Goal: Task Accomplishment & Management: Manage account settings

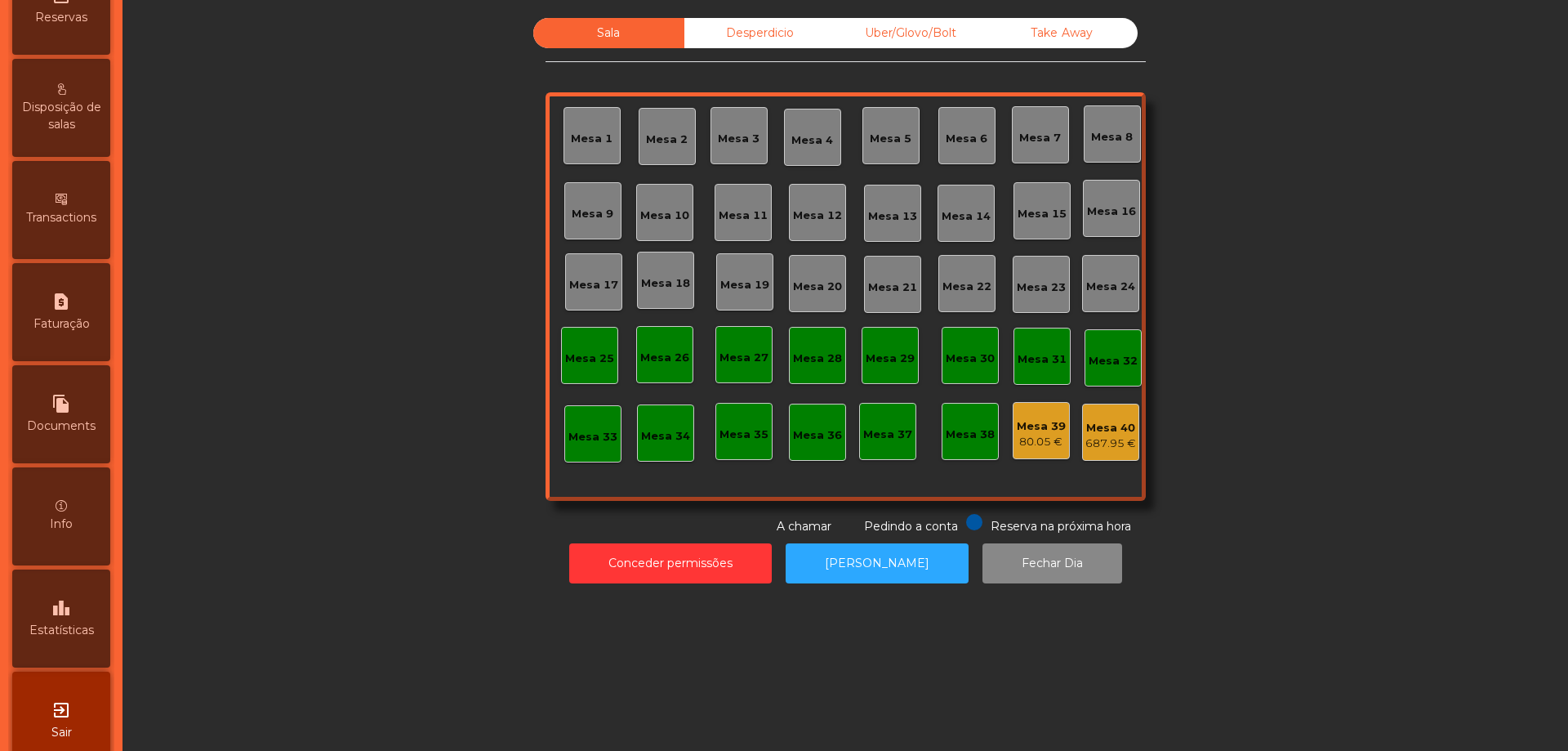
scroll to position [638, 0]
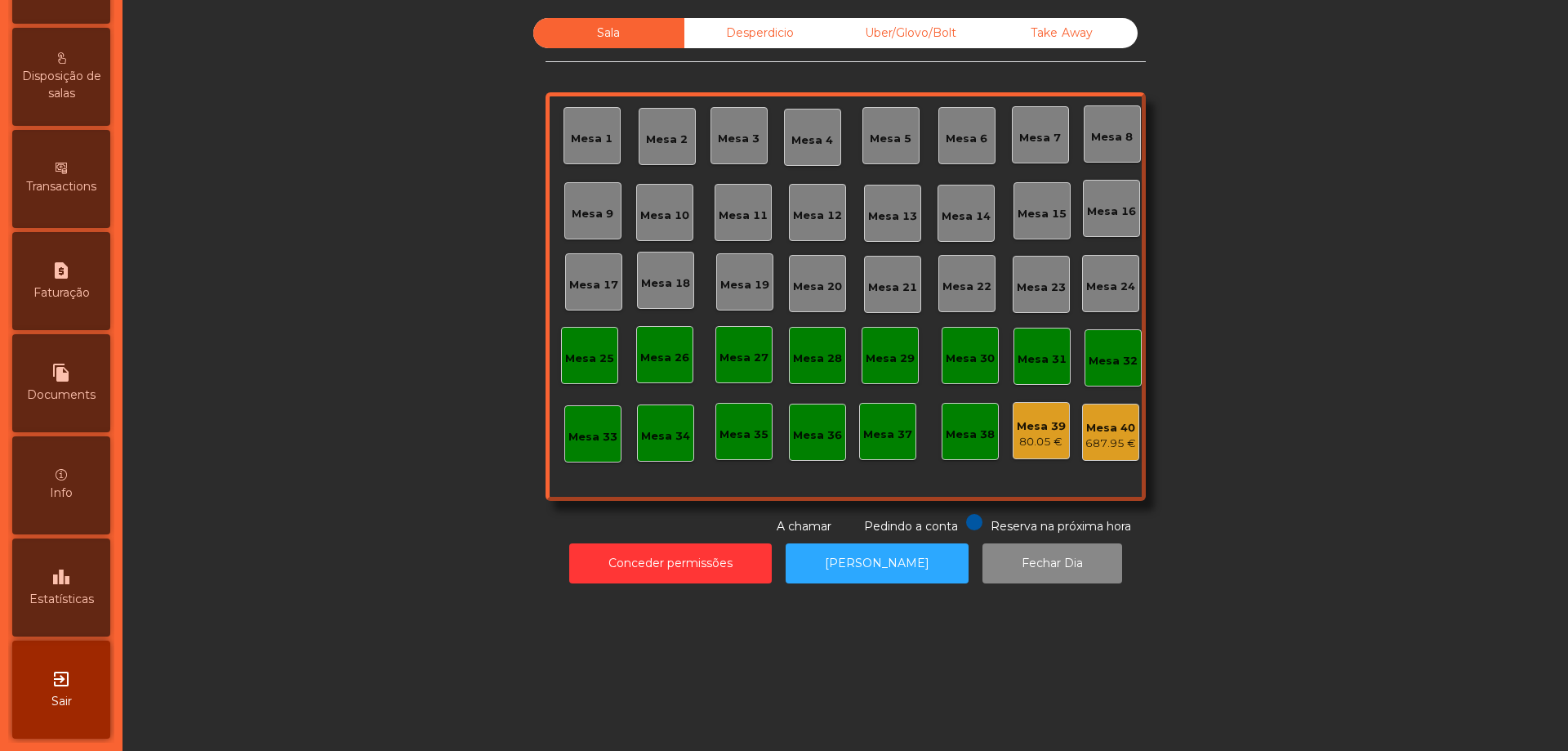
click at [88, 581] on div "leaderboard Estatísticas" at bounding box center [61, 587] width 98 height 98
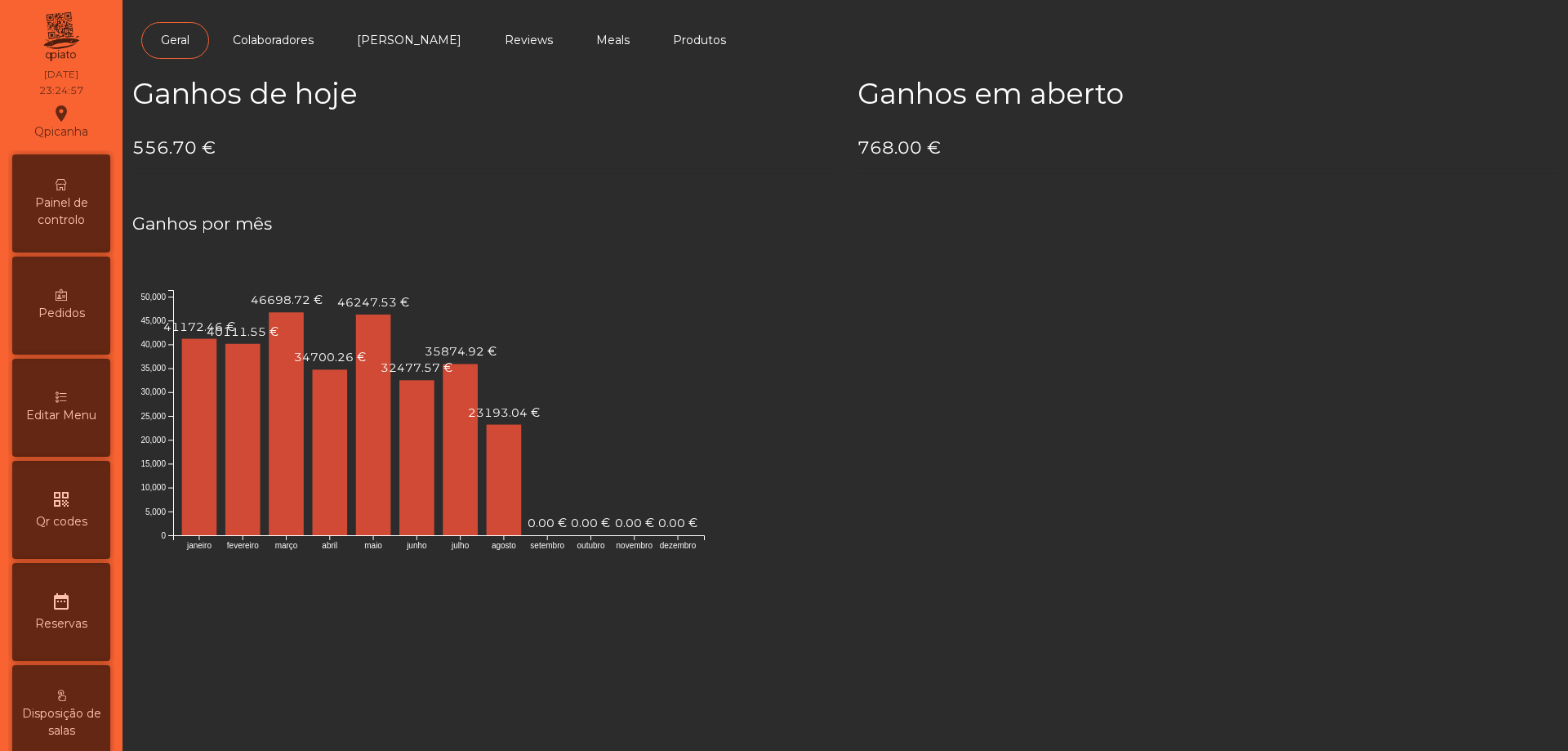
click at [73, 218] on span "Painel de controlo" at bounding box center [61, 212] width 90 height 35
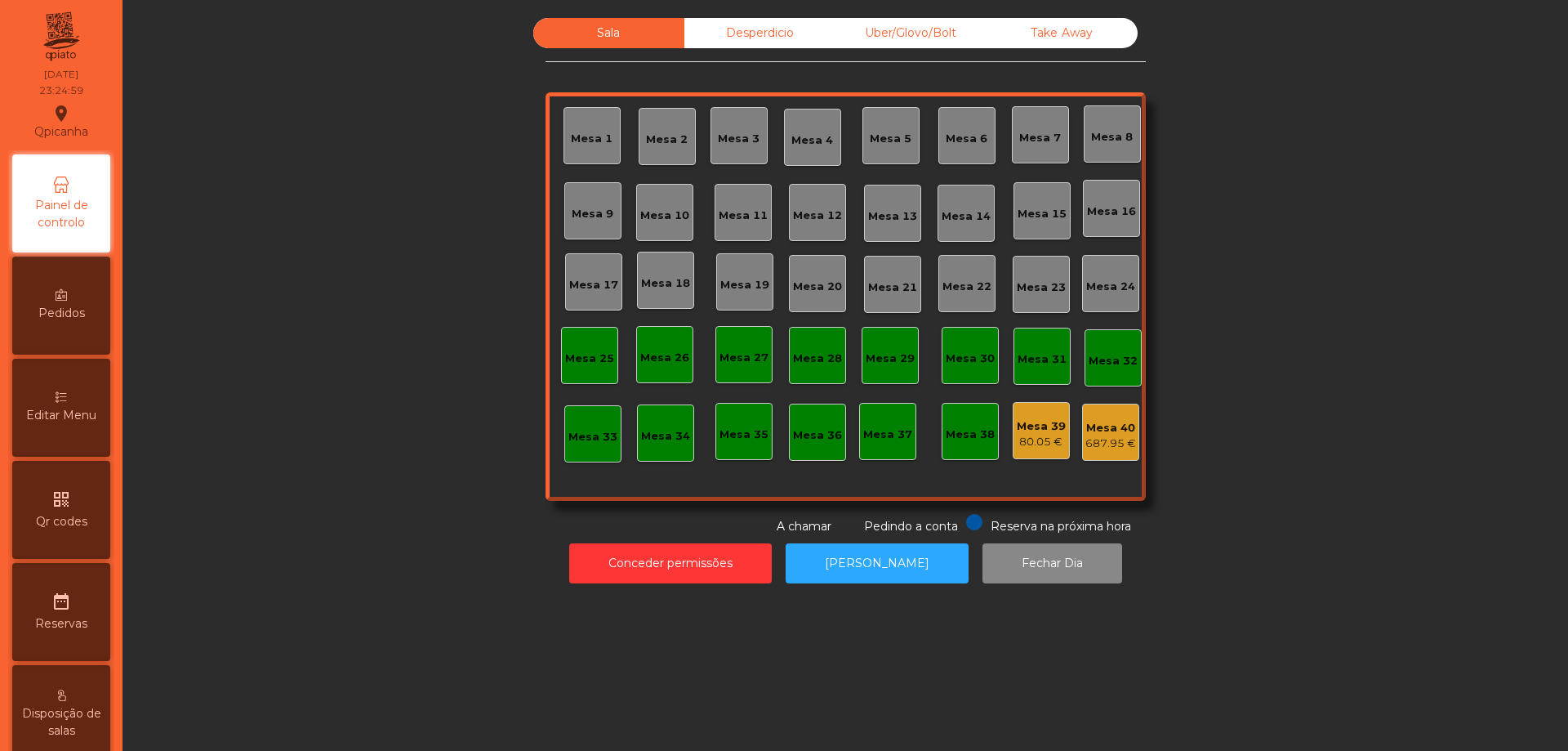
click at [1096, 447] on div "687.95 €" at bounding box center [1110, 444] width 50 height 17
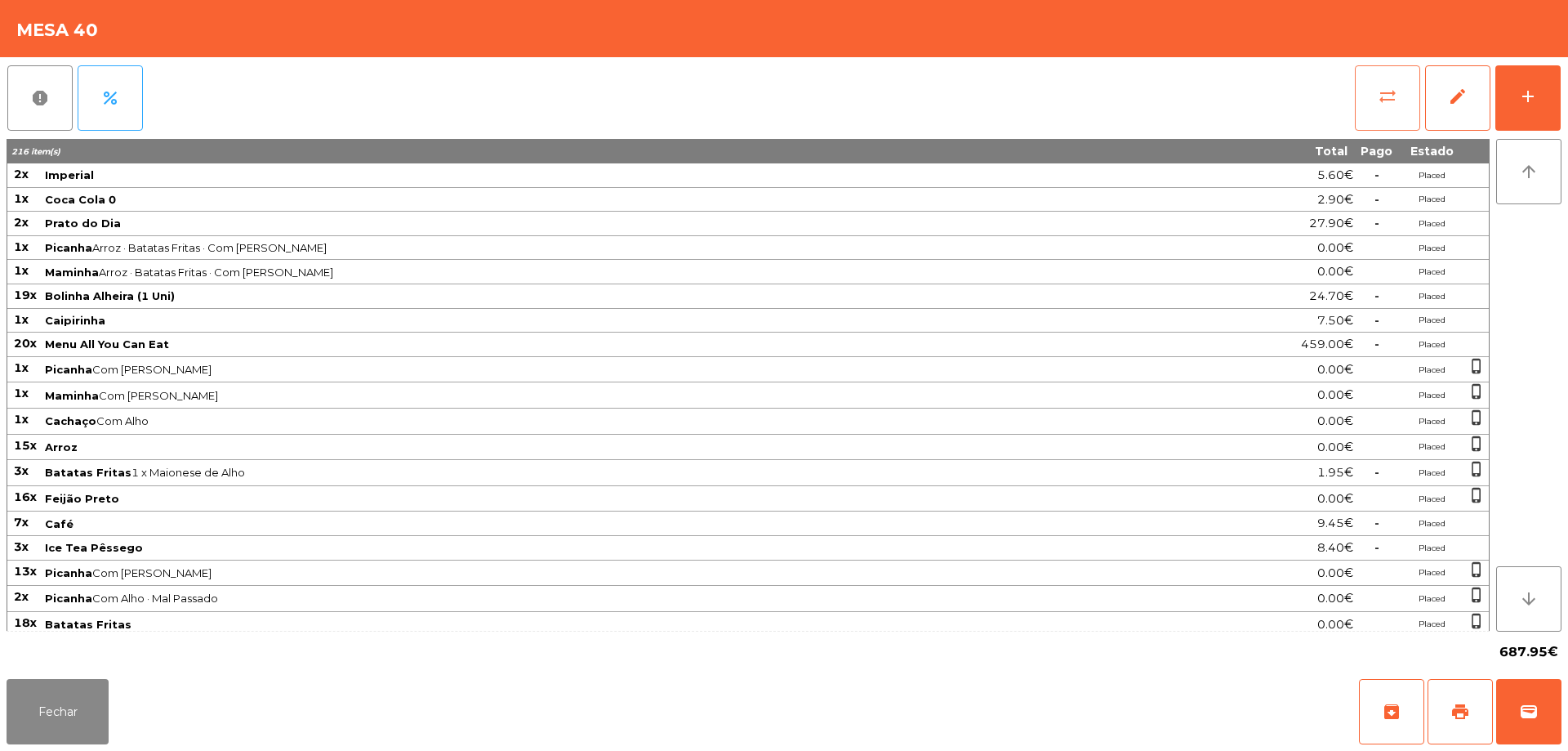
click at [1403, 117] on button "sync_alt" at bounding box center [1387, 98] width 65 height 65
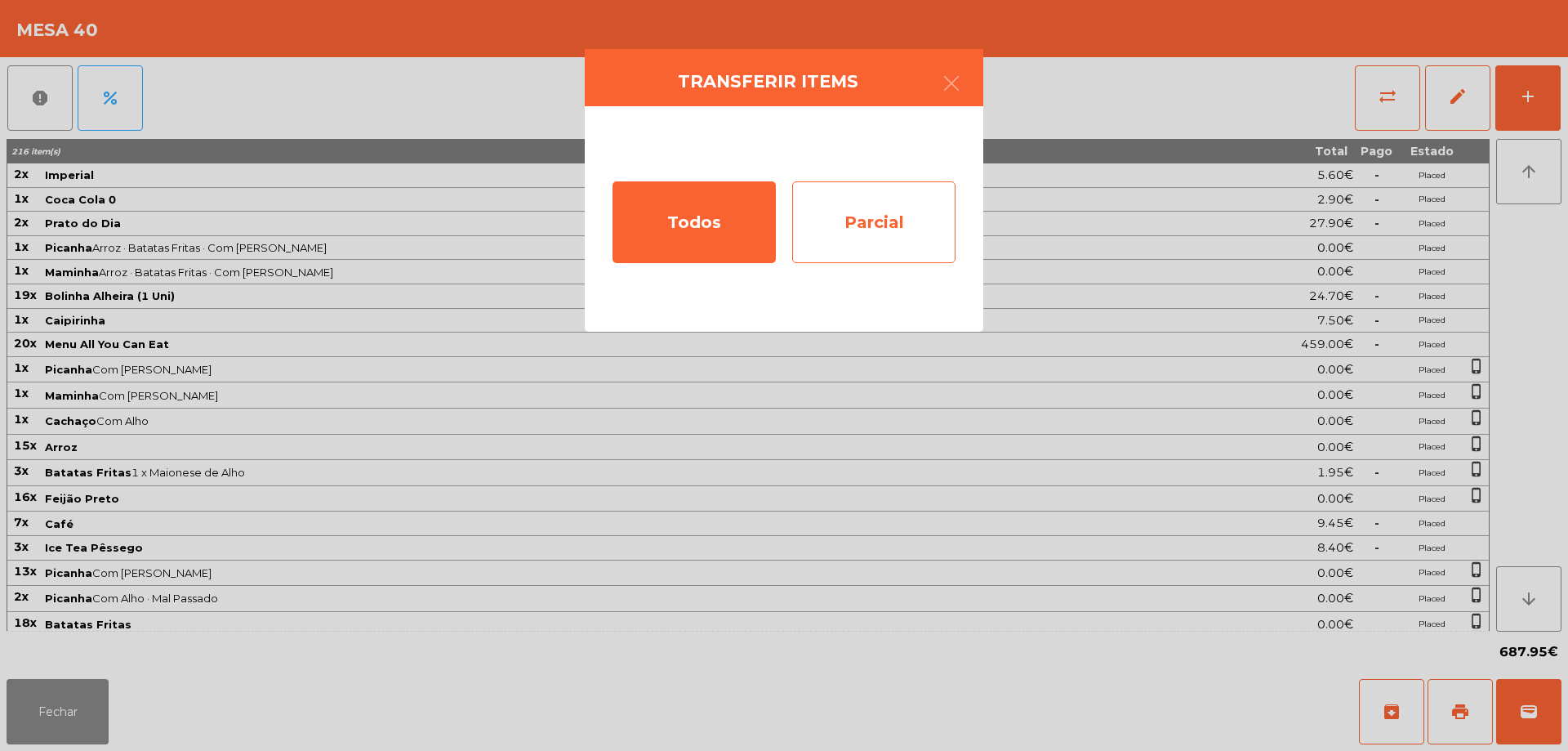
click at [941, 230] on div "Parcial" at bounding box center [874, 222] width 164 height 82
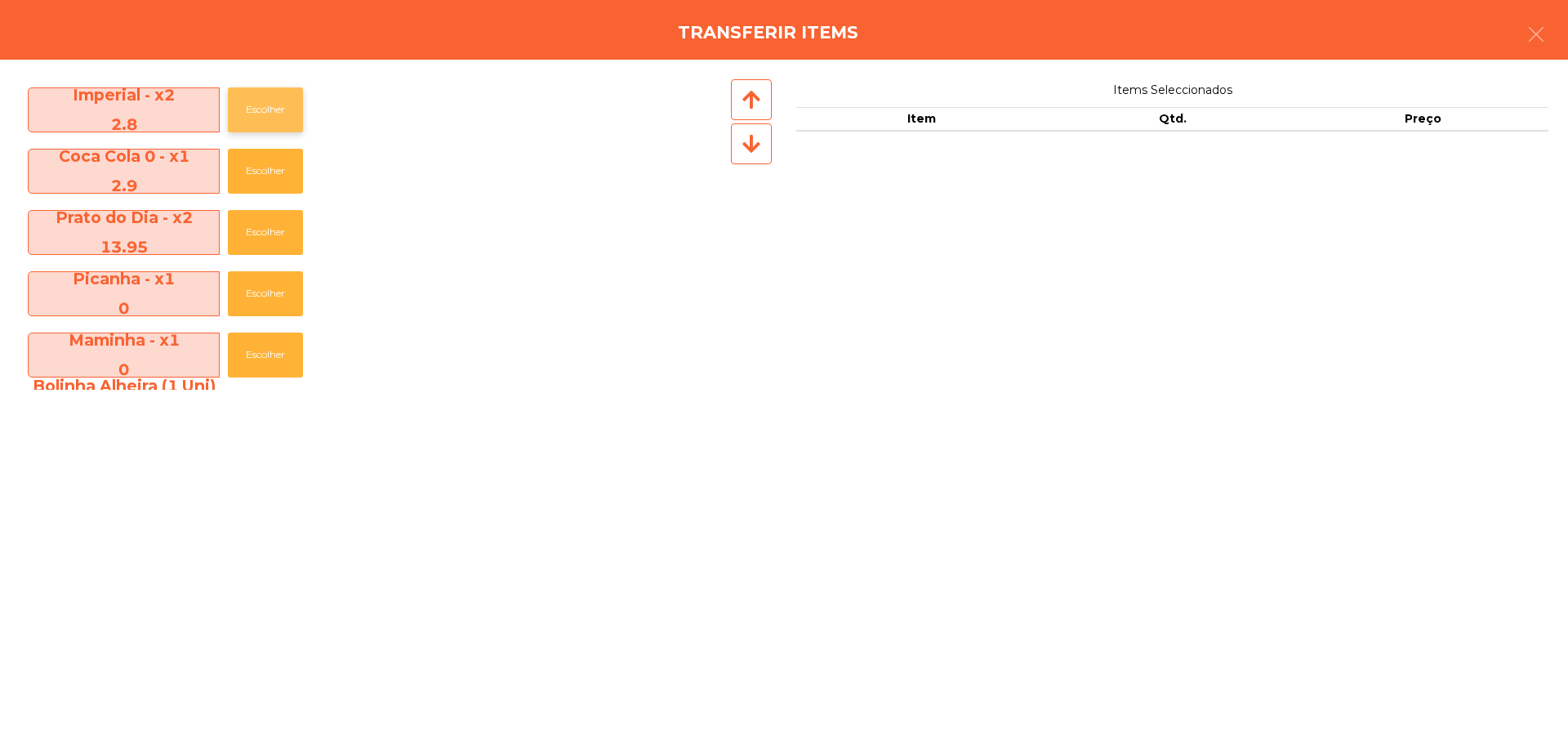
click at [290, 92] on button "Escolher" at bounding box center [265, 110] width 75 height 45
click at [288, 94] on button "Escolher" at bounding box center [265, 110] width 75 height 45
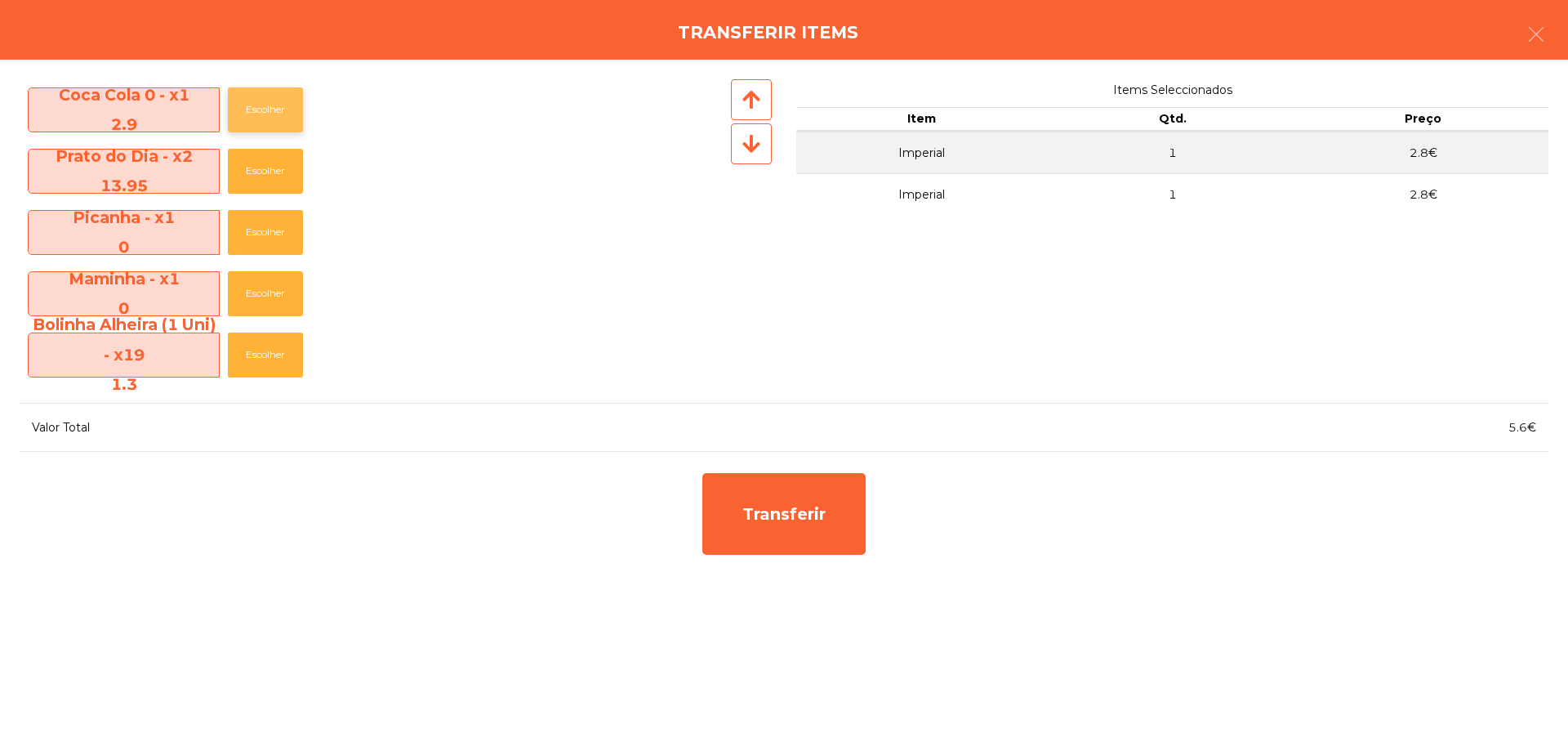
click at [287, 94] on button "Escolher" at bounding box center [265, 110] width 75 height 45
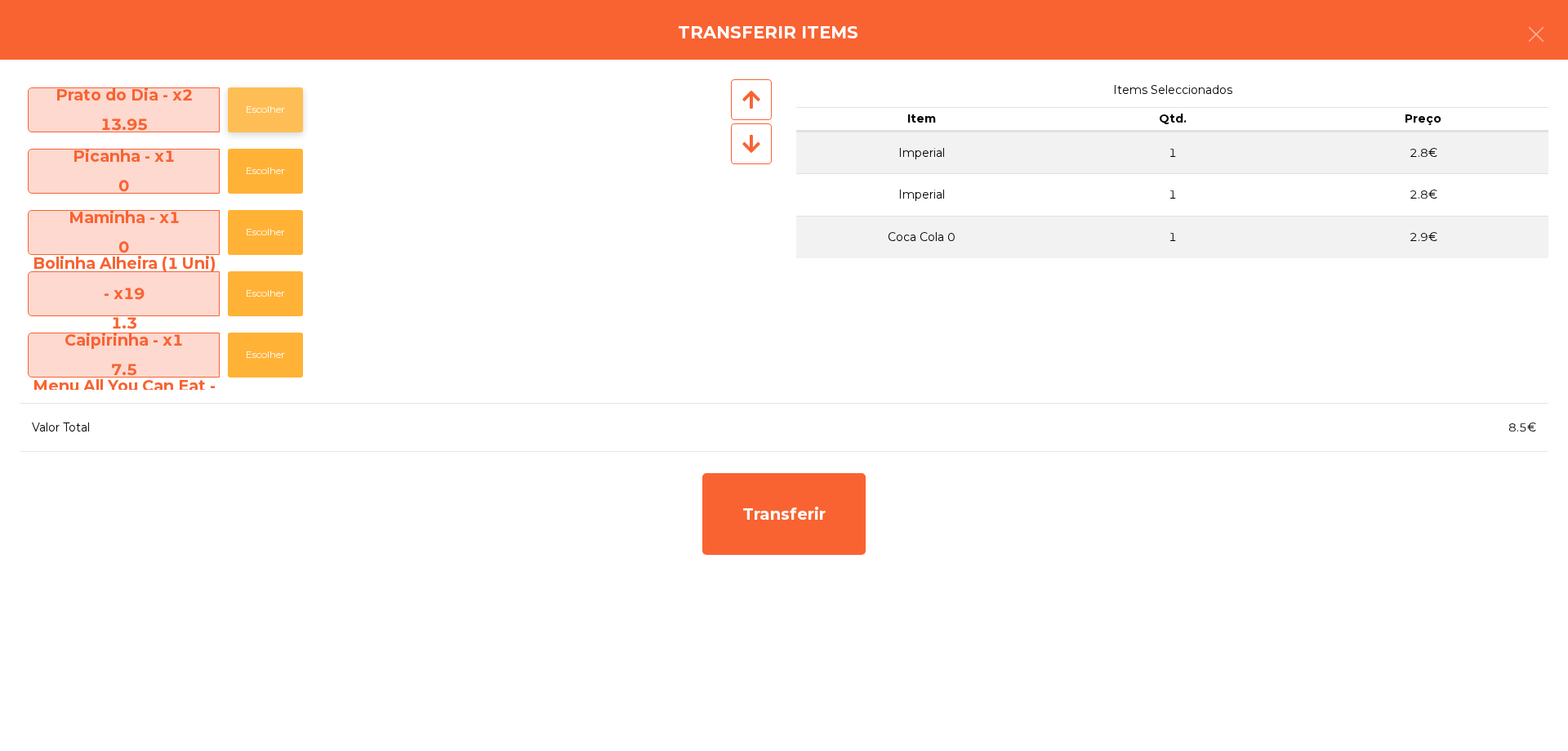
click at [285, 94] on button "Escolher" at bounding box center [265, 110] width 75 height 45
click at [284, 94] on button "Escolher" at bounding box center [265, 110] width 75 height 45
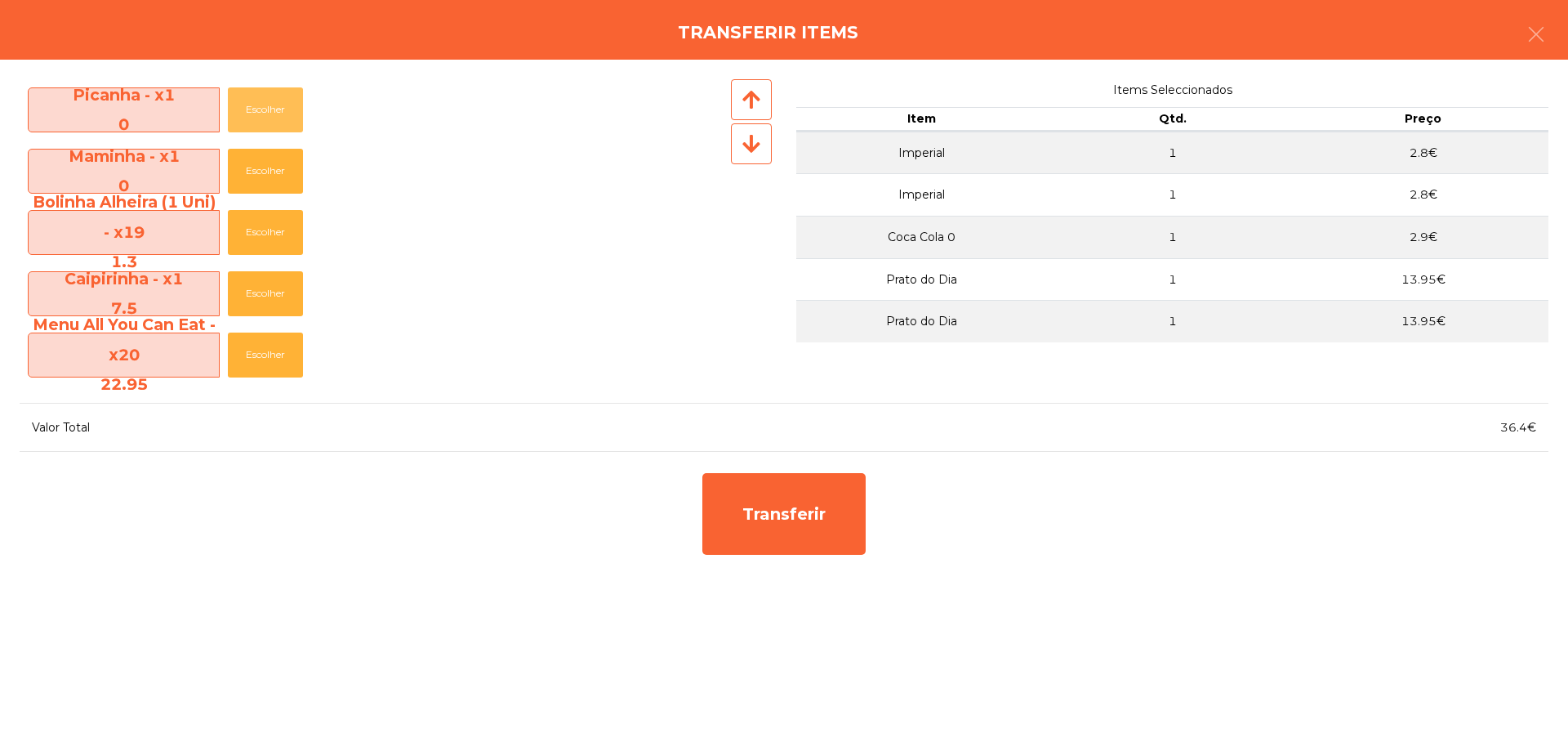
click at [284, 94] on button "Escolher" at bounding box center [265, 110] width 75 height 45
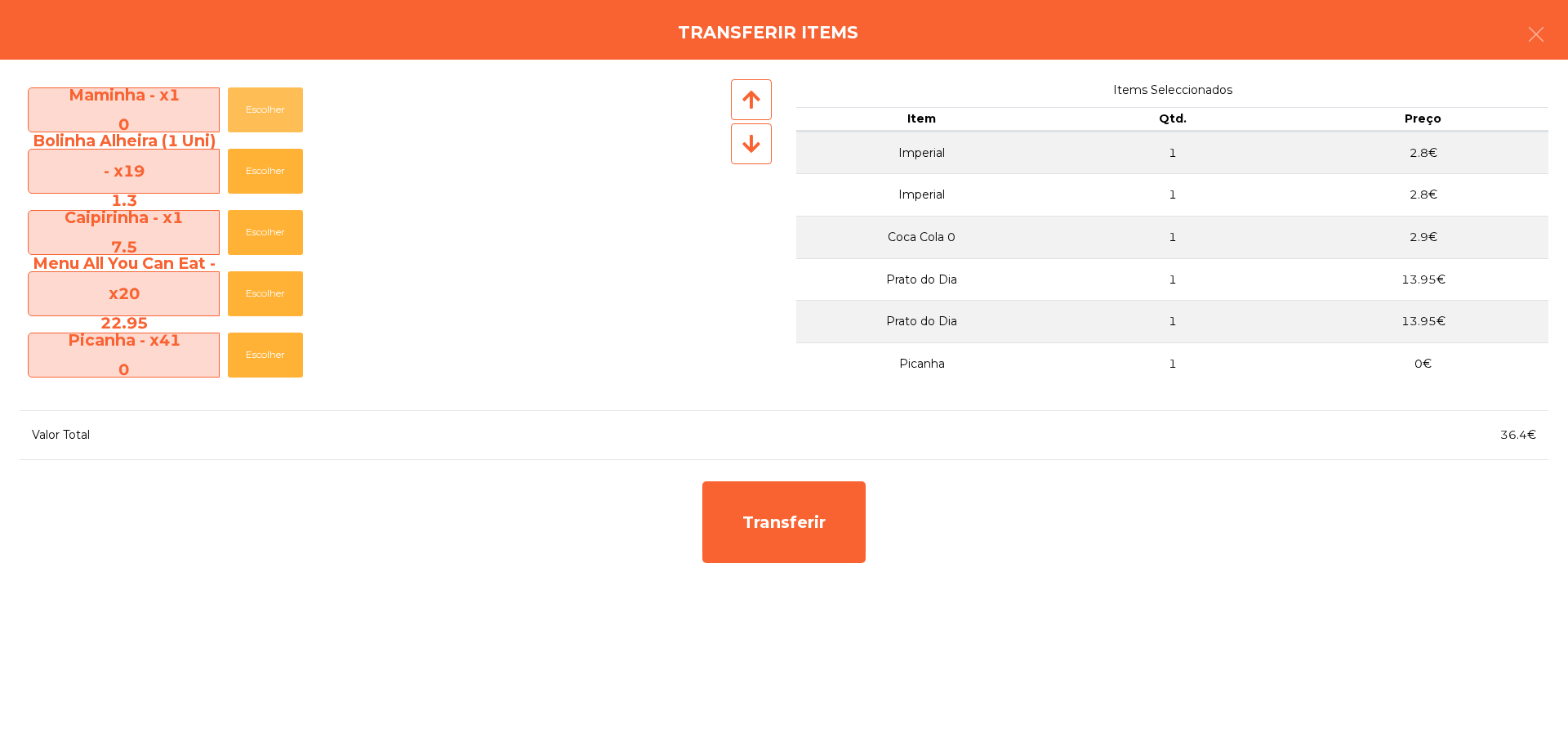
click at [284, 94] on button "Escolher" at bounding box center [265, 110] width 75 height 45
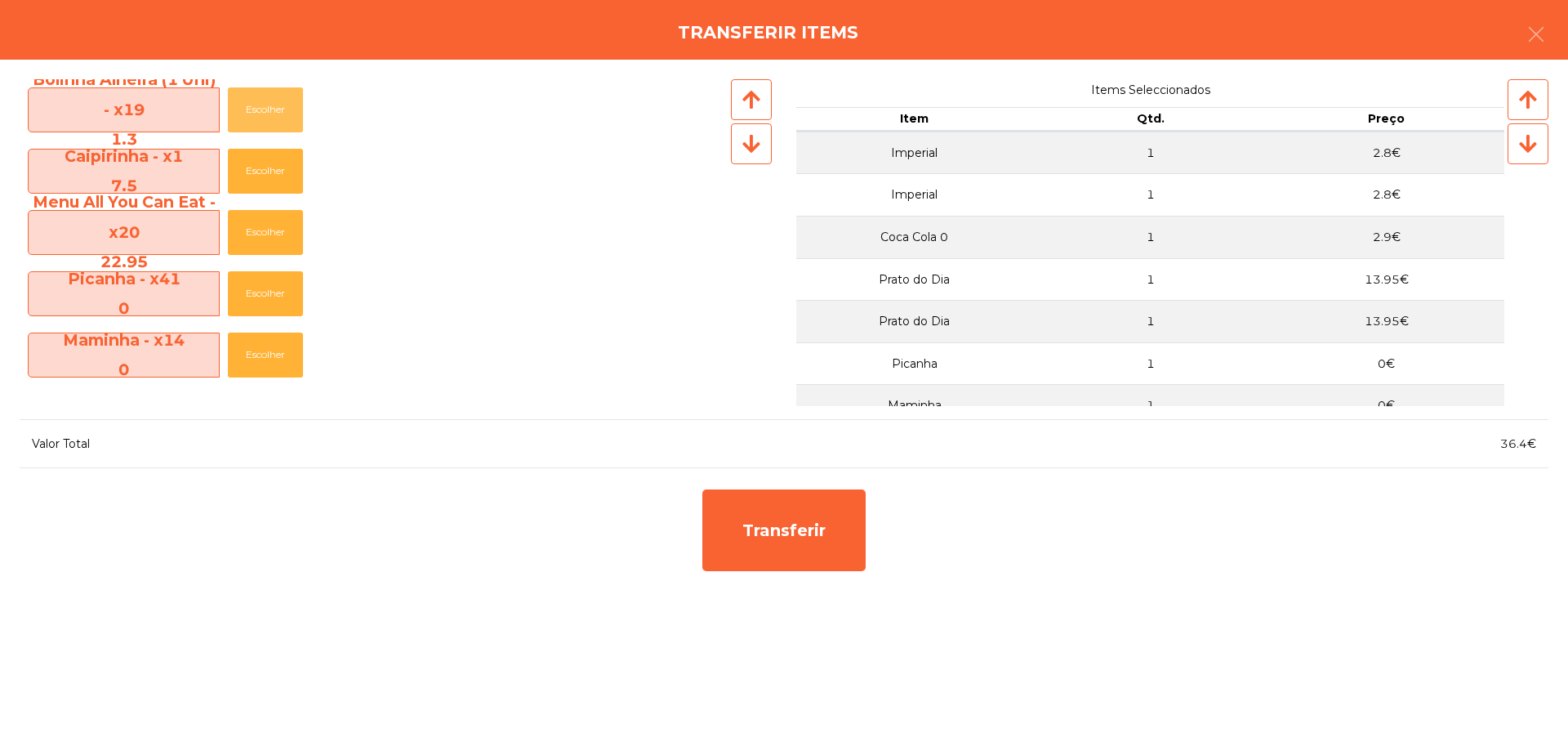
click at [284, 94] on button "Escolher" at bounding box center [265, 110] width 75 height 45
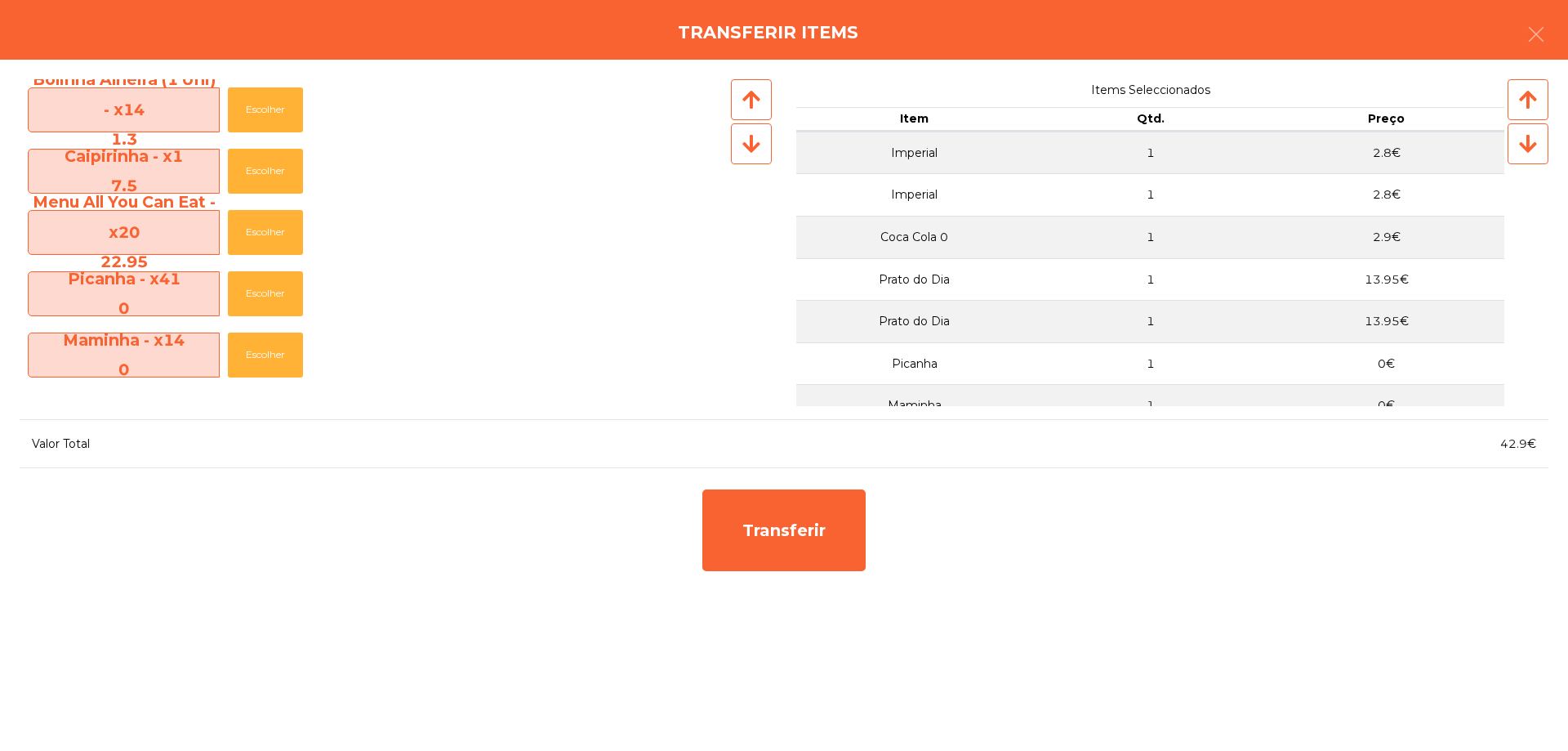
click at [746, 467] on div "Bolinha Alheira (1 Uni) - x14 1.3 Escolher Caipirinha - x1 7.5 Escolher Menu Al…" at bounding box center [784, 405] width 1568 height 691
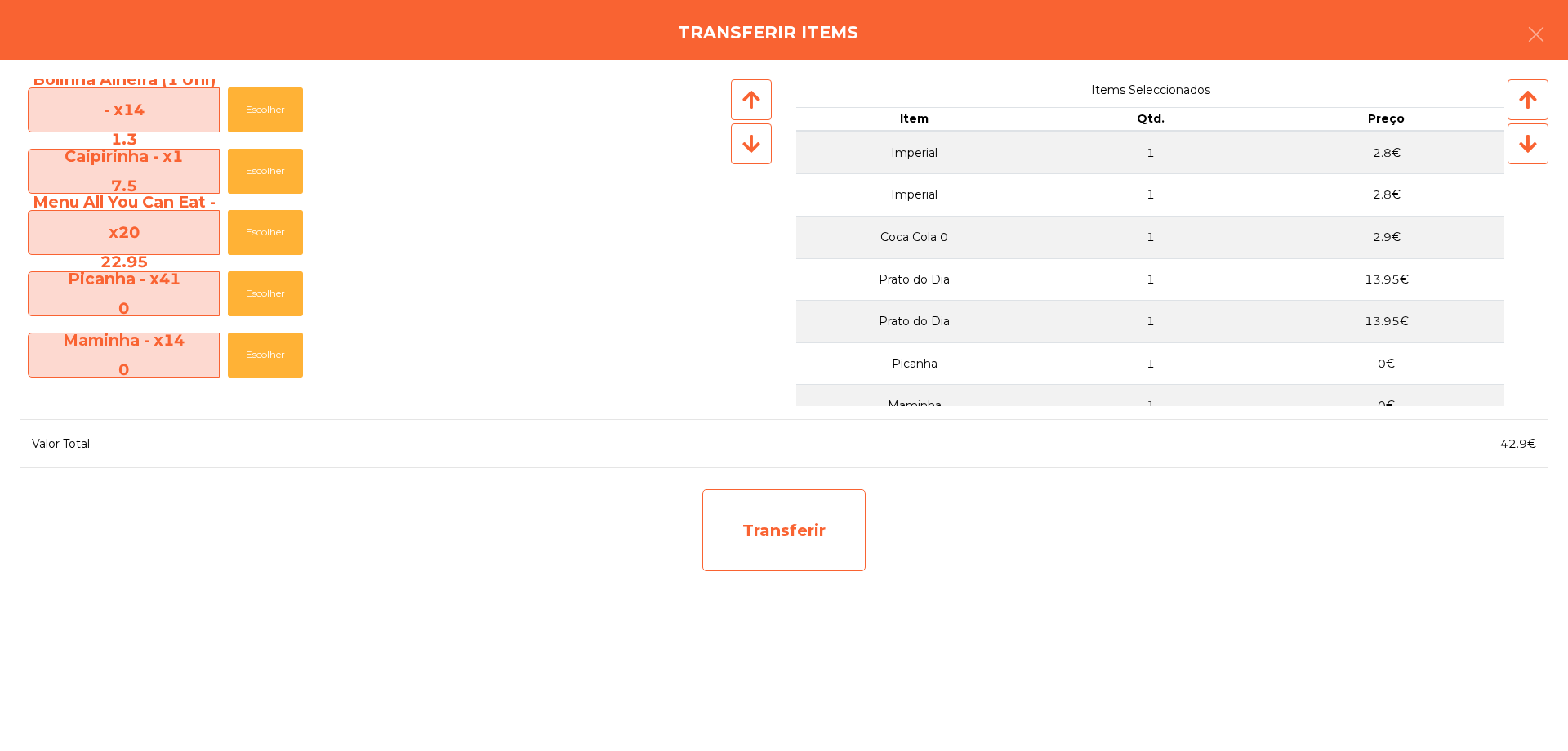
click at [777, 509] on div "Transferir" at bounding box center [784, 530] width 164 height 82
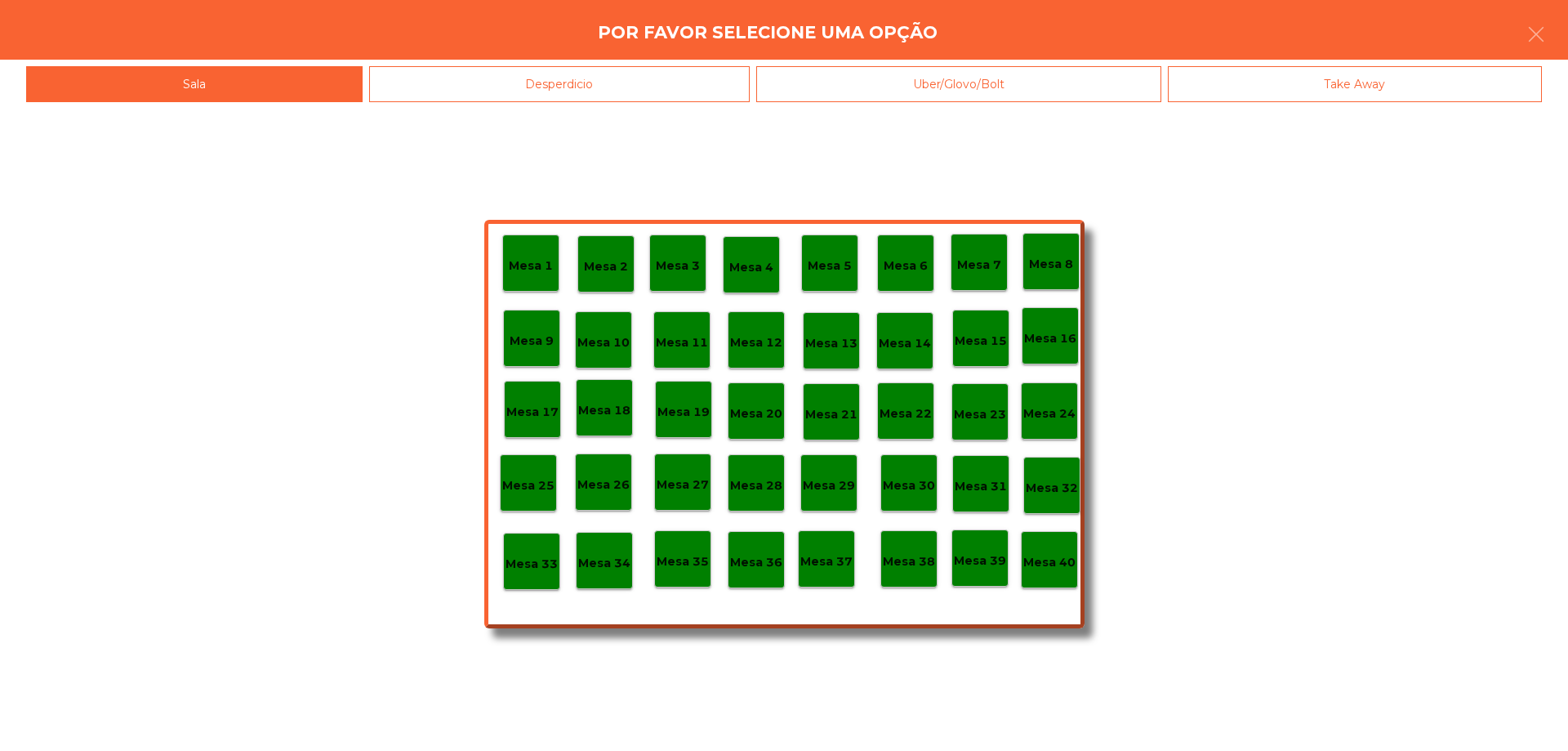
click at [976, 567] on p "Mesa 39" at bounding box center [979, 561] width 52 height 19
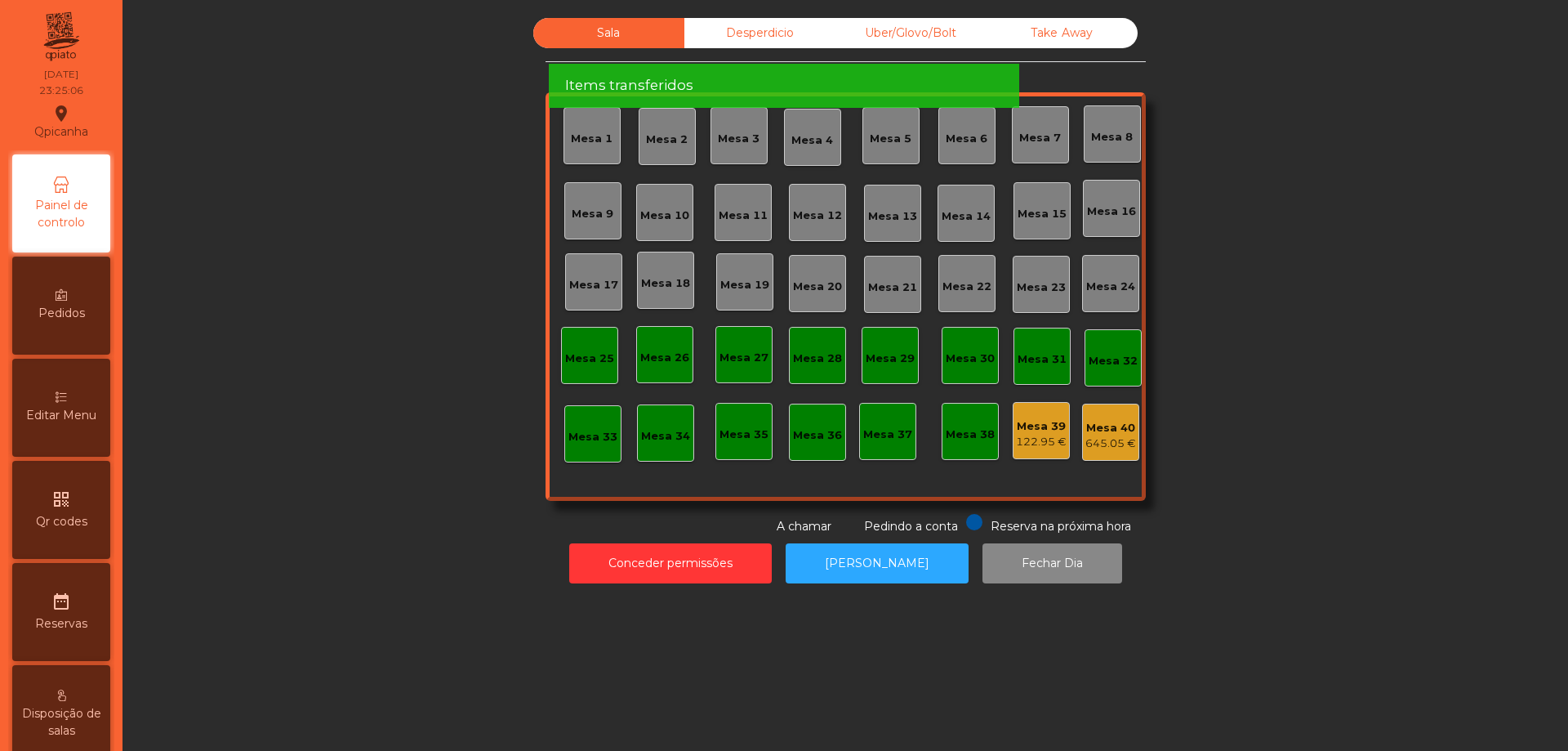
click at [1107, 447] on div "645.05 €" at bounding box center [1110, 444] width 50 height 17
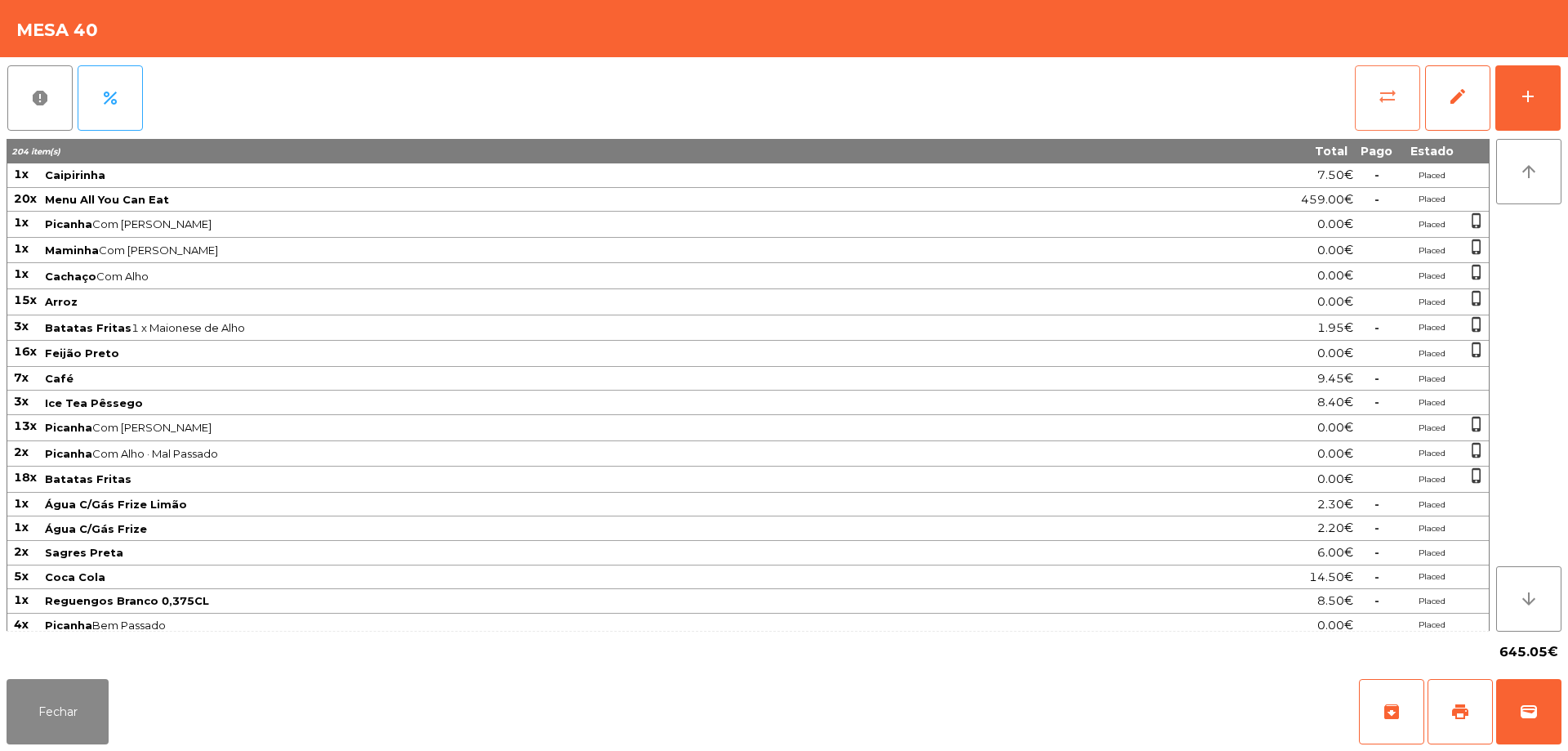
click at [1384, 88] on span "sync_alt" at bounding box center [1388, 97] width 20 height 20
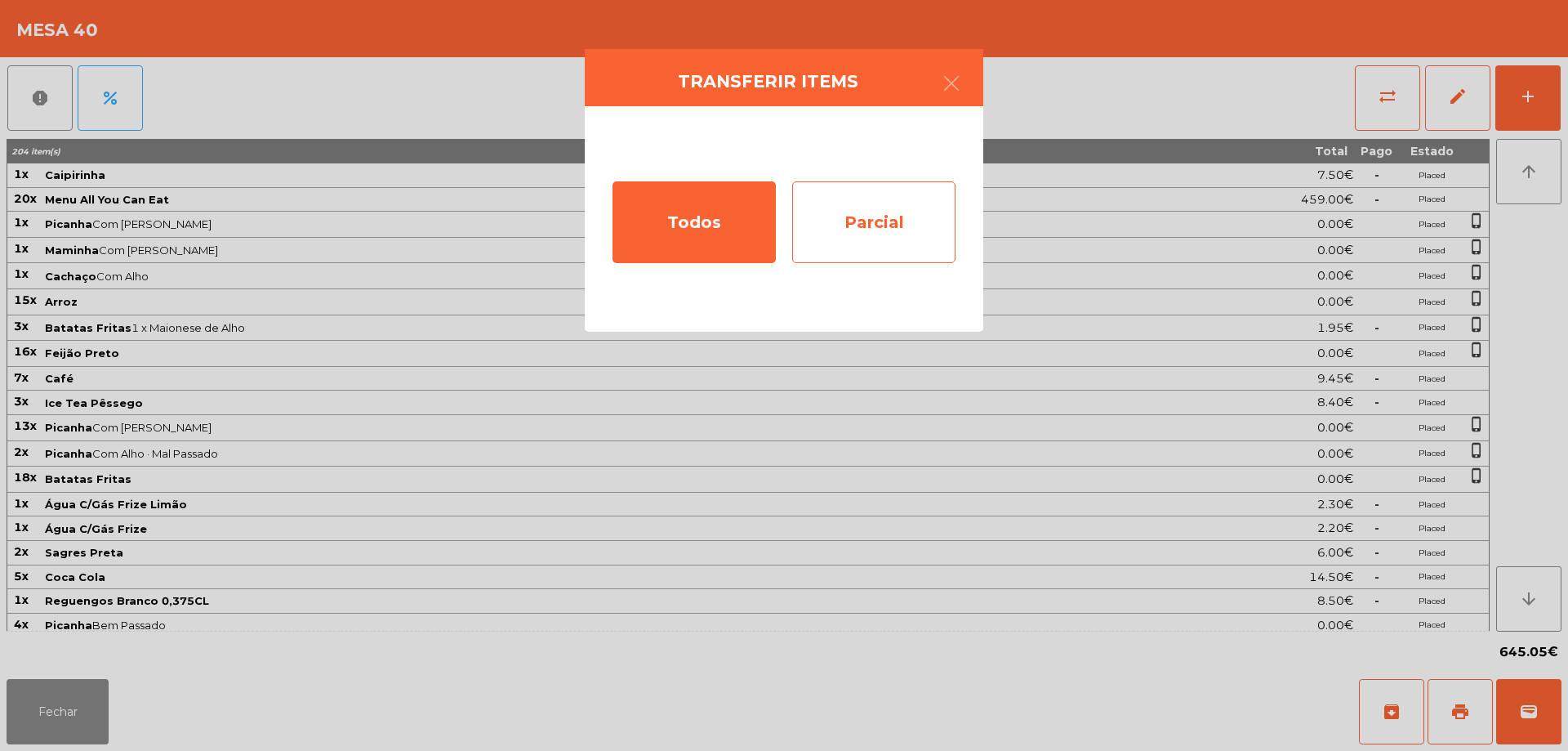
click at [887, 252] on div "Parcial" at bounding box center [874, 222] width 164 height 82
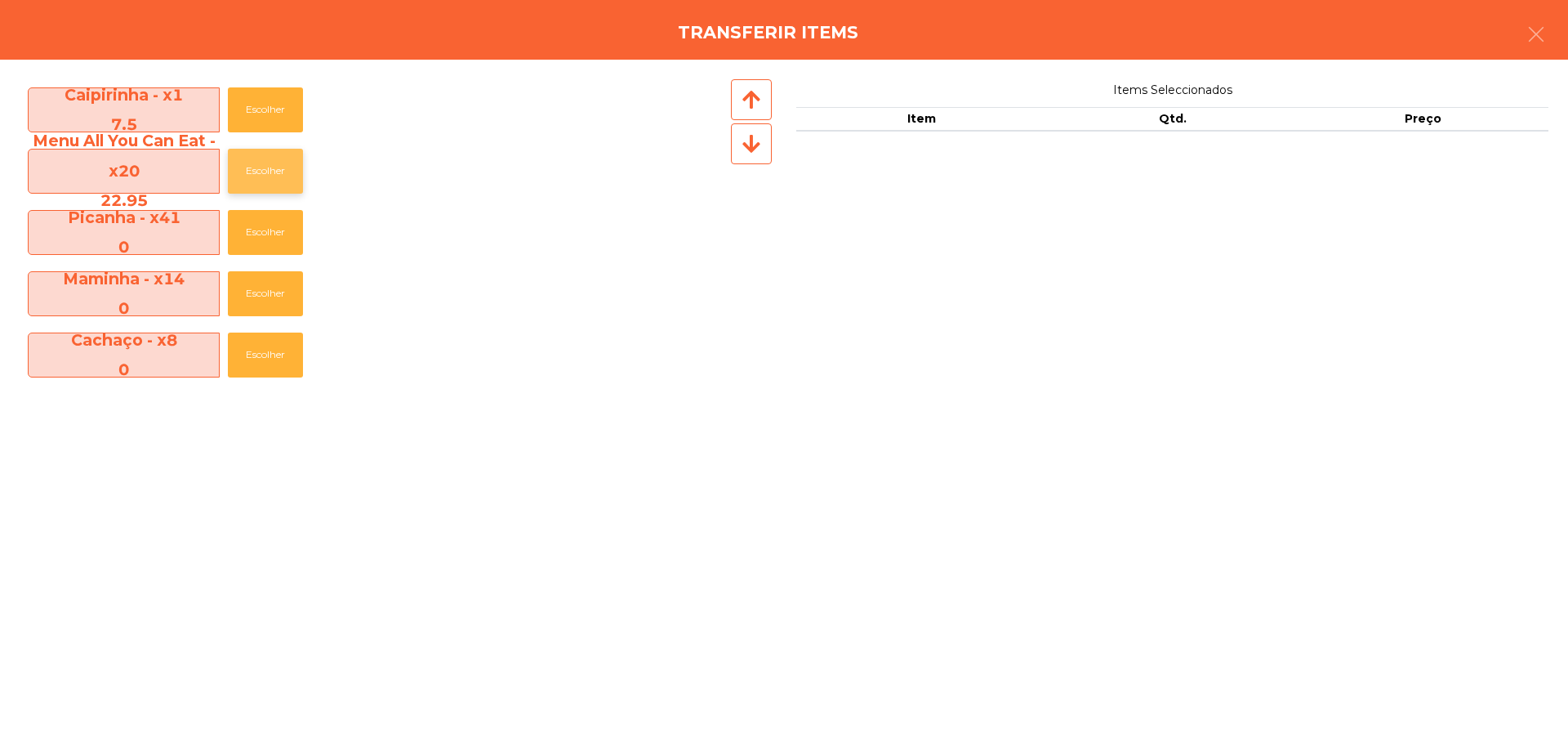
click at [243, 177] on button "Escolher" at bounding box center [265, 171] width 75 height 45
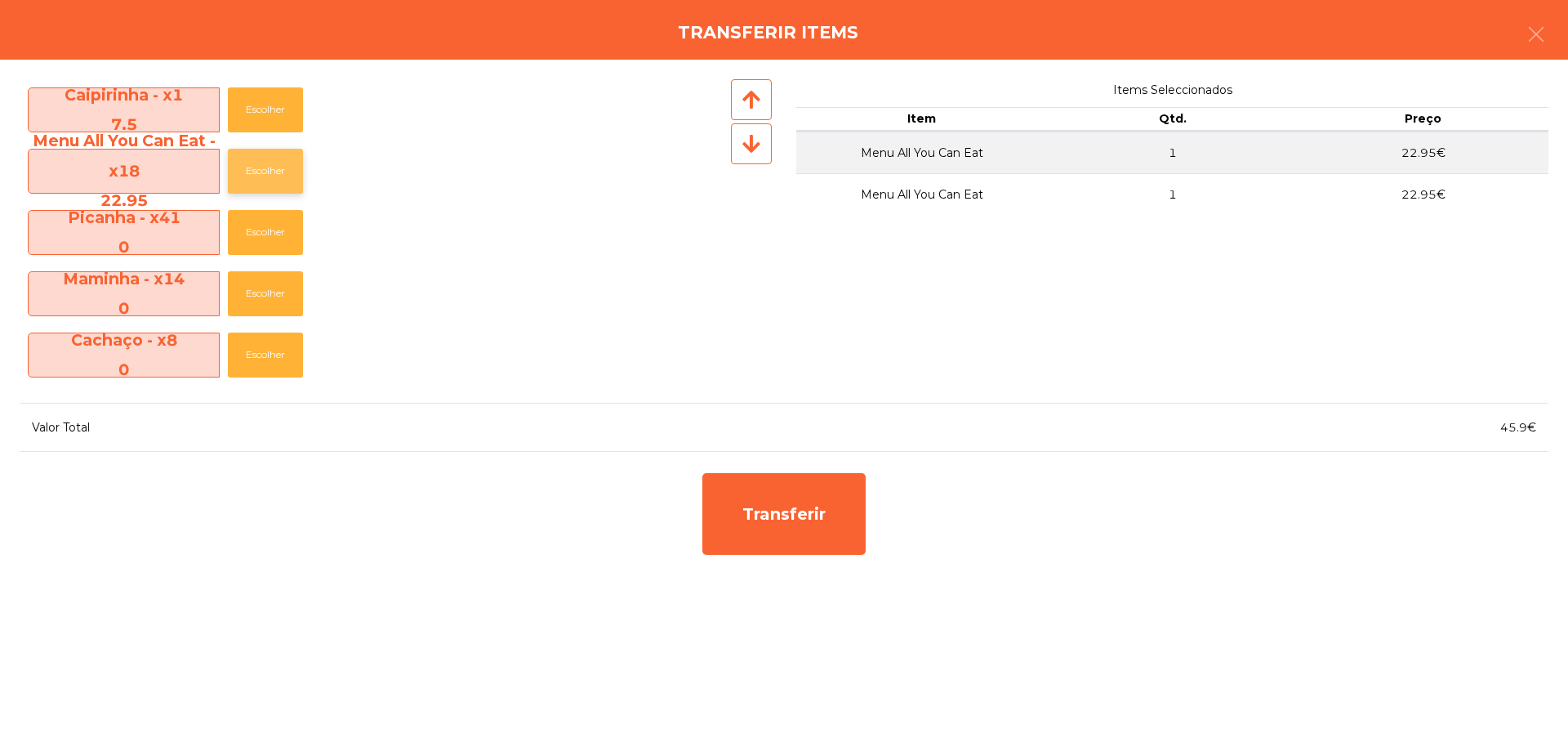
drag, startPoint x: 243, startPoint y: 177, endPoint x: 253, endPoint y: 180, distance: 10.4
click at [244, 177] on button "Escolher" at bounding box center [265, 171] width 75 height 45
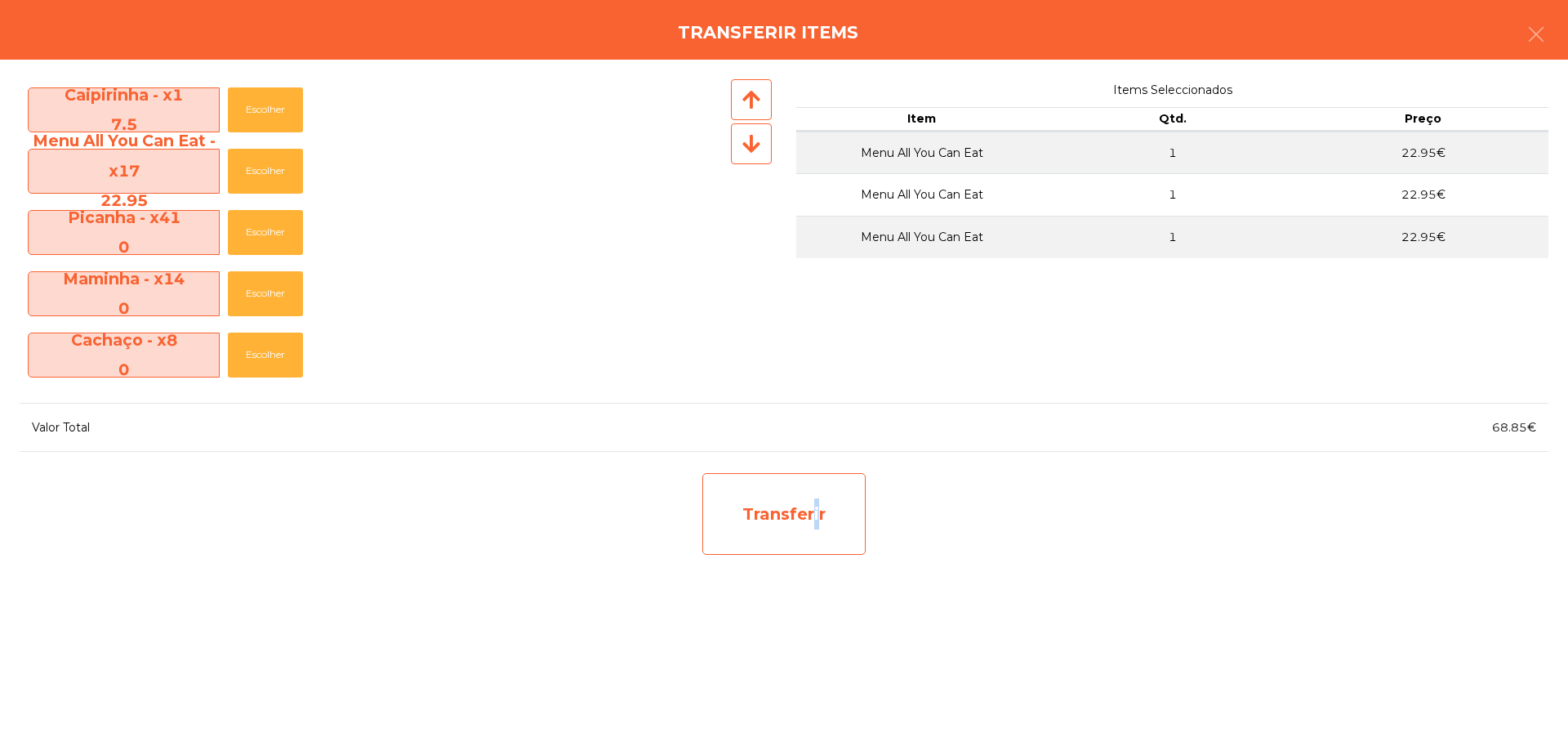
click at [813, 511] on div "Transferir" at bounding box center [784, 514] width 164 height 82
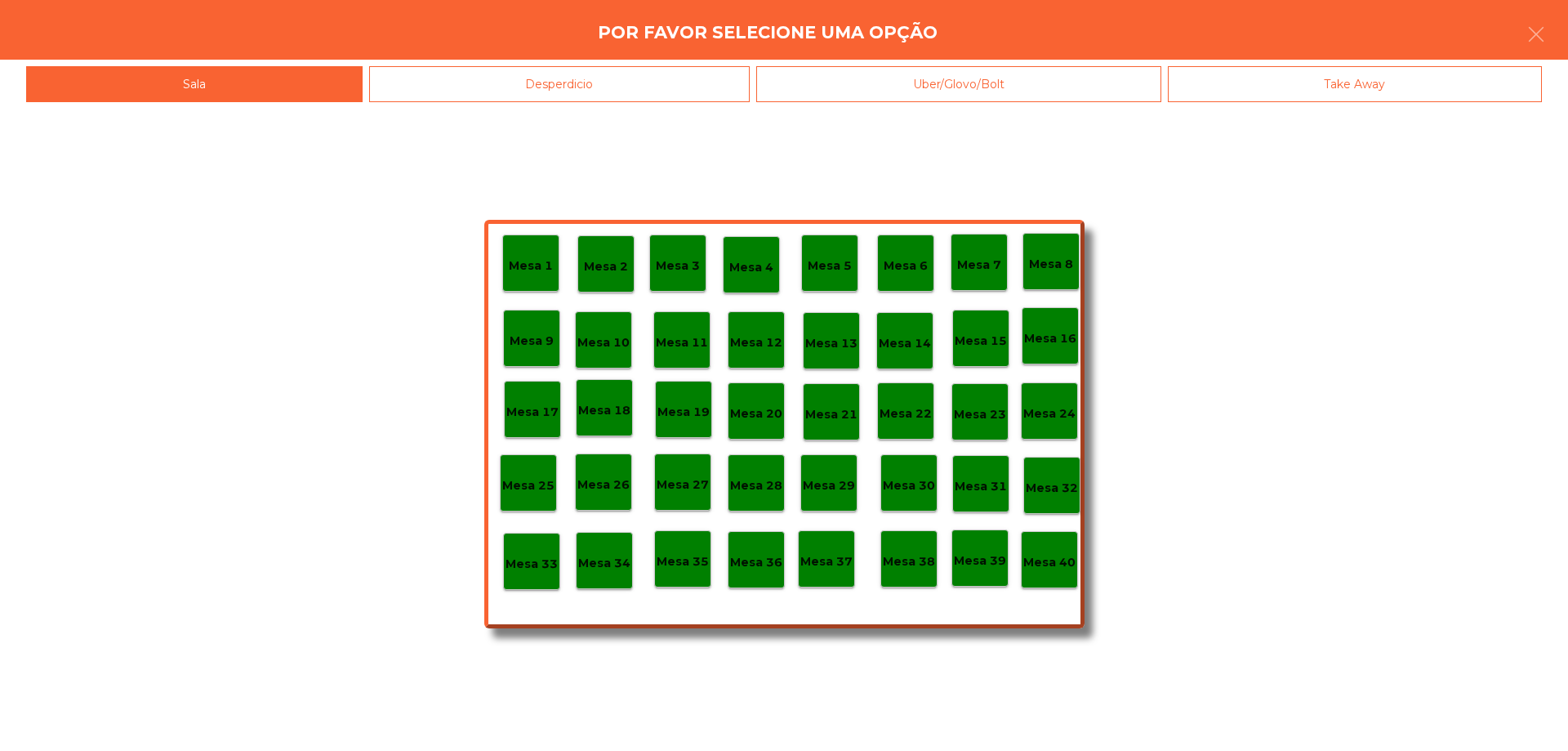
click at [984, 564] on p "Mesa 39" at bounding box center [979, 561] width 52 height 19
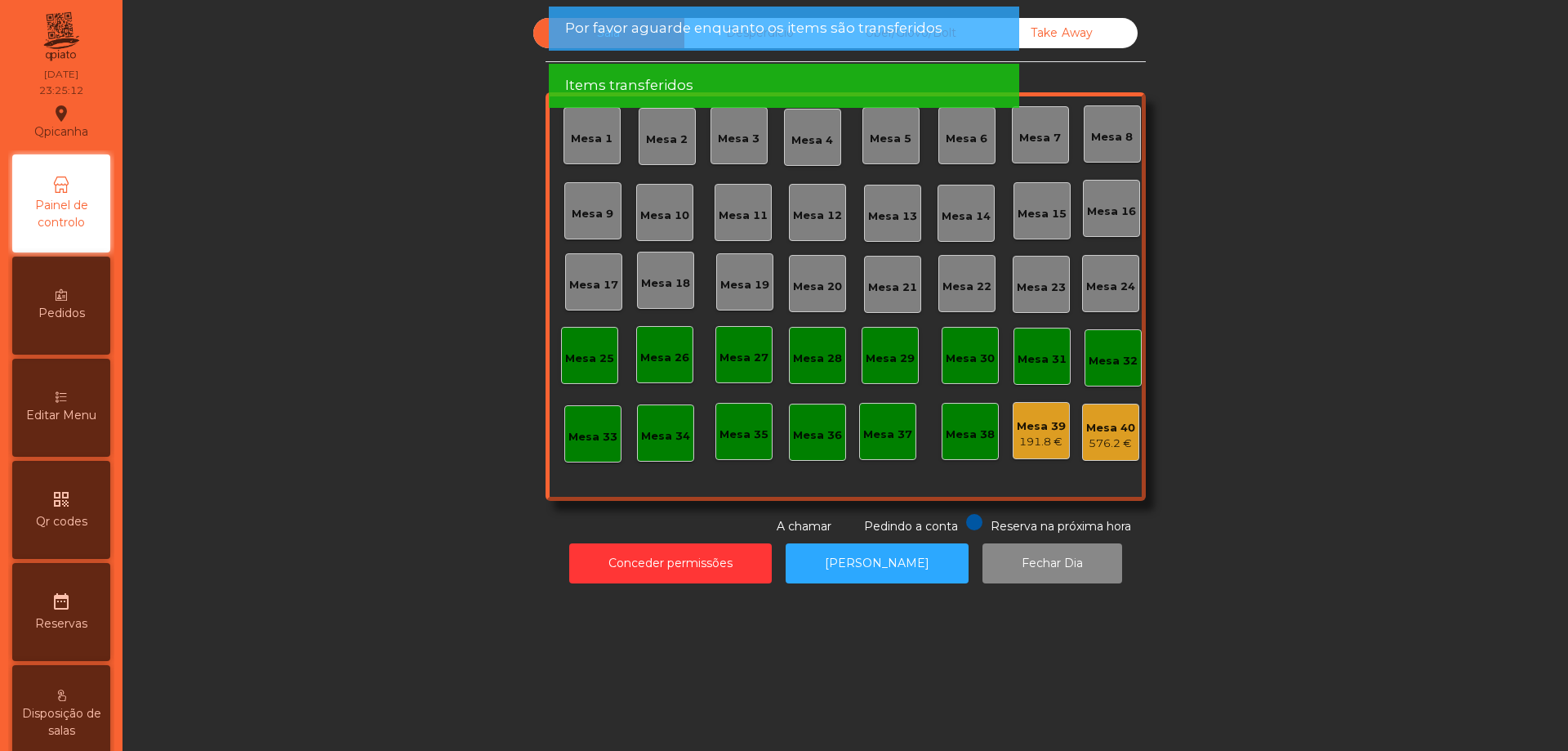
click at [1044, 447] on div "Mesa 39 191.8 €" at bounding box center [1041, 430] width 57 height 57
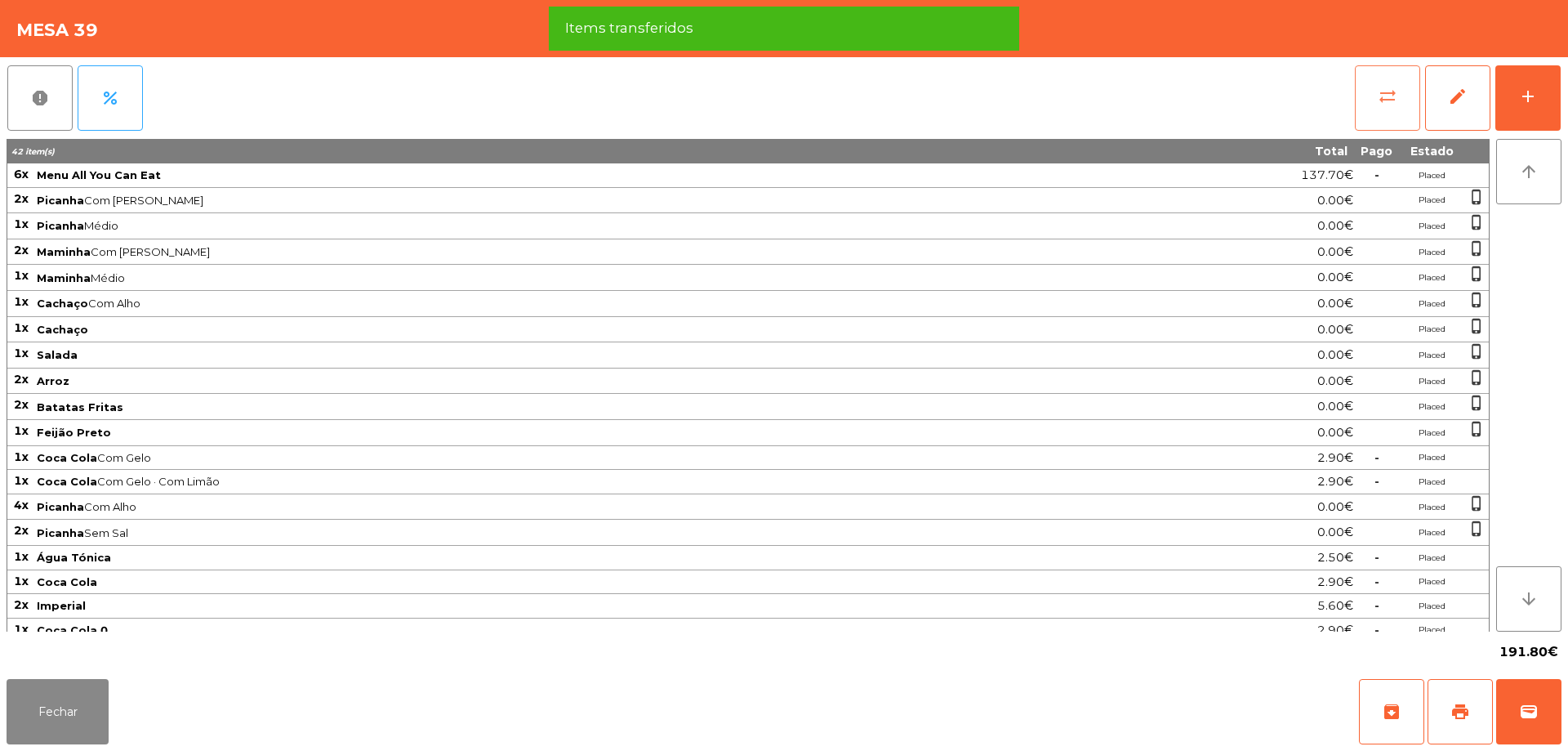
click at [1361, 117] on button "sync_alt" at bounding box center [1387, 98] width 65 height 65
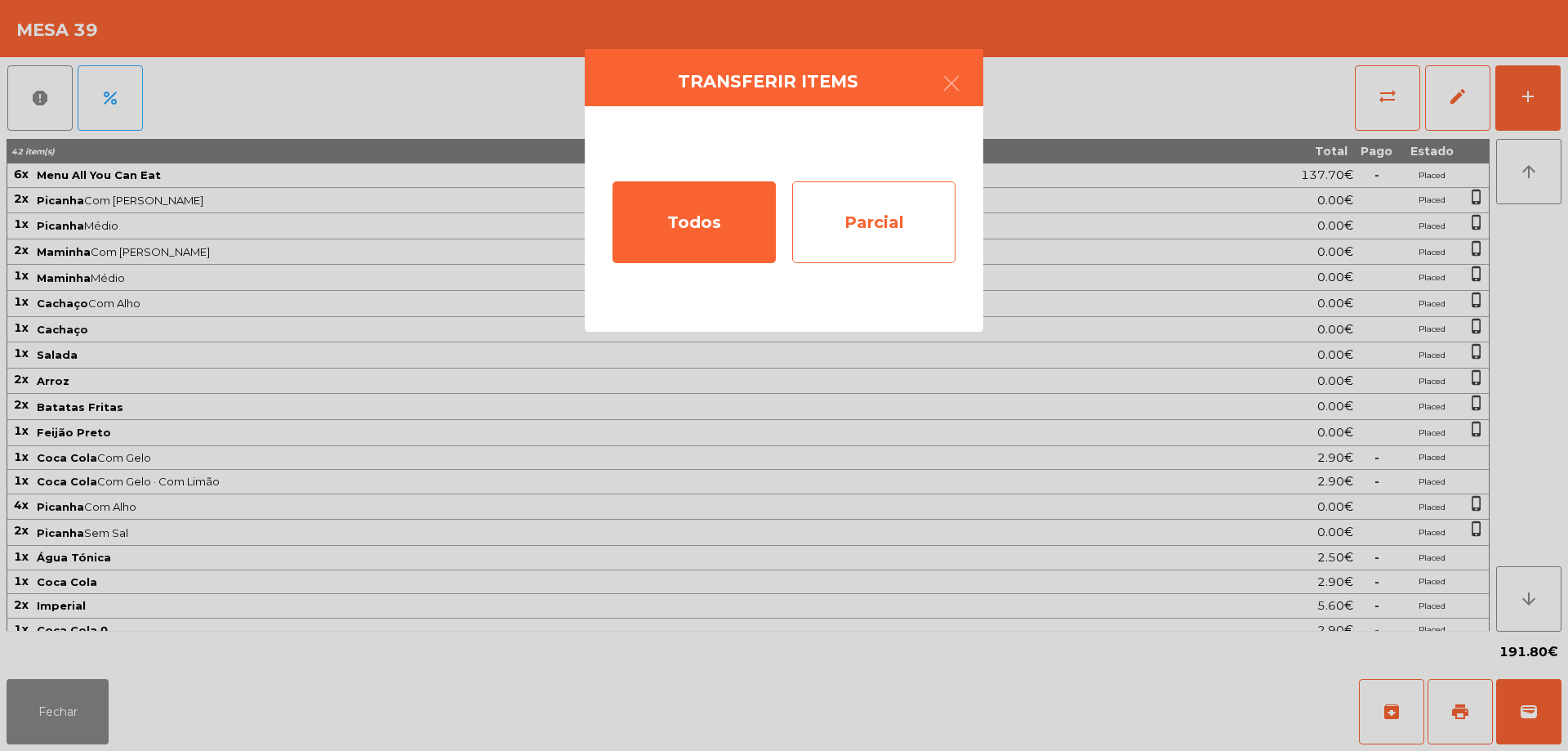
click at [851, 238] on div "Parcial" at bounding box center [874, 222] width 164 height 82
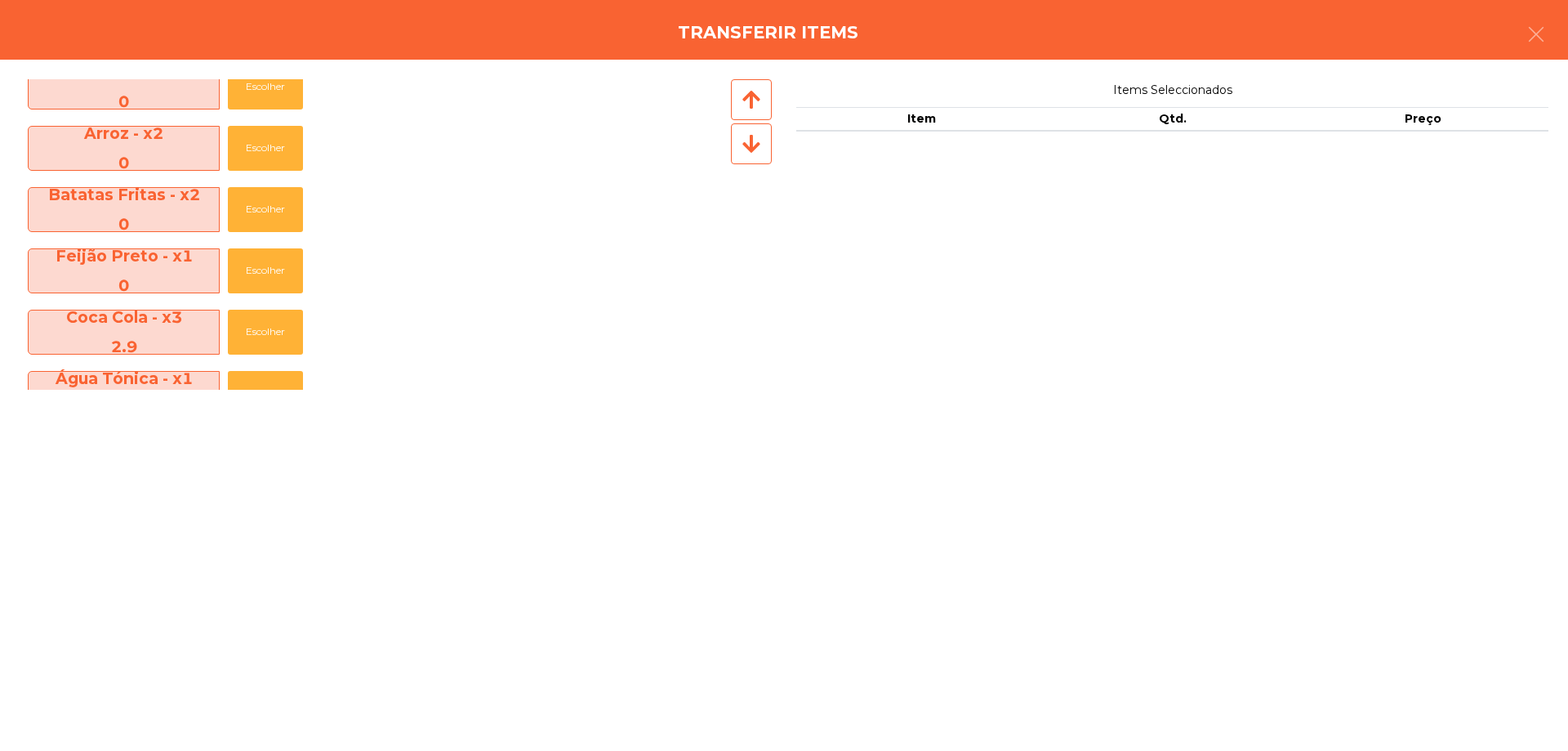
scroll to position [327, 0]
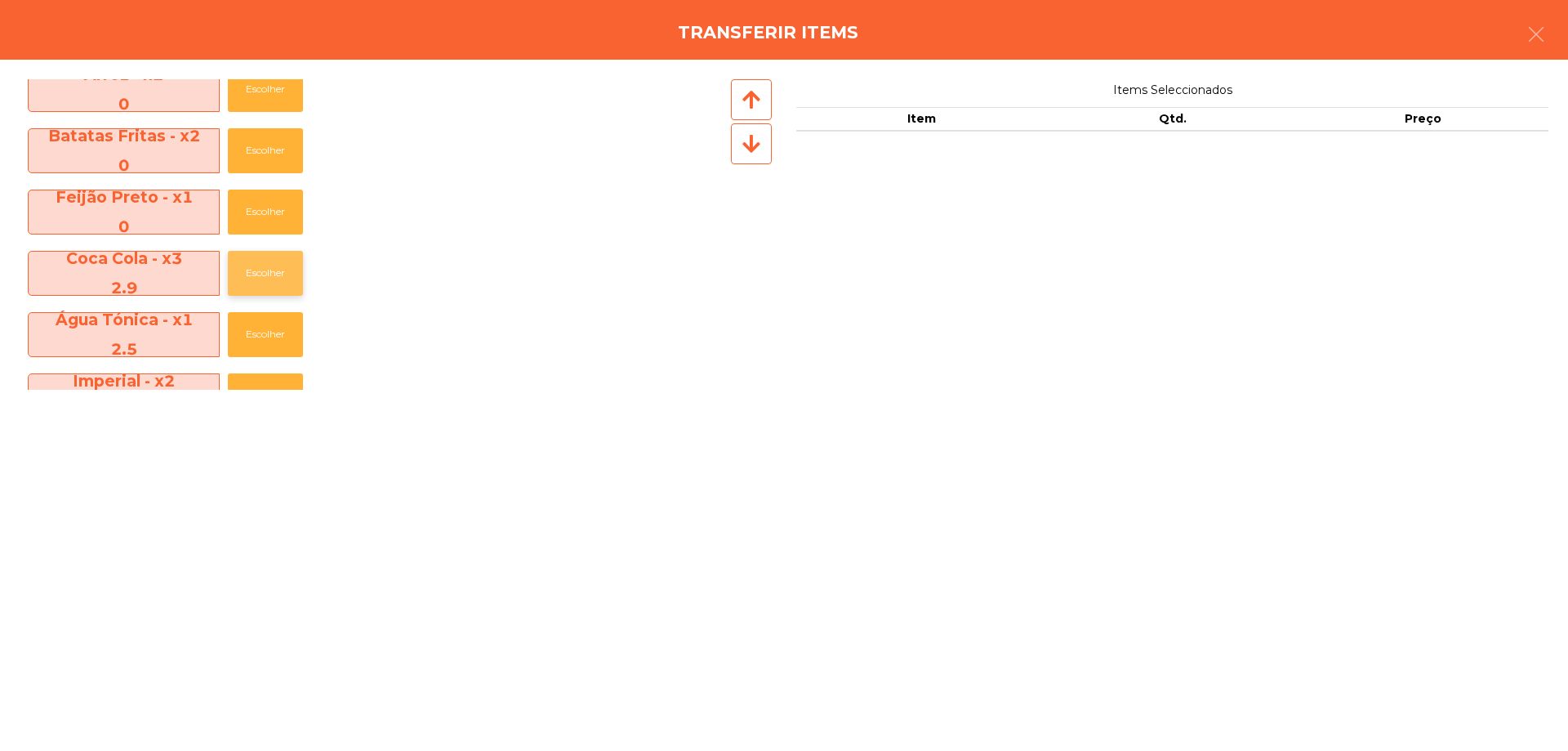
click at [250, 270] on button "Escolher" at bounding box center [265, 273] width 75 height 45
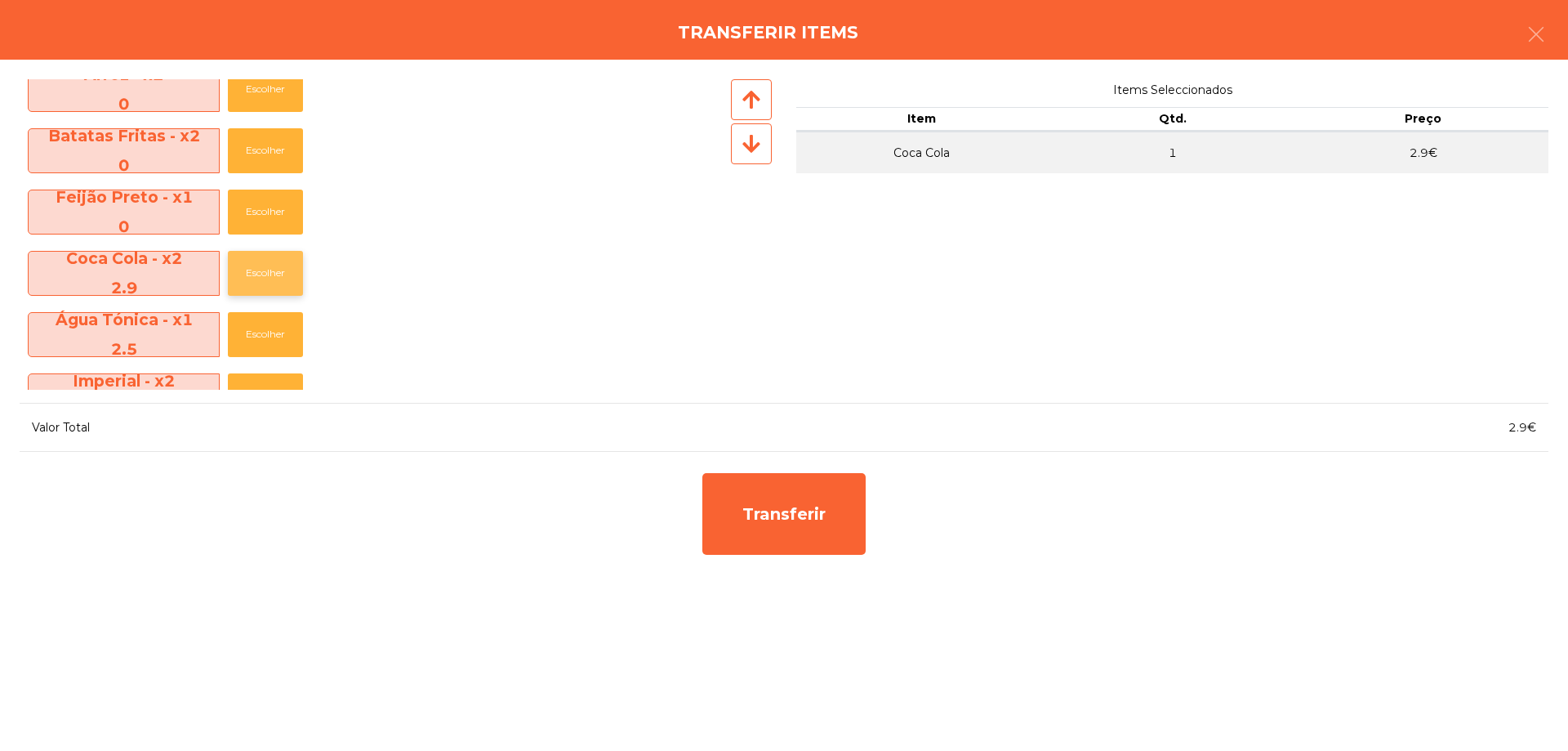
click at [250, 270] on button "Escolher" at bounding box center [265, 273] width 75 height 45
click at [250, 270] on button "Escolher" at bounding box center [265, 273] width 75 height 45
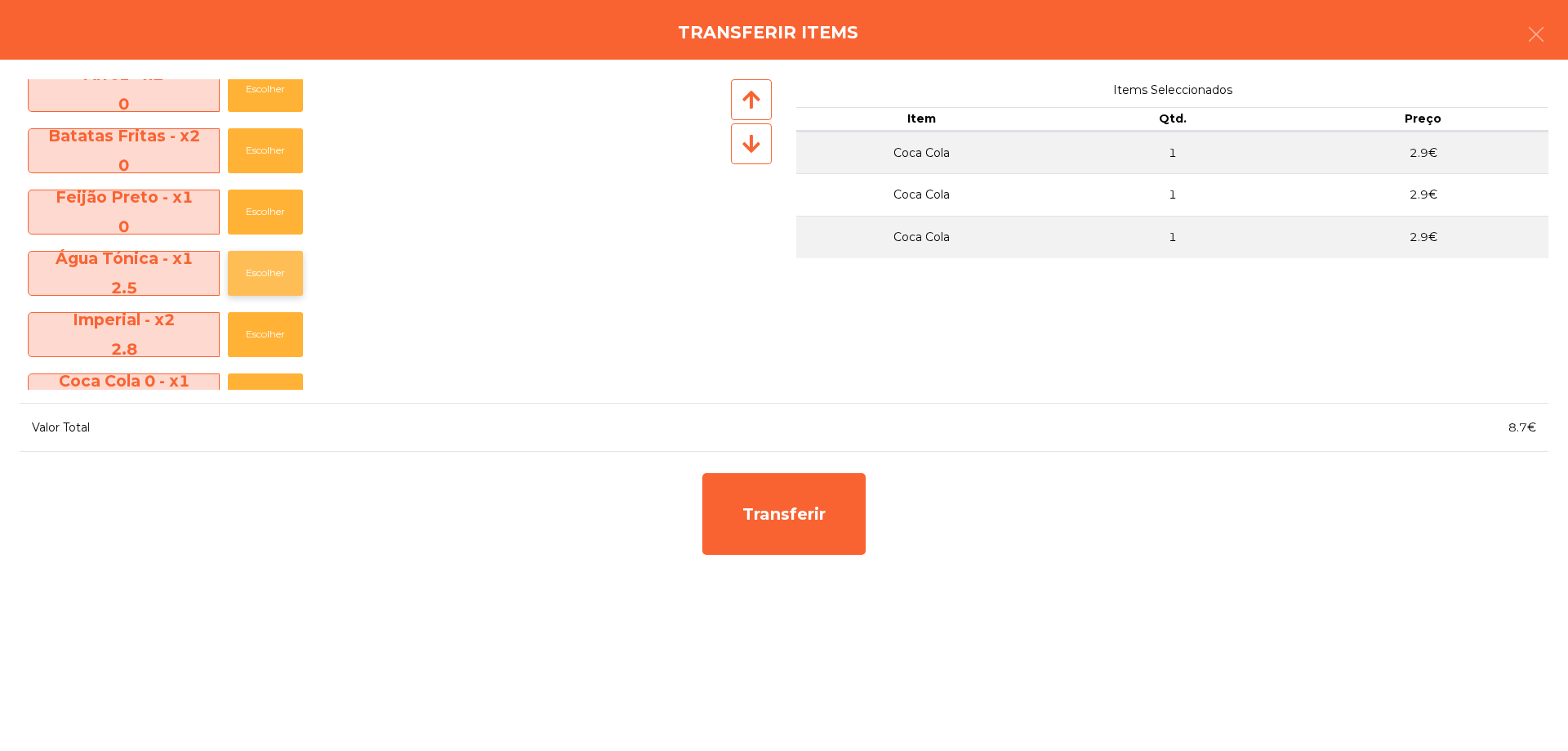
click at [250, 270] on button "Escolher" at bounding box center [265, 273] width 75 height 45
click at [250, 270] on button "Escolher" at bounding box center [265, 273] width 75 height 45
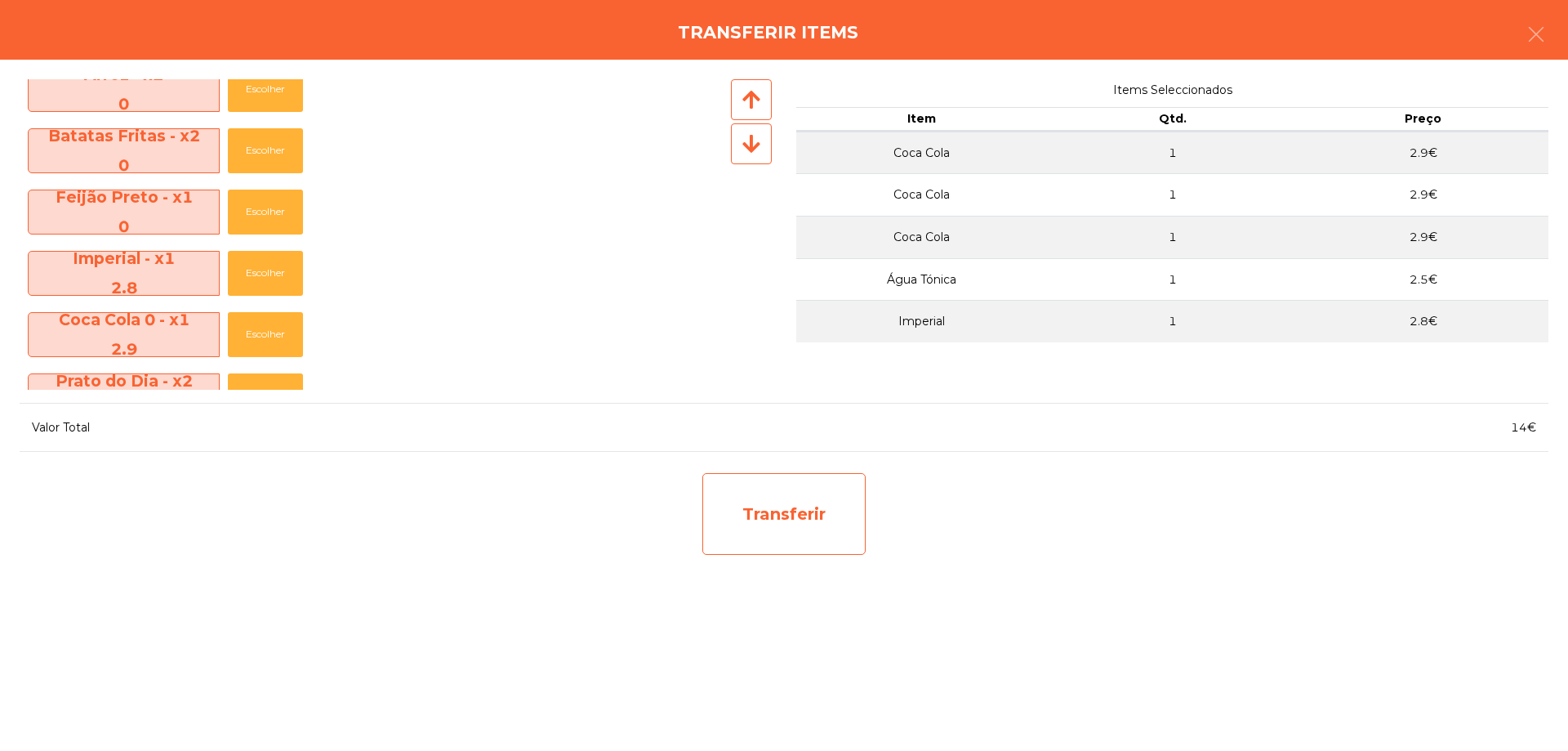
click at [806, 548] on div "Transferir" at bounding box center [784, 514] width 164 height 82
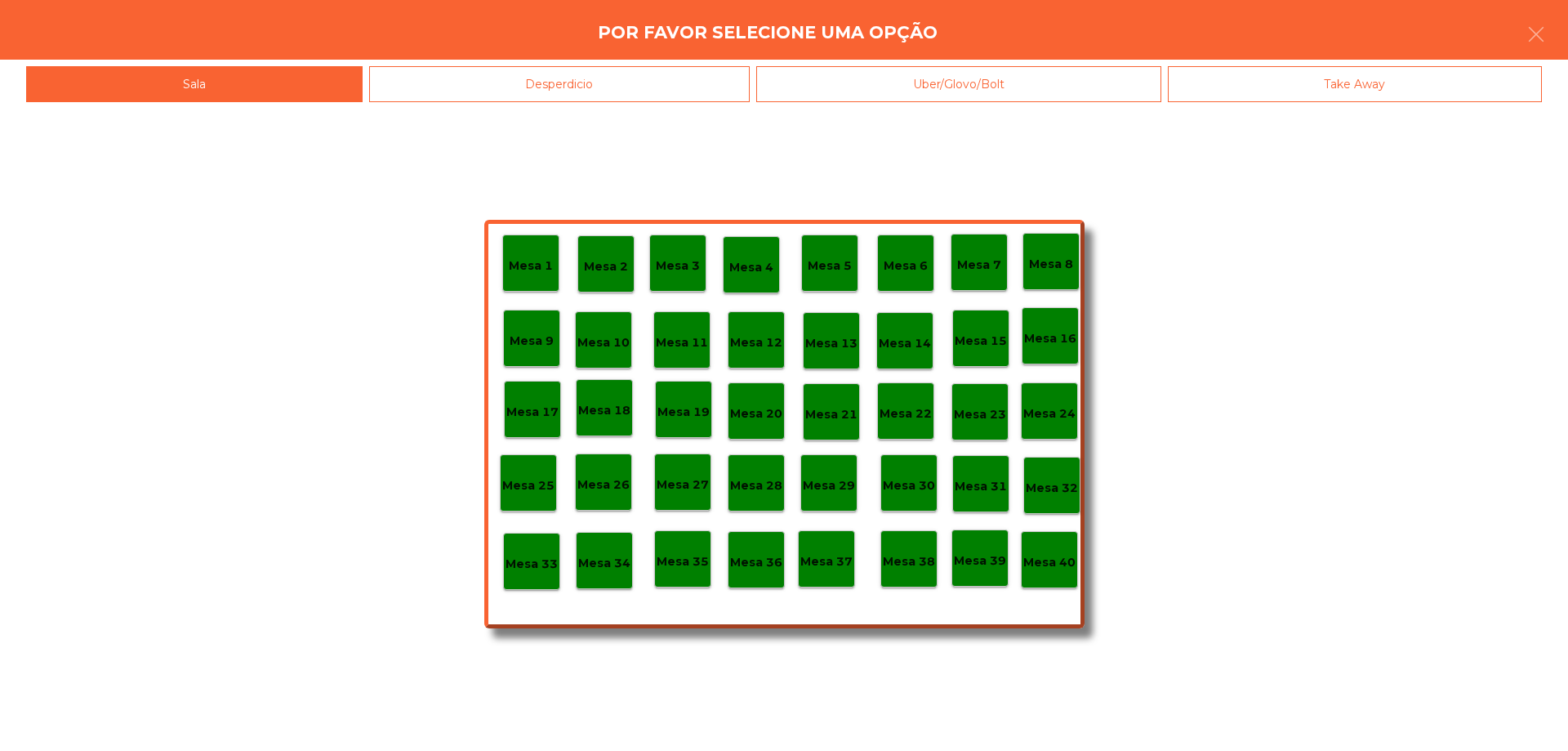
click at [1065, 565] on p "Mesa 40" at bounding box center [1049, 562] width 52 height 19
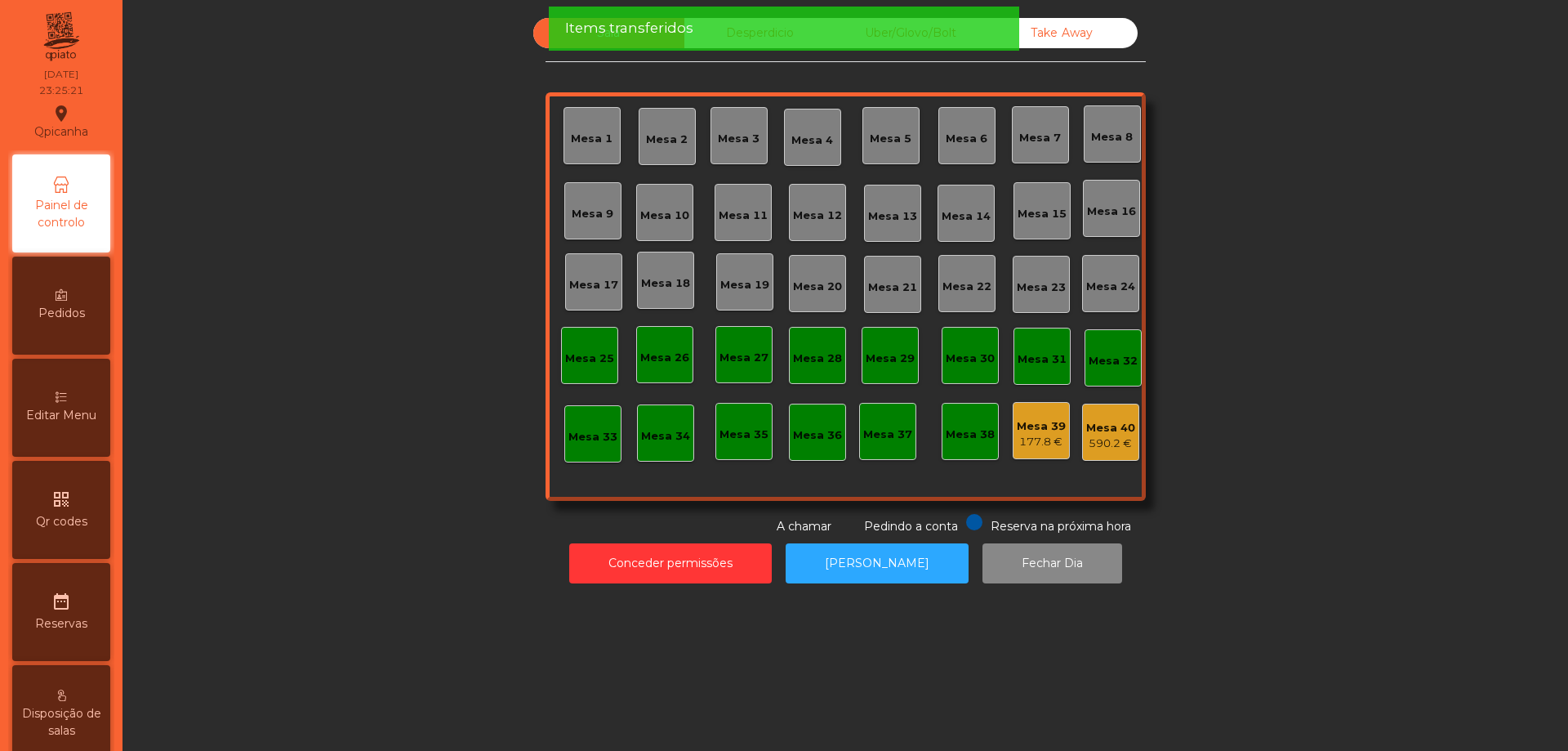
click at [1025, 447] on div "177.8 €" at bounding box center [1041, 442] width 49 height 17
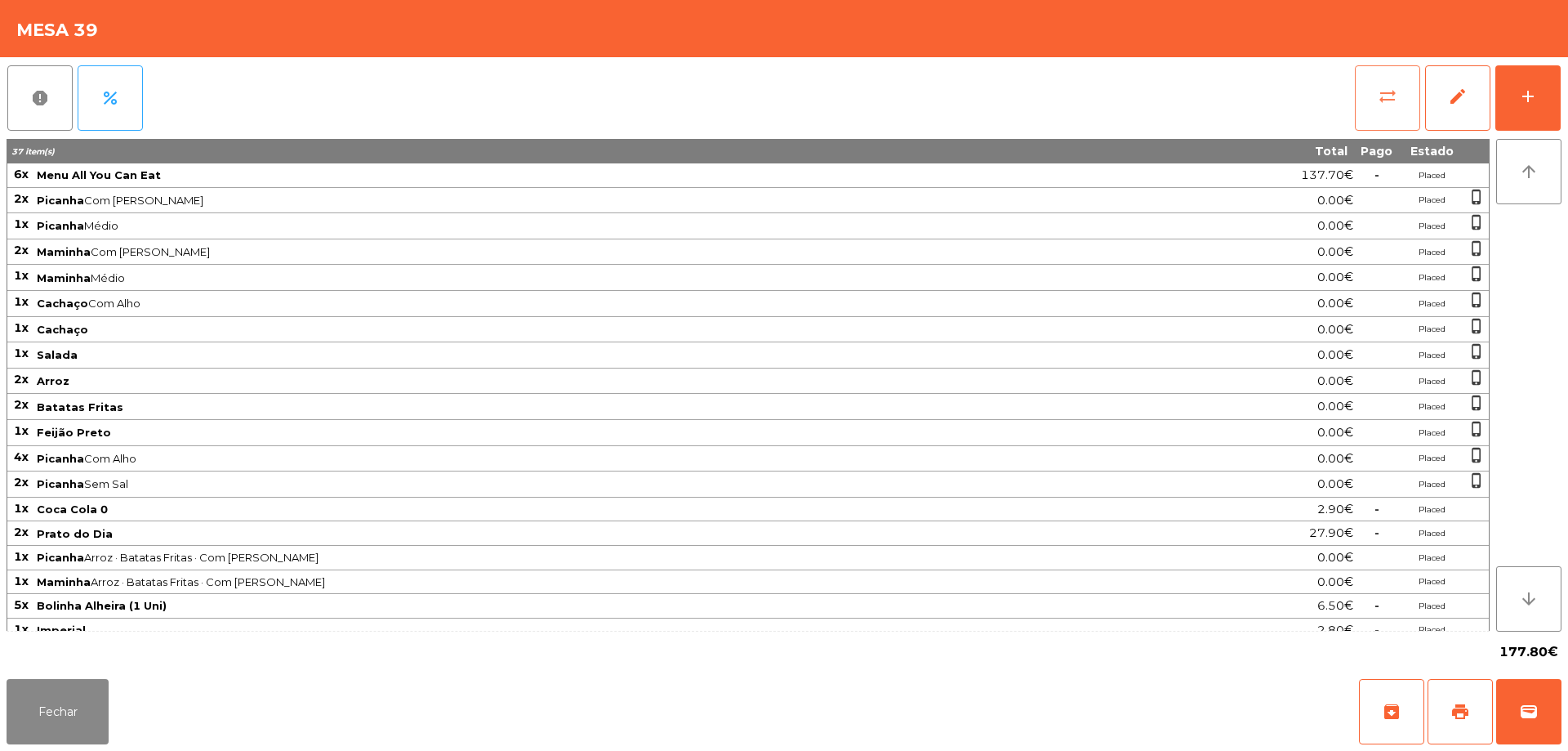
click at [1379, 102] on span "sync_alt" at bounding box center [1388, 97] width 20 height 20
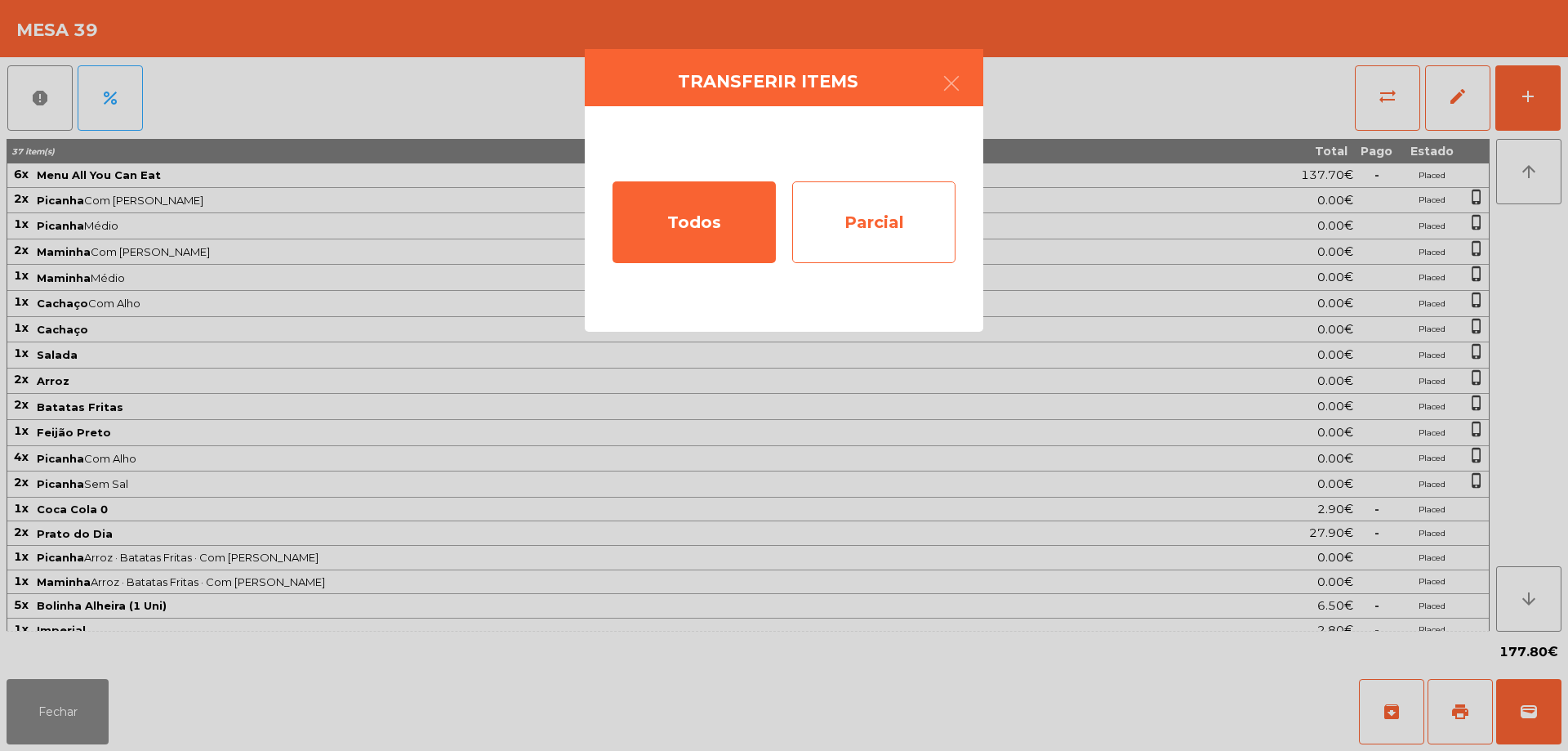
click at [827, 221] on div "Parcial" at bounding box center [874, 222] width 164 height 82
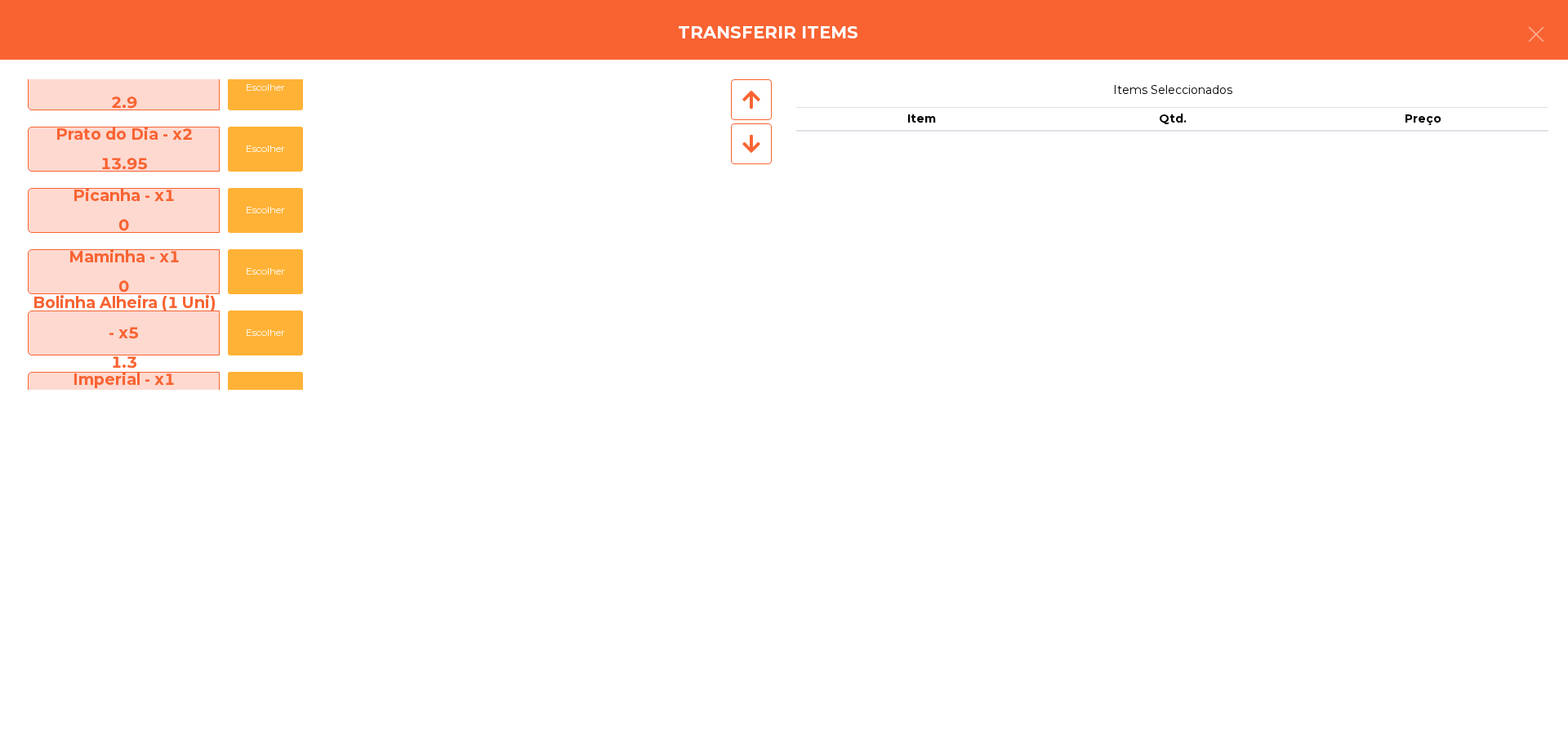
scroll to position [548, 0]
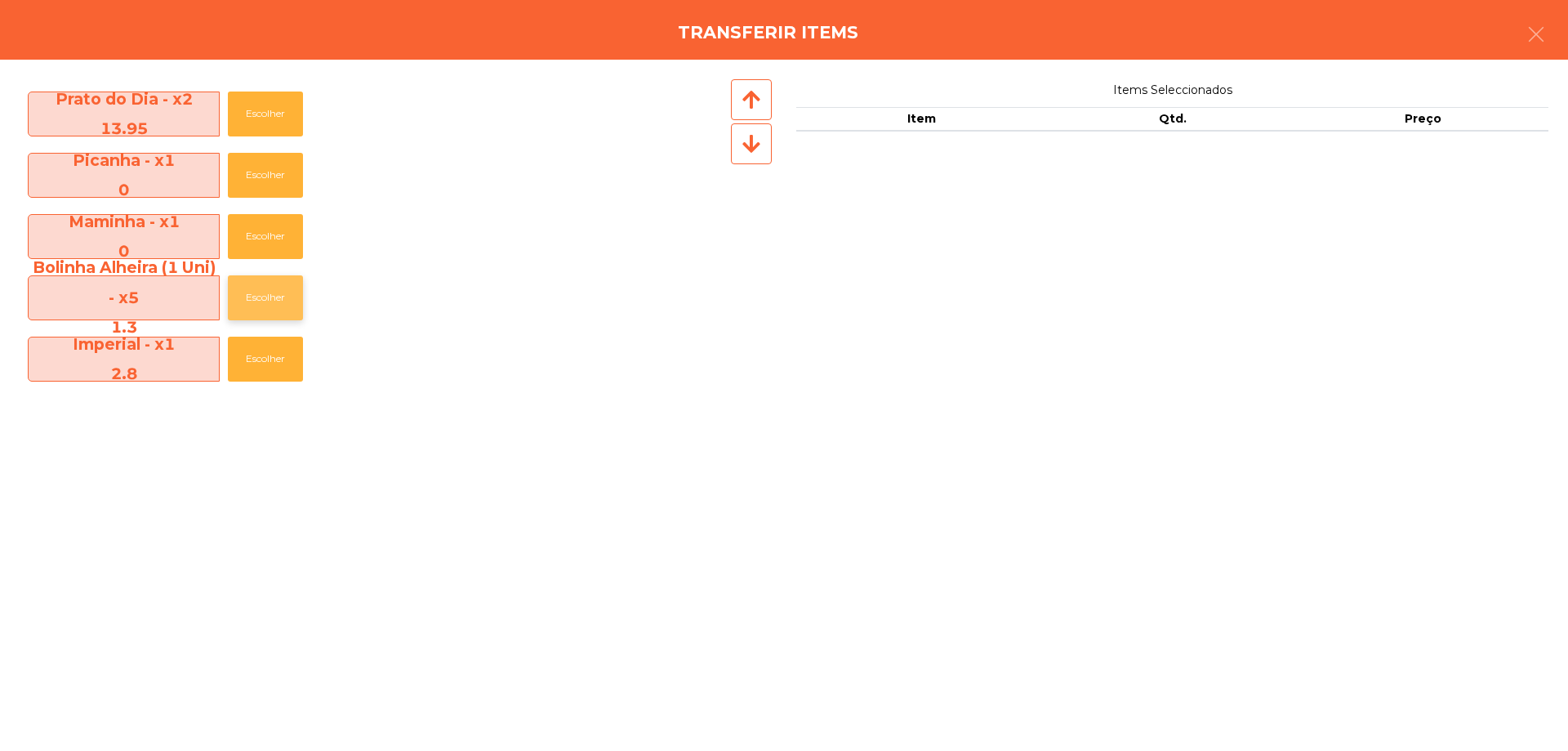
click at [246, 309] on button "Escolher" at bounding box center [265, 298] width 75 height 45
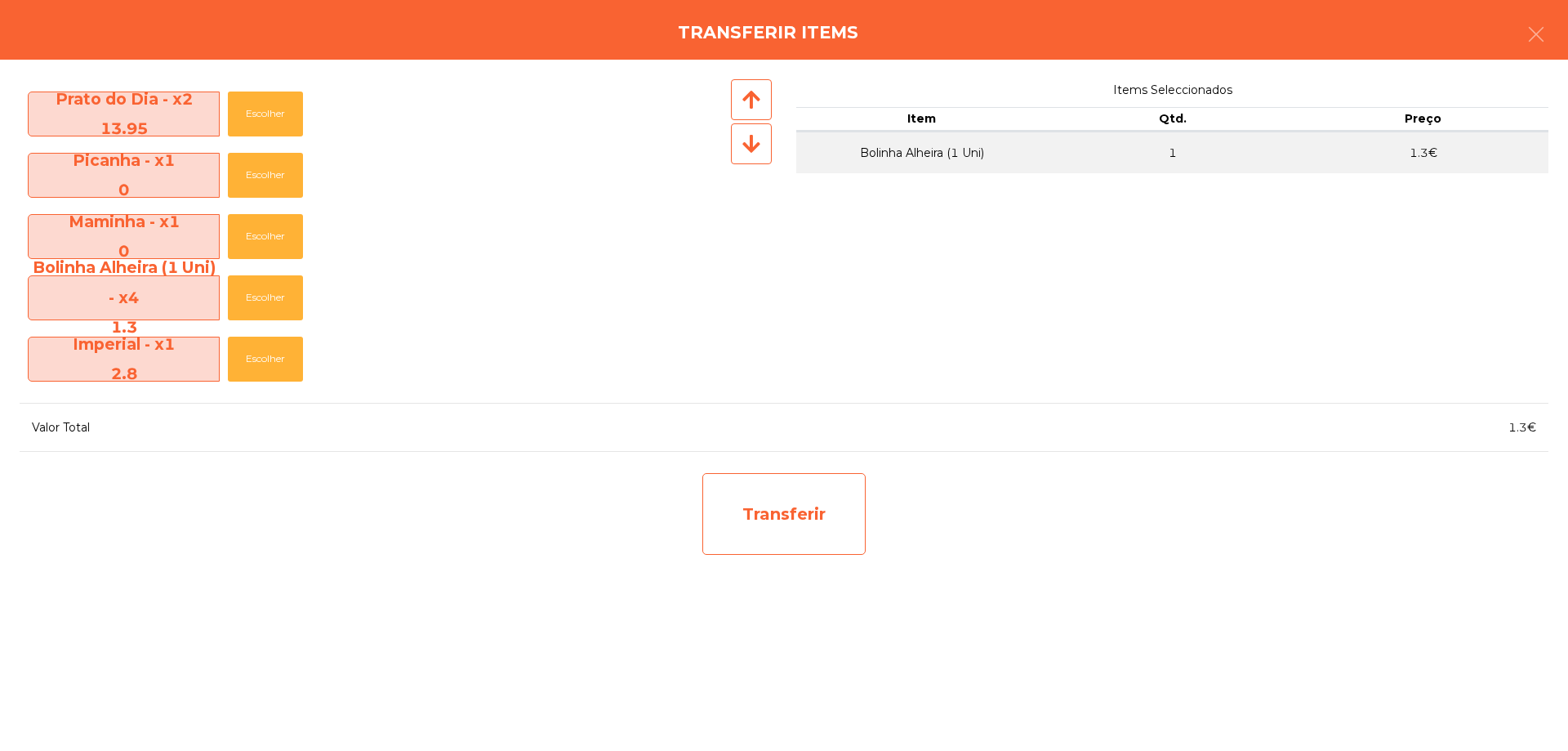
click at [766, 475] on div "Transferir" at bounding box center [784, 514] width 164 height 82
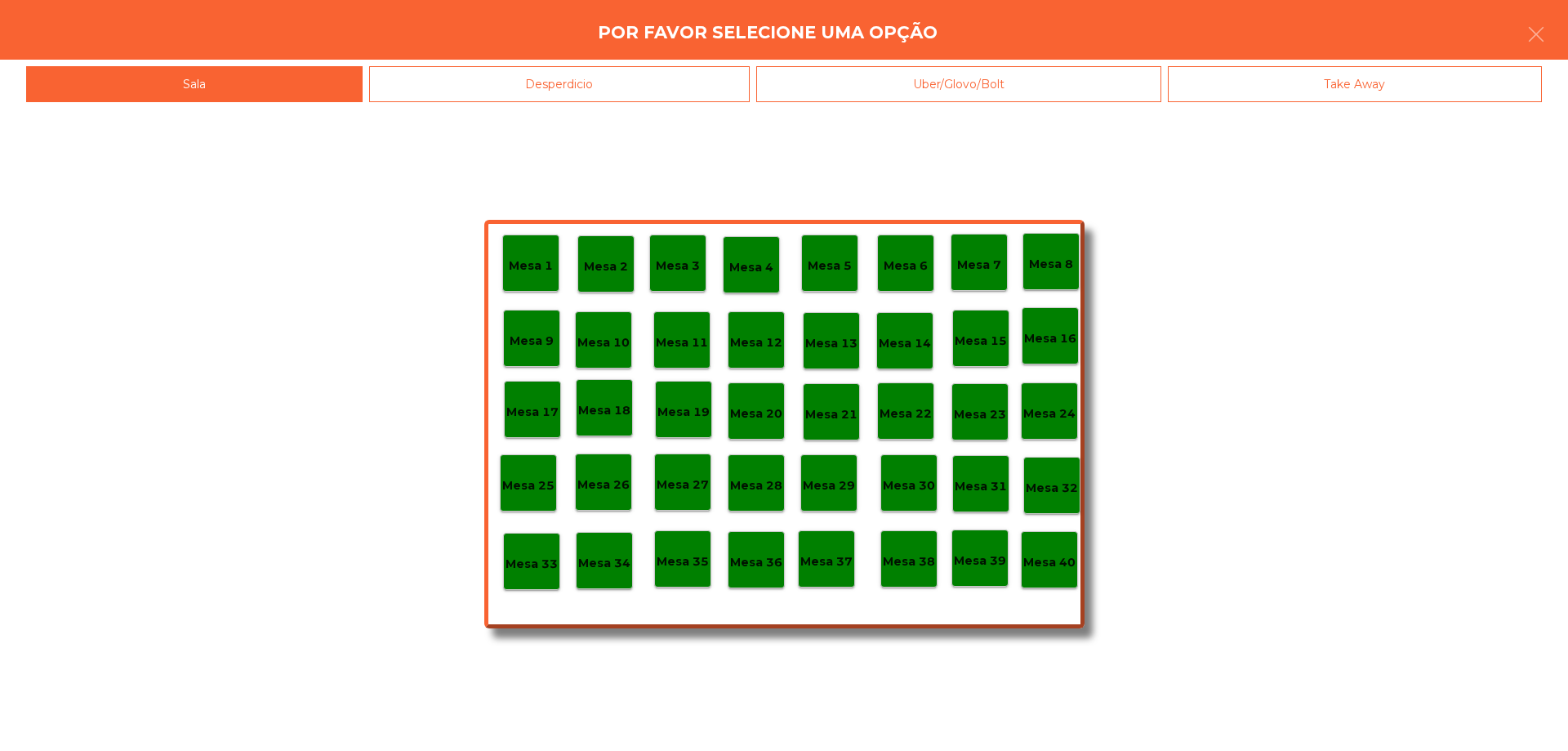
click at [1060, 563] on p "Mesa 40" at bounding box center [1049, 562] width 52 height 19
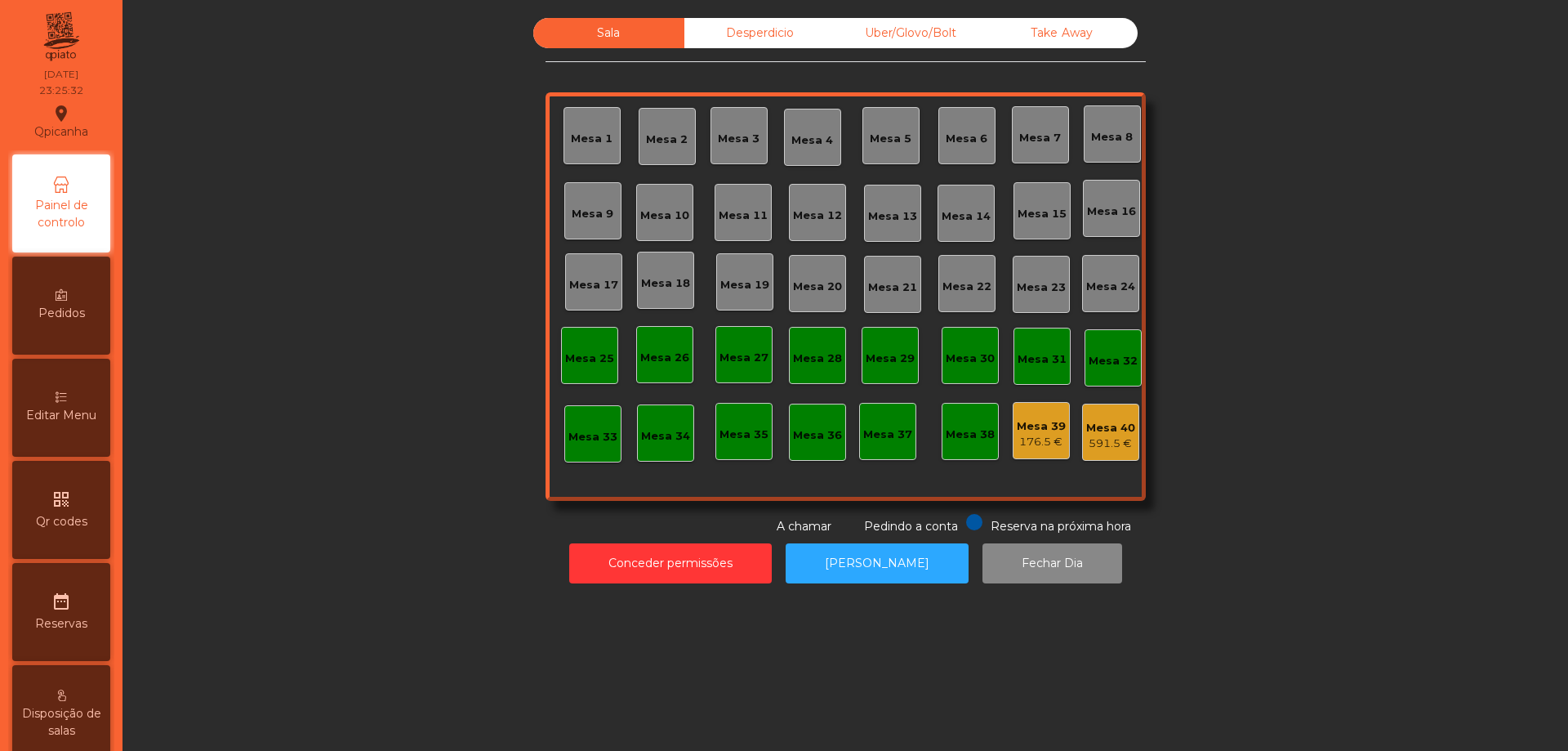
click at [1113, 455] on div "Mesa 40 591.5 €" at bounding box center [1110, 432] width 57 height 57
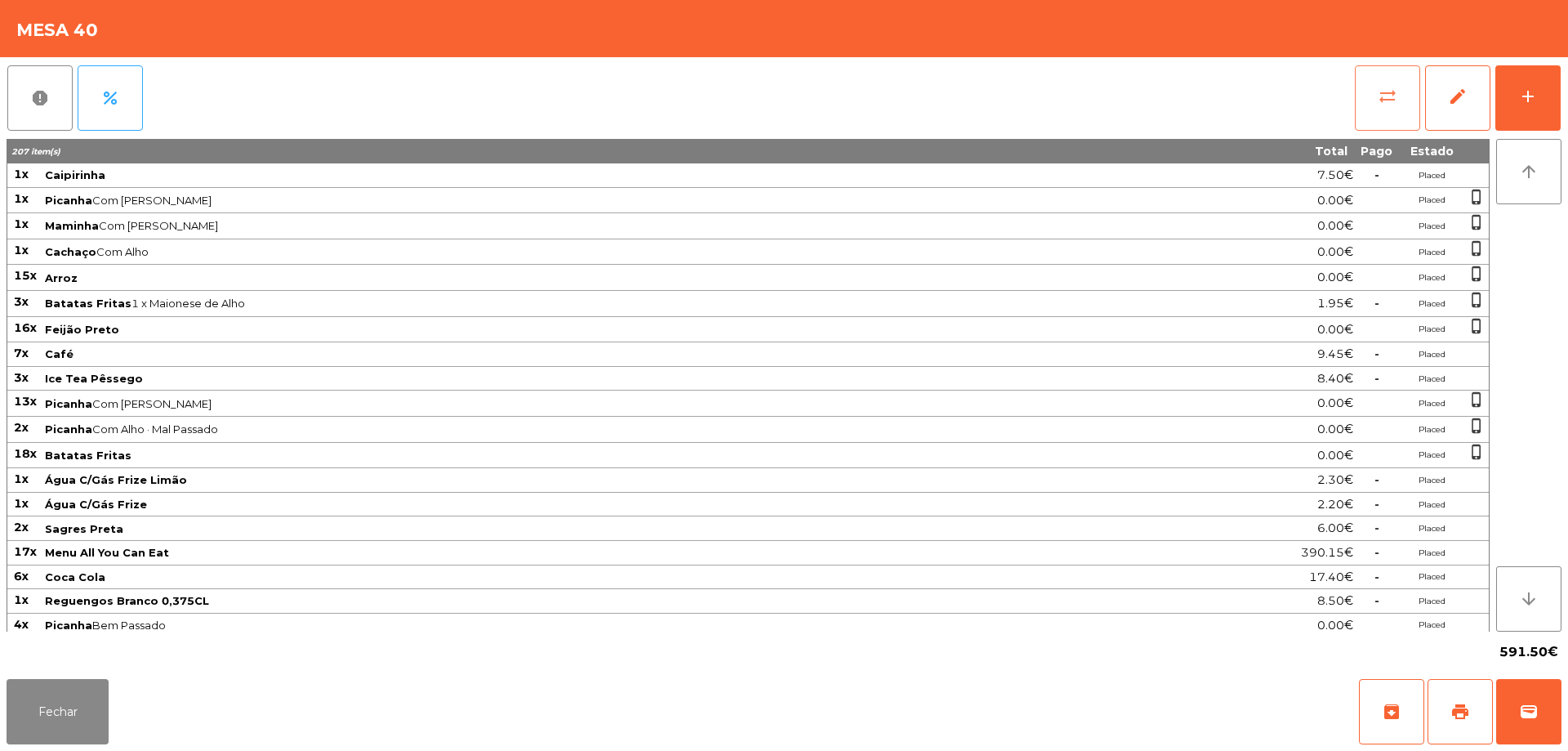
click at [1385, 76] on button "sync_alt" at bounding box center [1387, 98] width 65 height 65
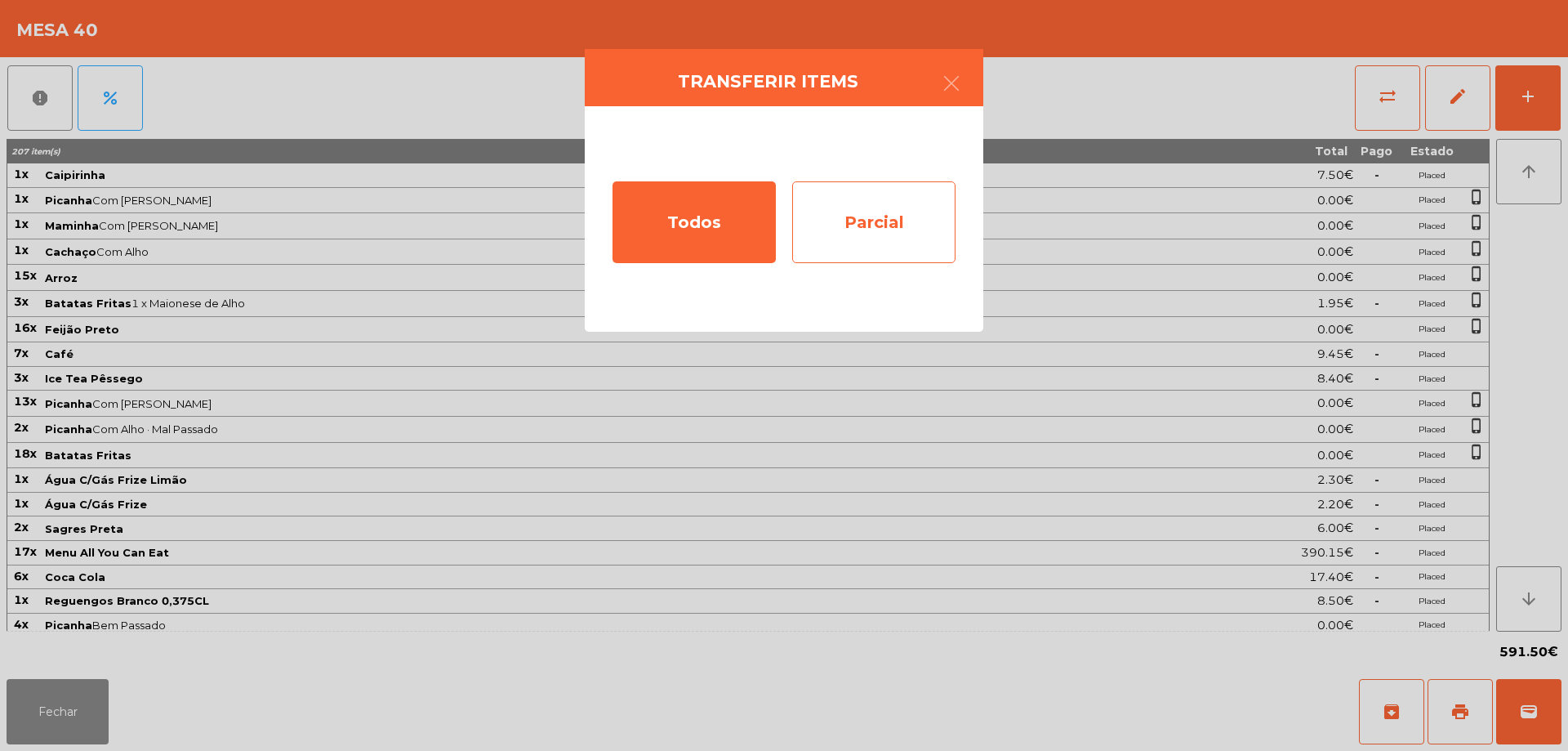
click at [884, 215] on div "Parcial" at bounding box center [874, 222] width 164 height 82
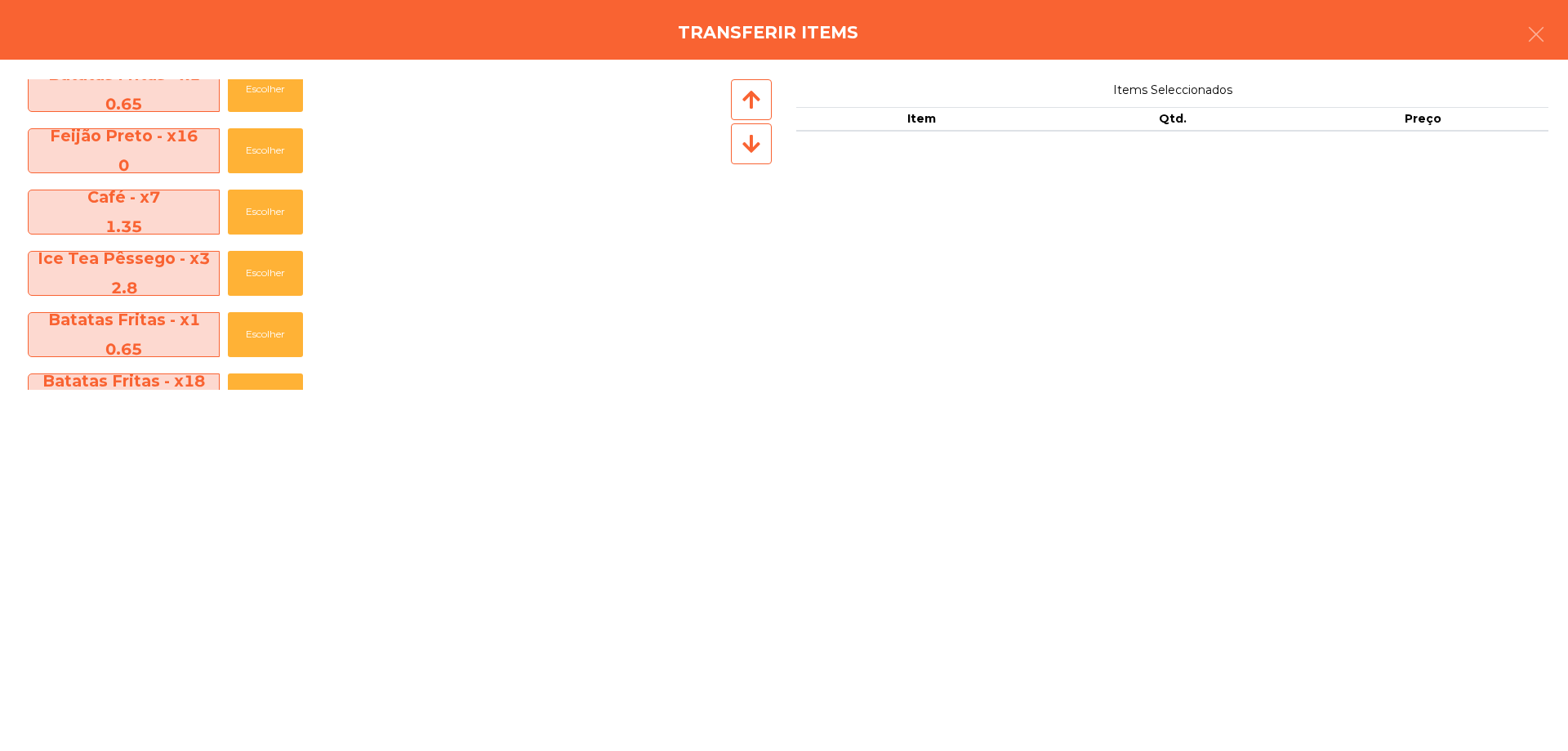
scroll to position [409, 0]
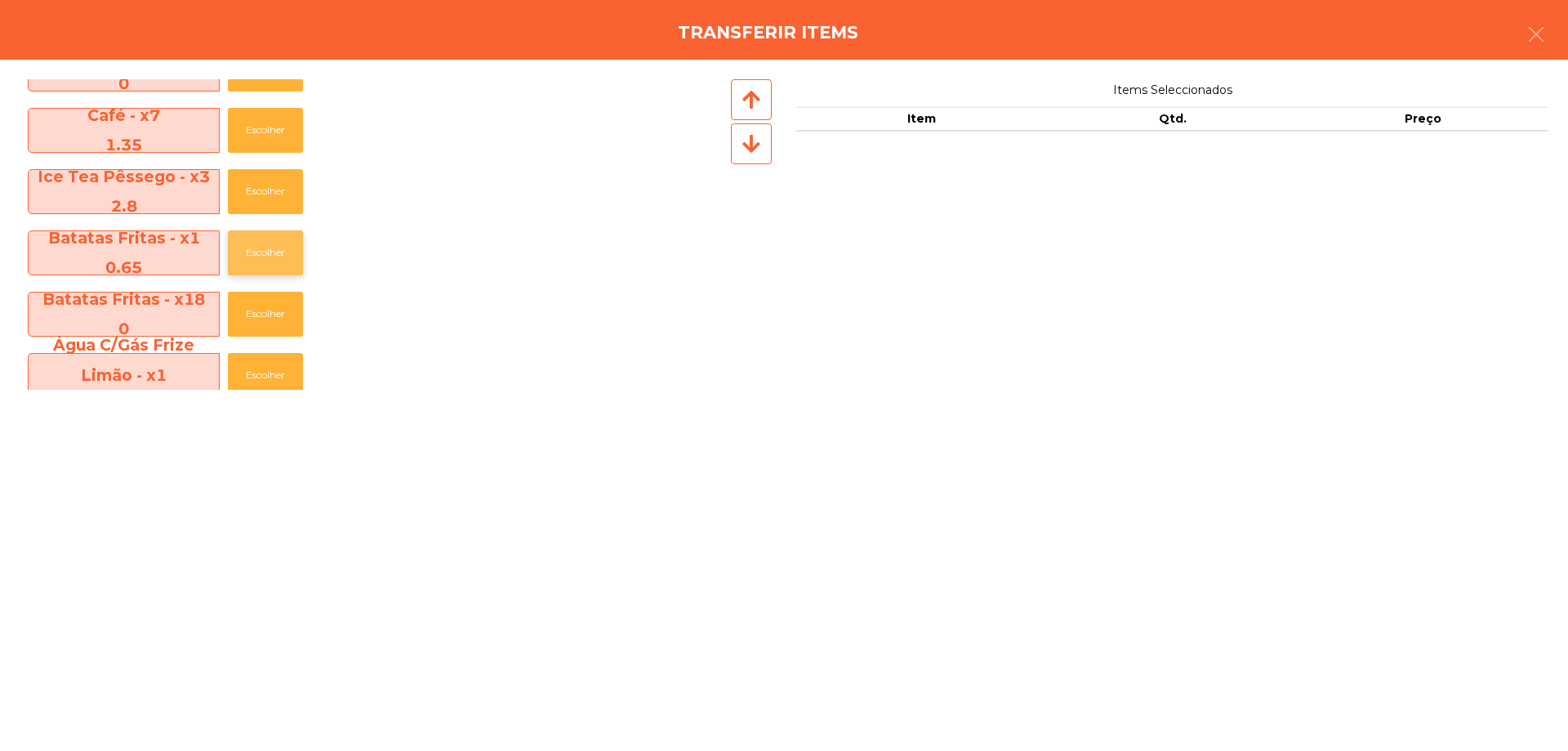
click at [248, 263] on button "Escolher" at bounding box center [265, 253] width 75 height 45
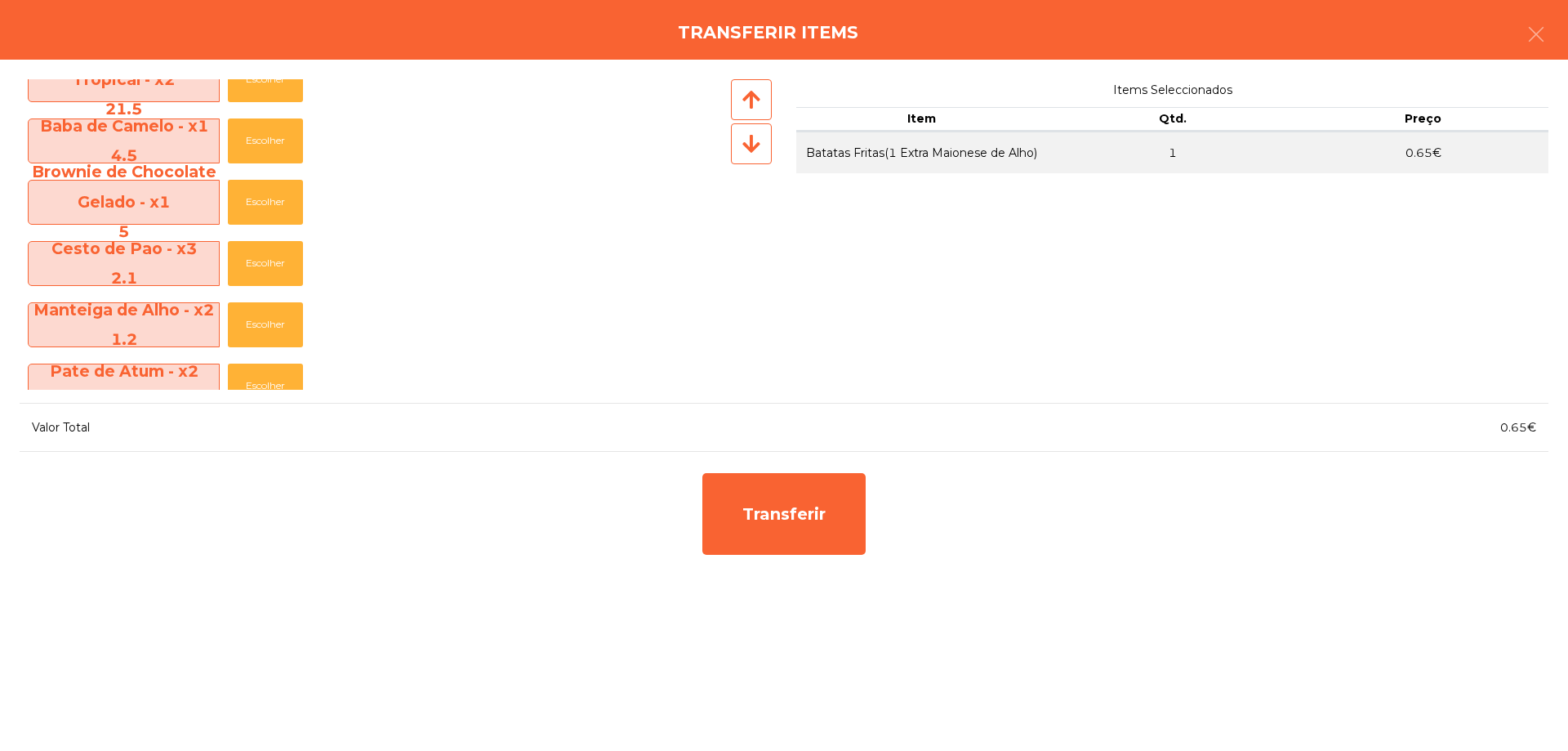
scroll to position [1303, 0]
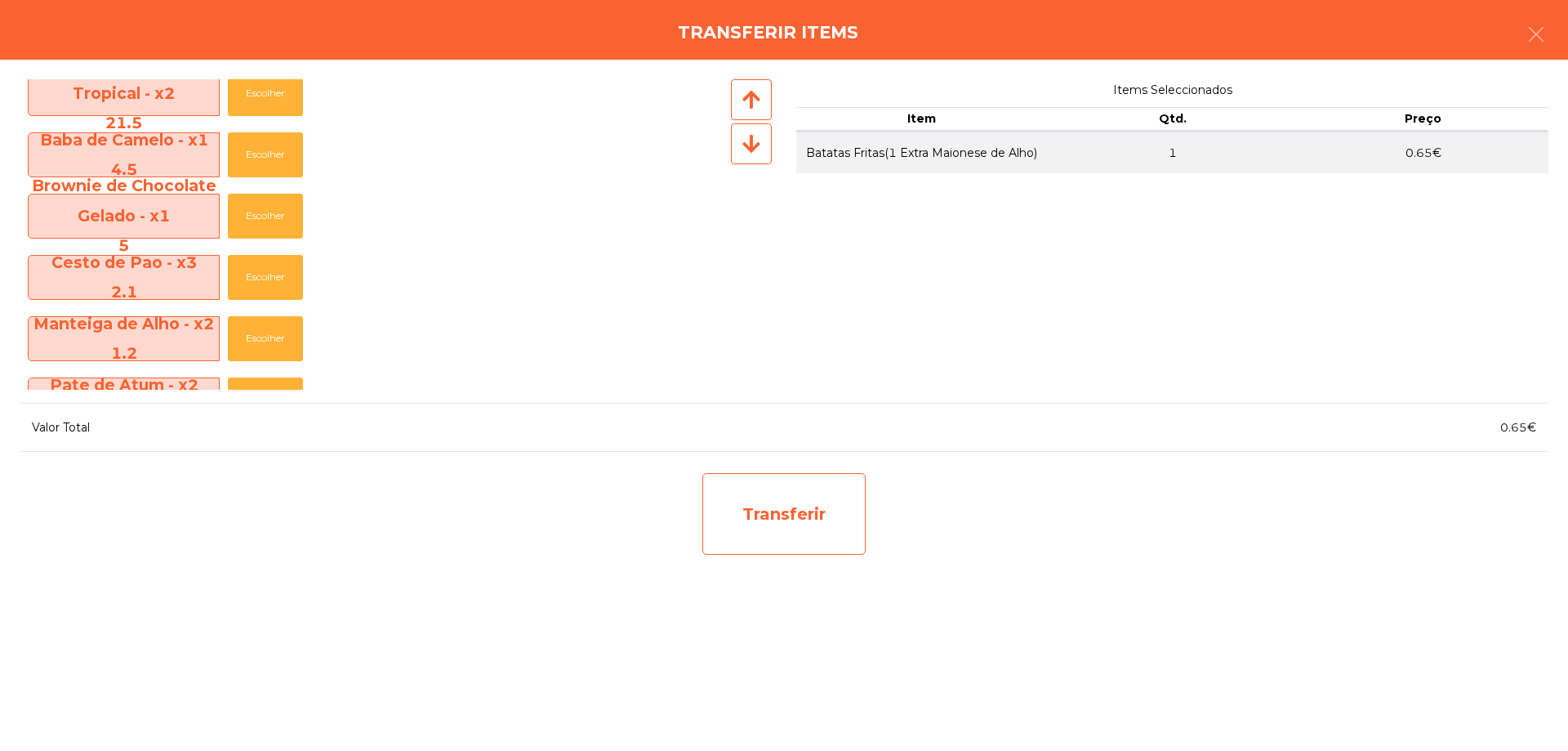
click at [795, 523] on div "Transferir" at bounding box center [784, 514] width 164 height 82
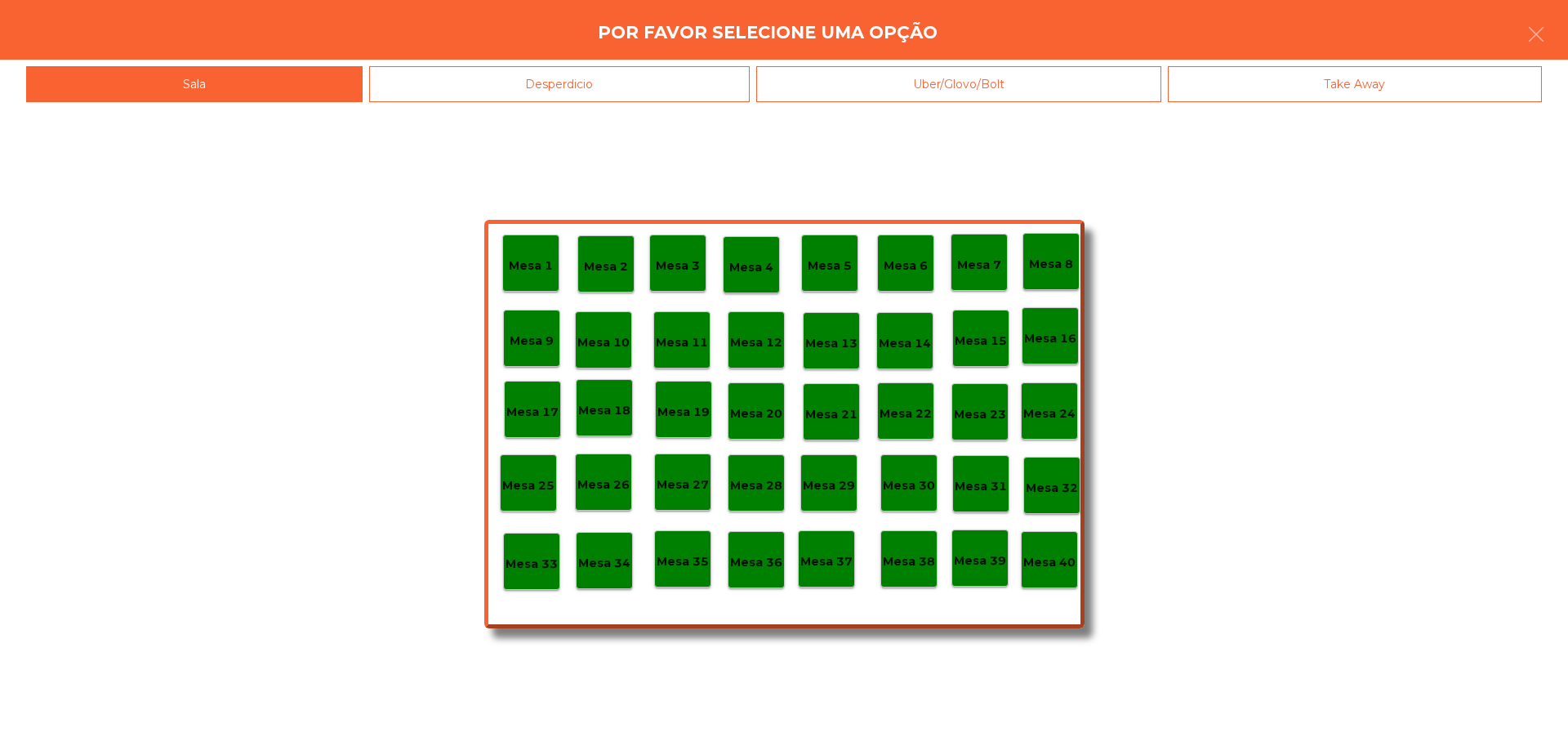
click at [984, 562] on p "Mesa 39" at bounding box center [979, 561] width 52 height 19
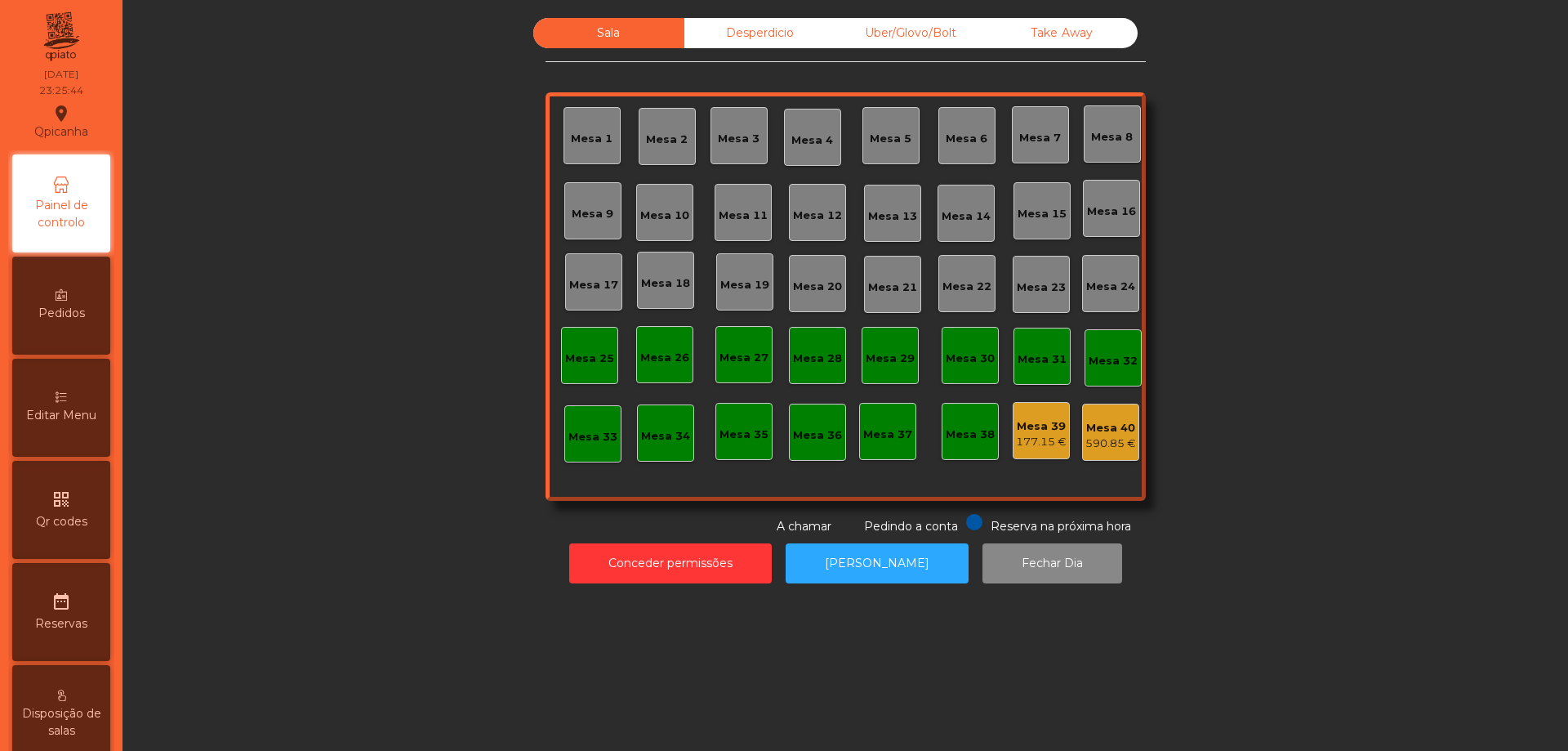
click at [1034, 443] on div "177.15 €" at bounding box center [1041, 442] width 50 height 17
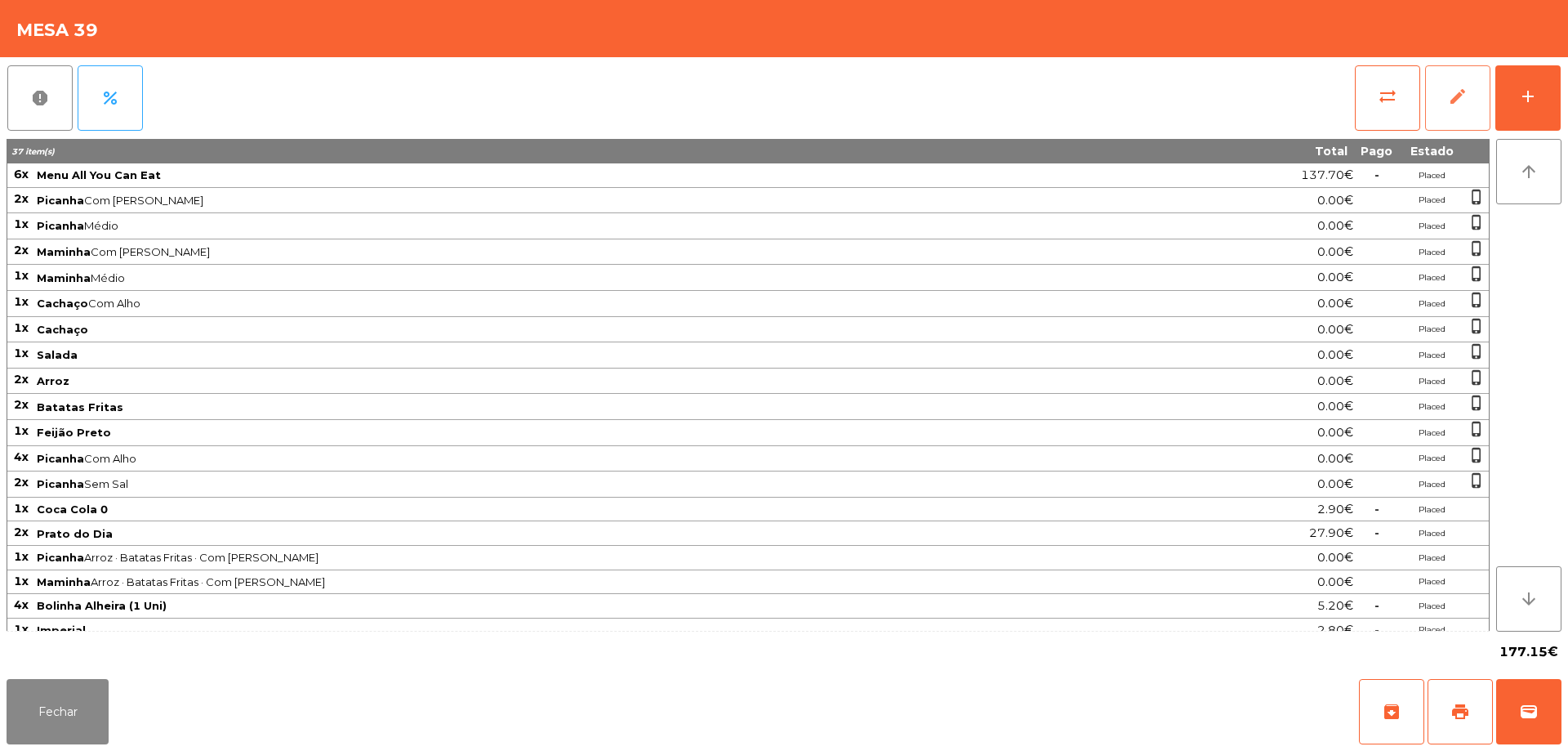
click at [1460, 88] on span "edit" at bounding box center [1458, 97] width 20 height 20
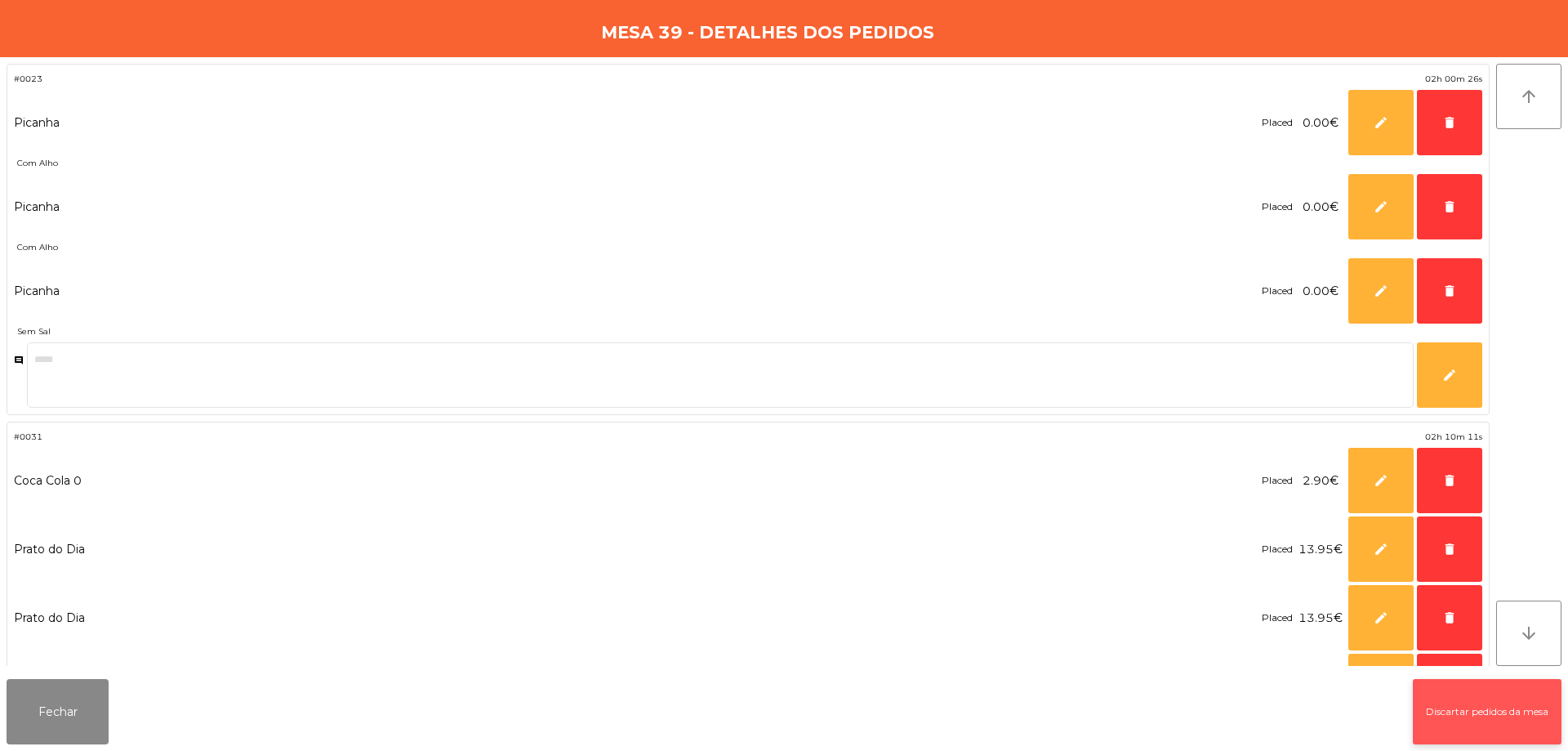
click at [1418, 686] on button "Discartar pedidos da mesa" at bounding box center [1487, 711] width 149 height 65
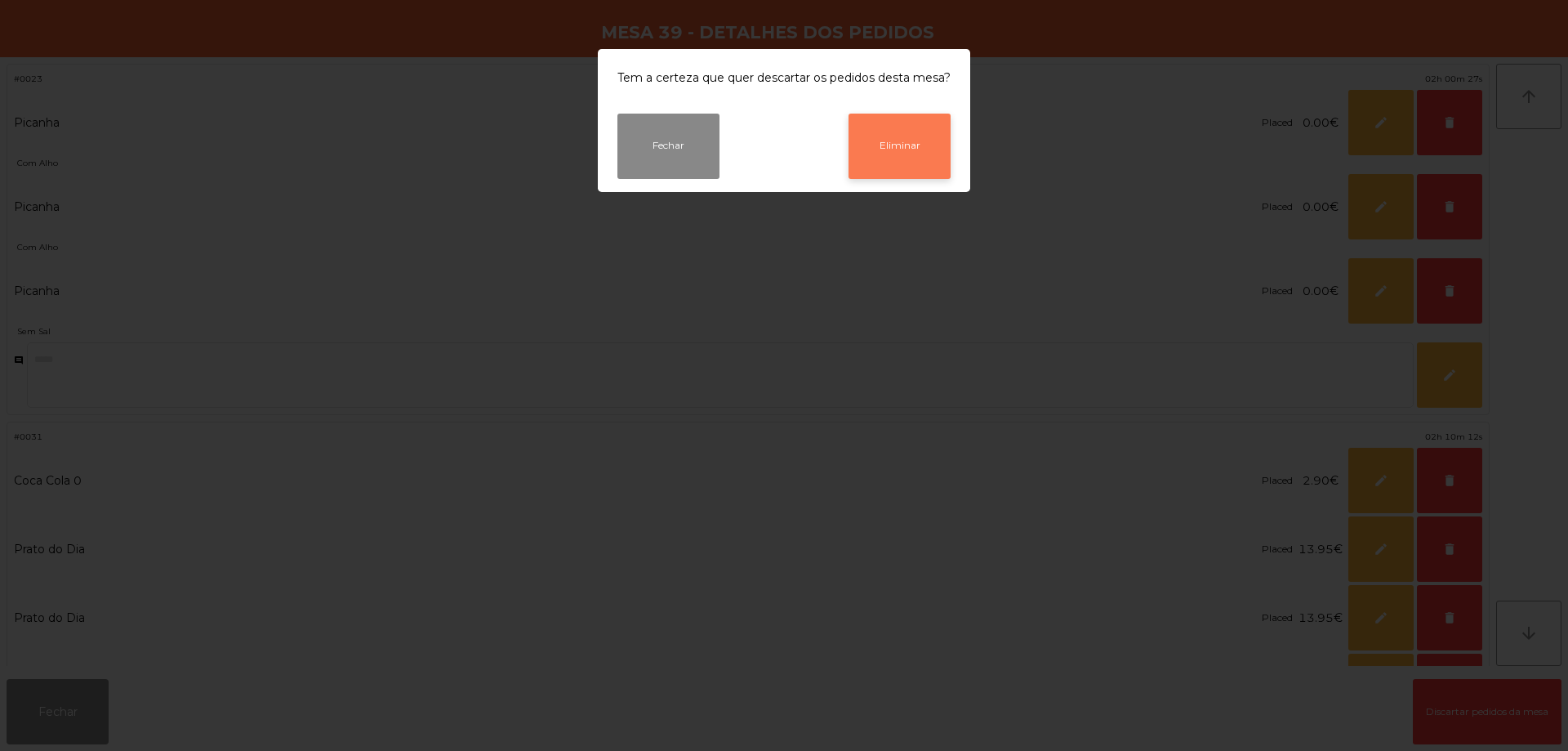
click at [885, 149] on button "Eliminar" at bounding box center [900, 146] width 102 height 65
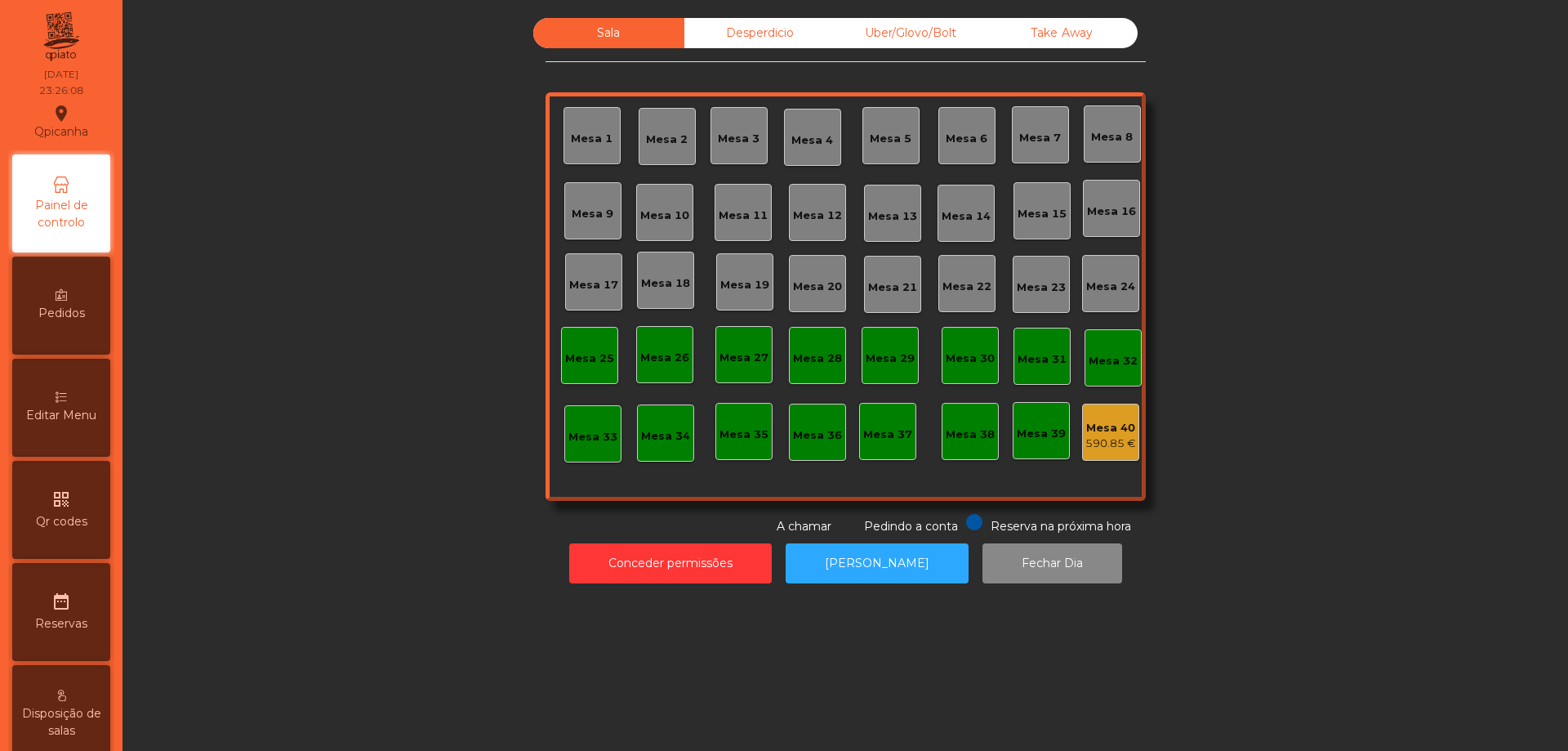
click at [1102, 430] on div "Mesa 40" at bounding box center [1110, 428] width 50 height 17
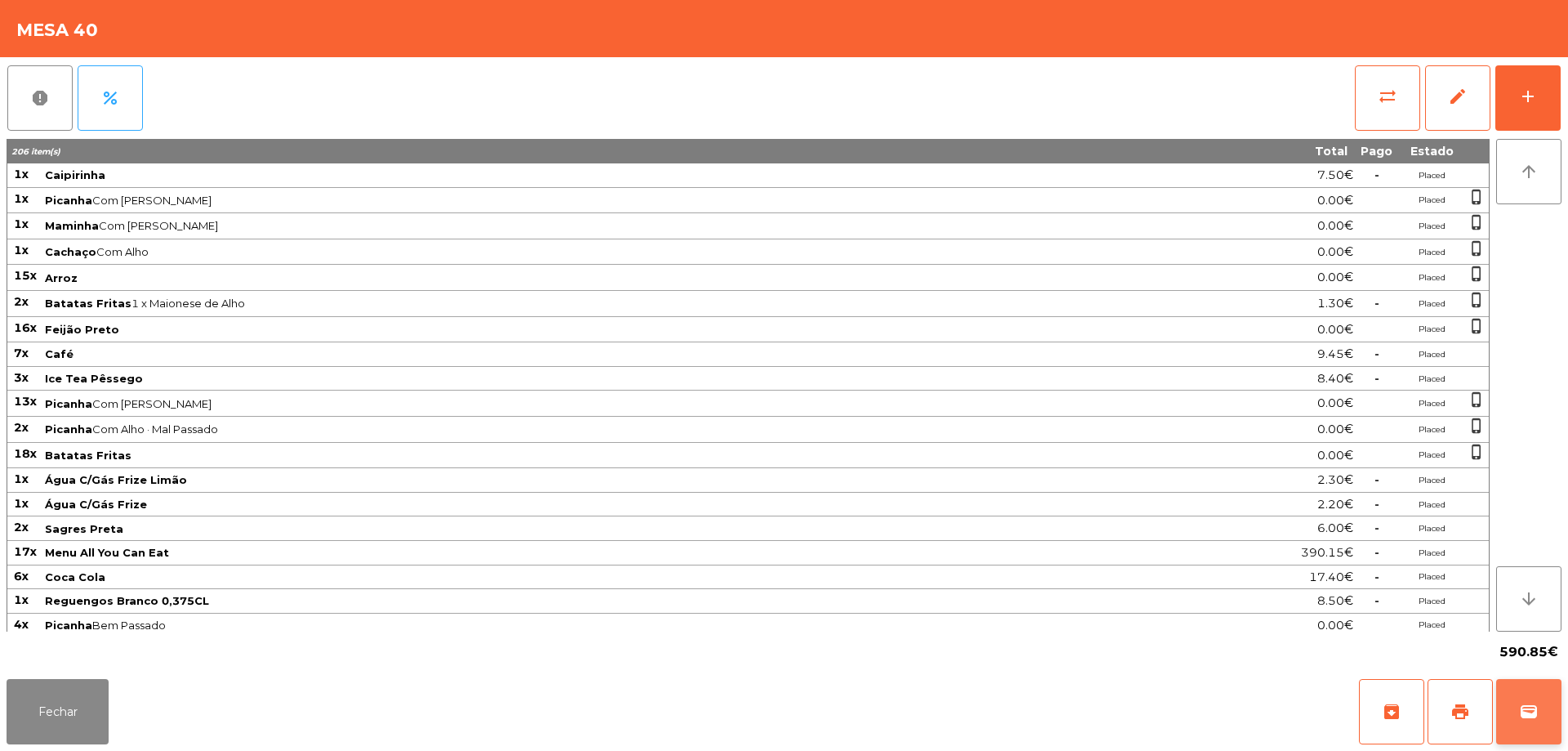
click at [1527, 703] on span "wallet" at bounding box center [1529, 712] width 20 height 20
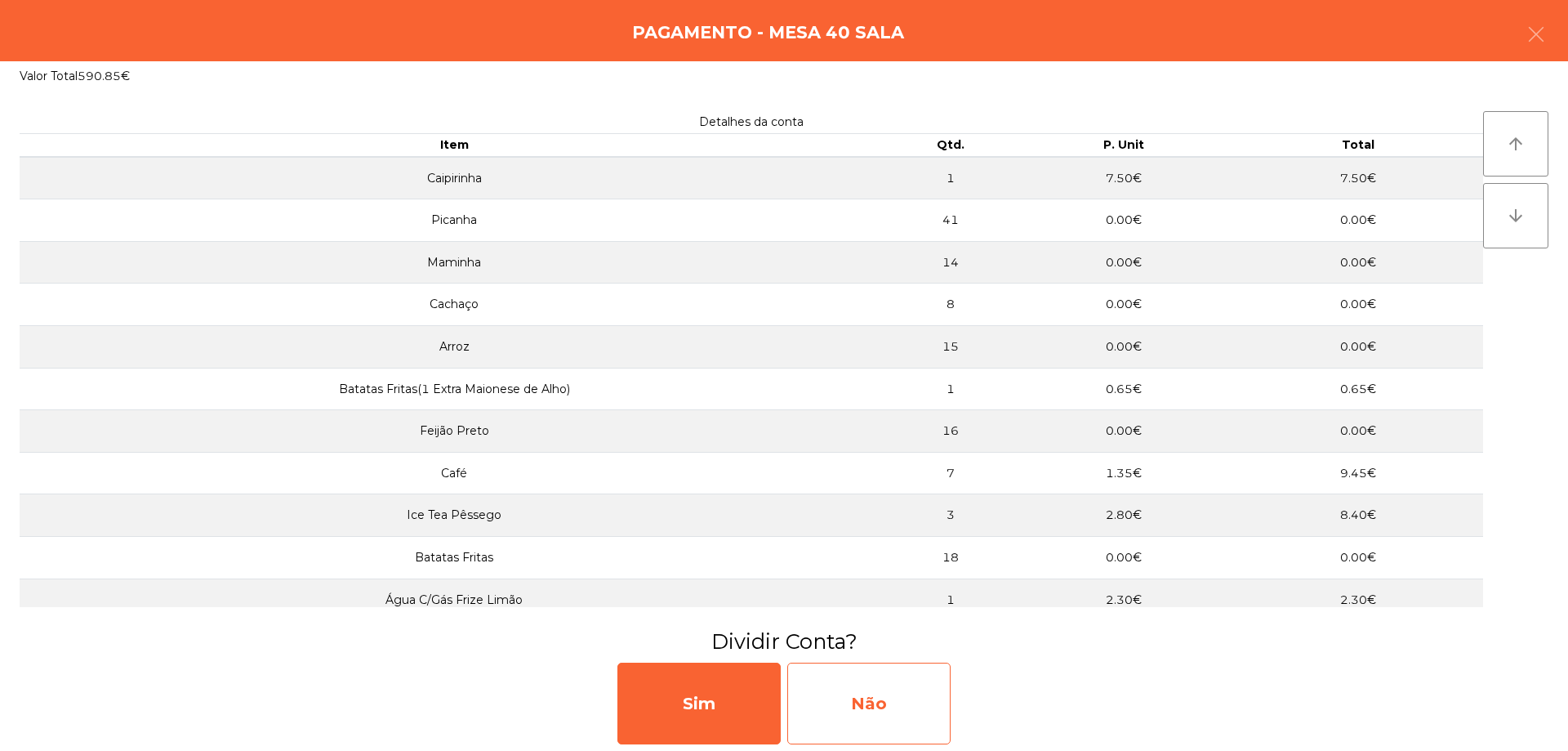
click at [875, 676] on div "Não" at bounding box center [870, 703] width 164 height 82
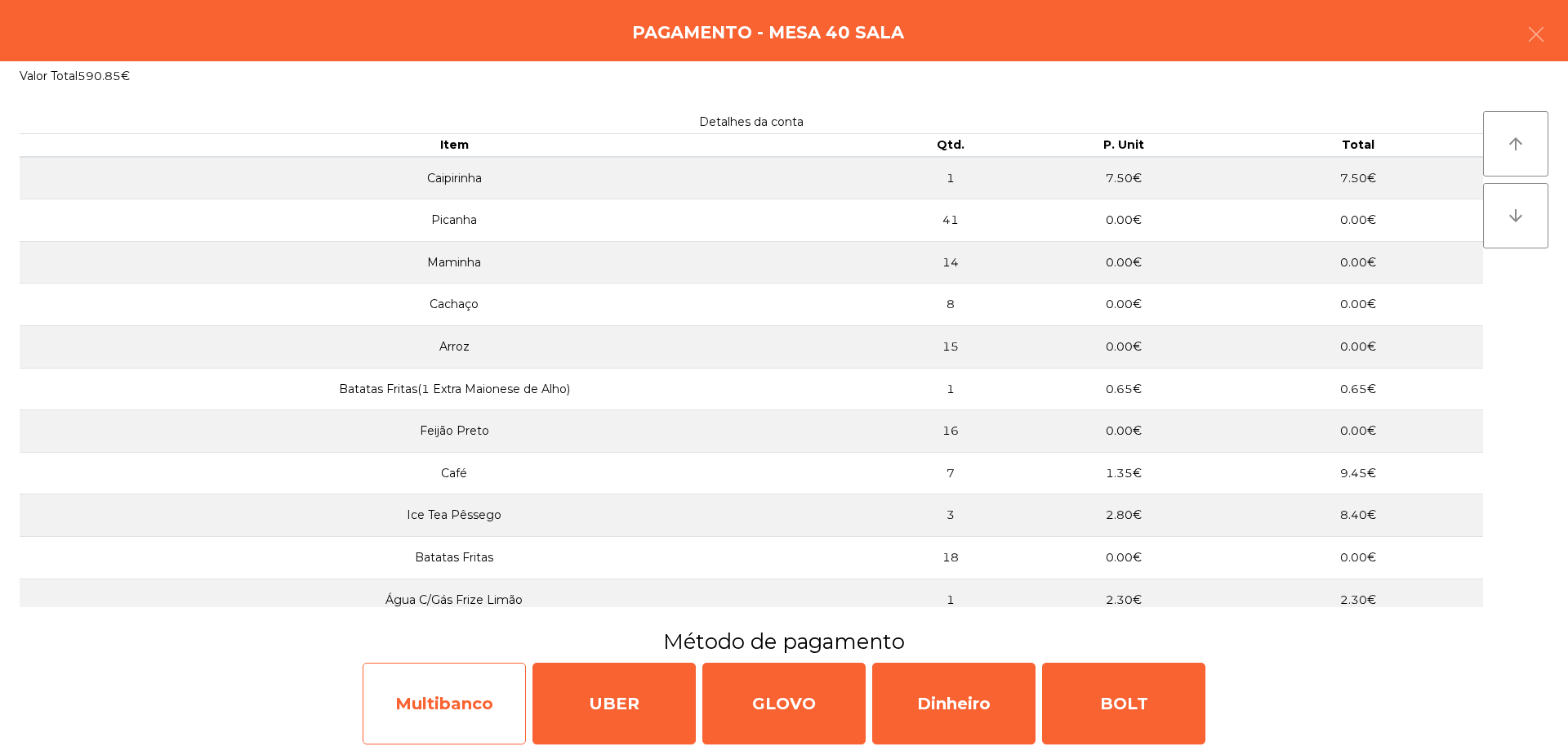
click at [410, 701] on div "Multibanco" at bounding box center [445, 703] width 164 height 82
select select "**"
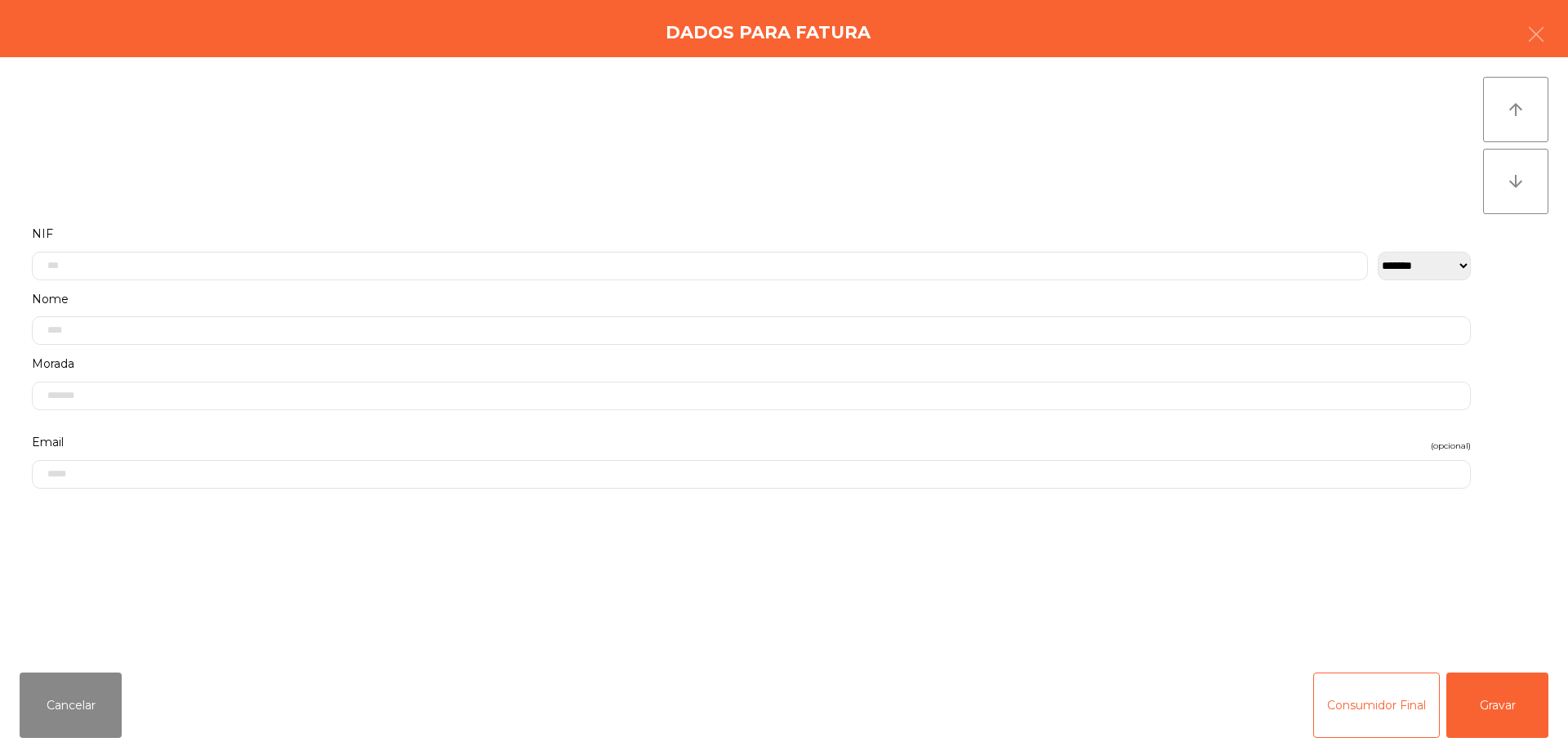
click at [143, 247] on div "**********" at bounding box center [751, 251] width 1439 height 57
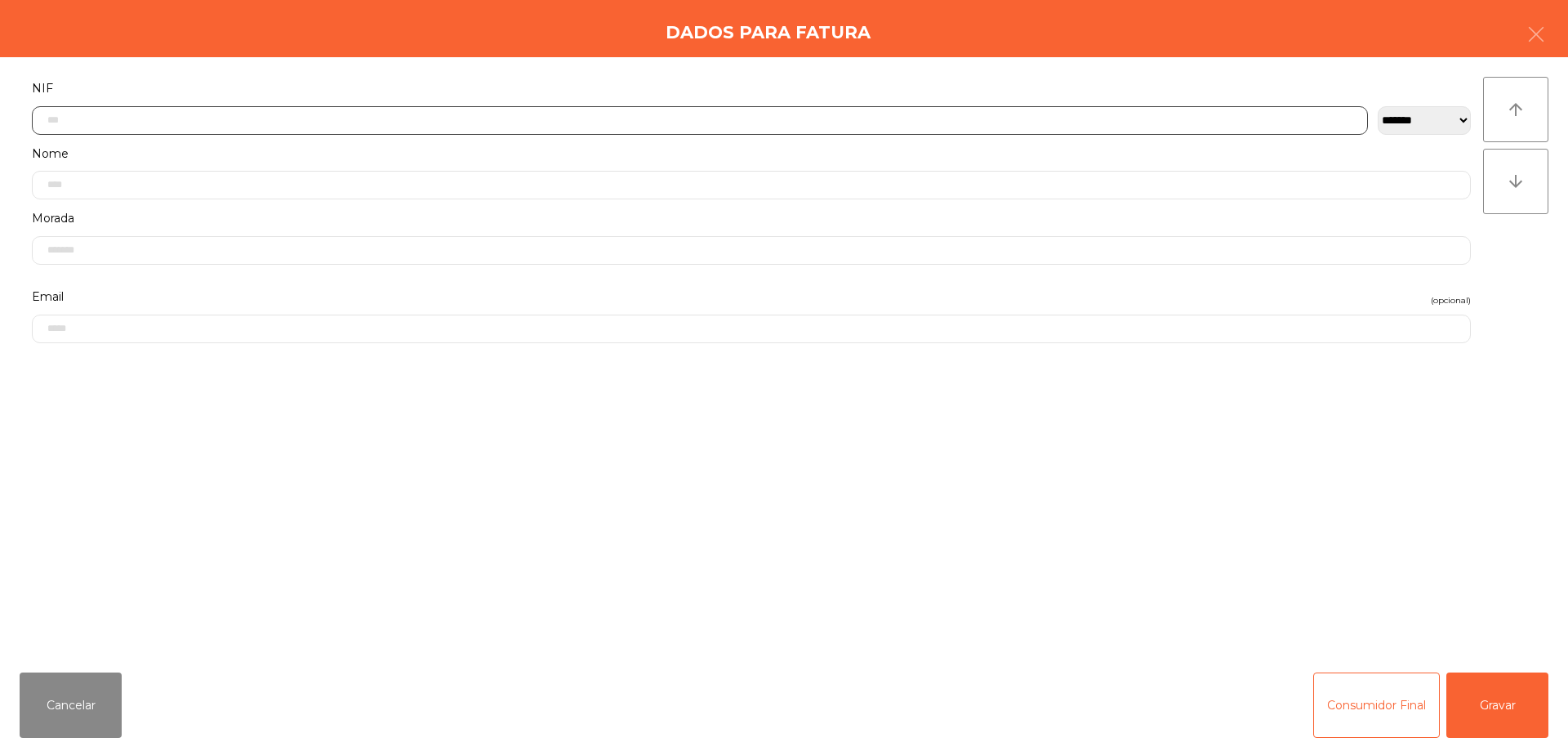
click at [58, 117] on input "text" at bounding box center [700, 120] width 1337 height 29
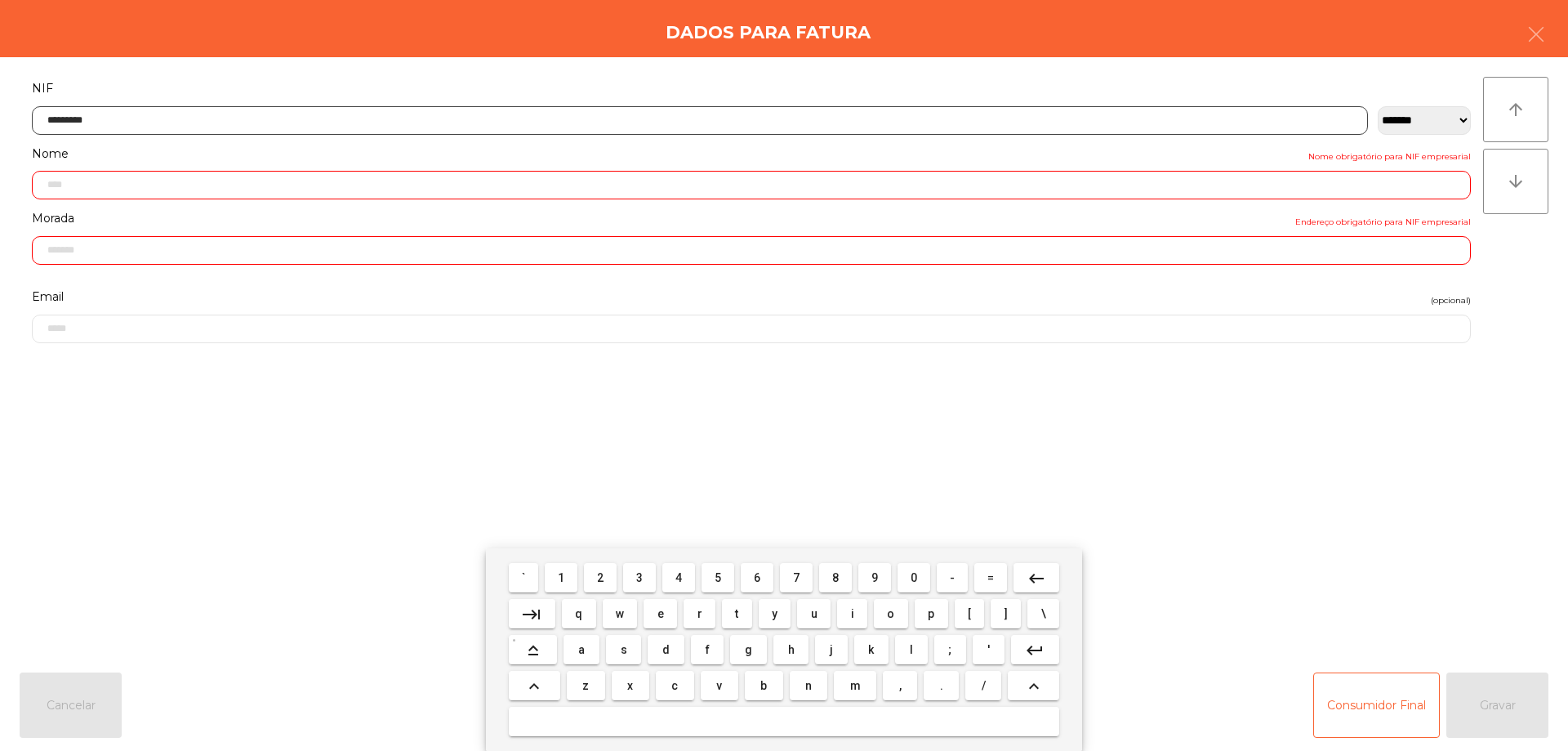
type input "*********"
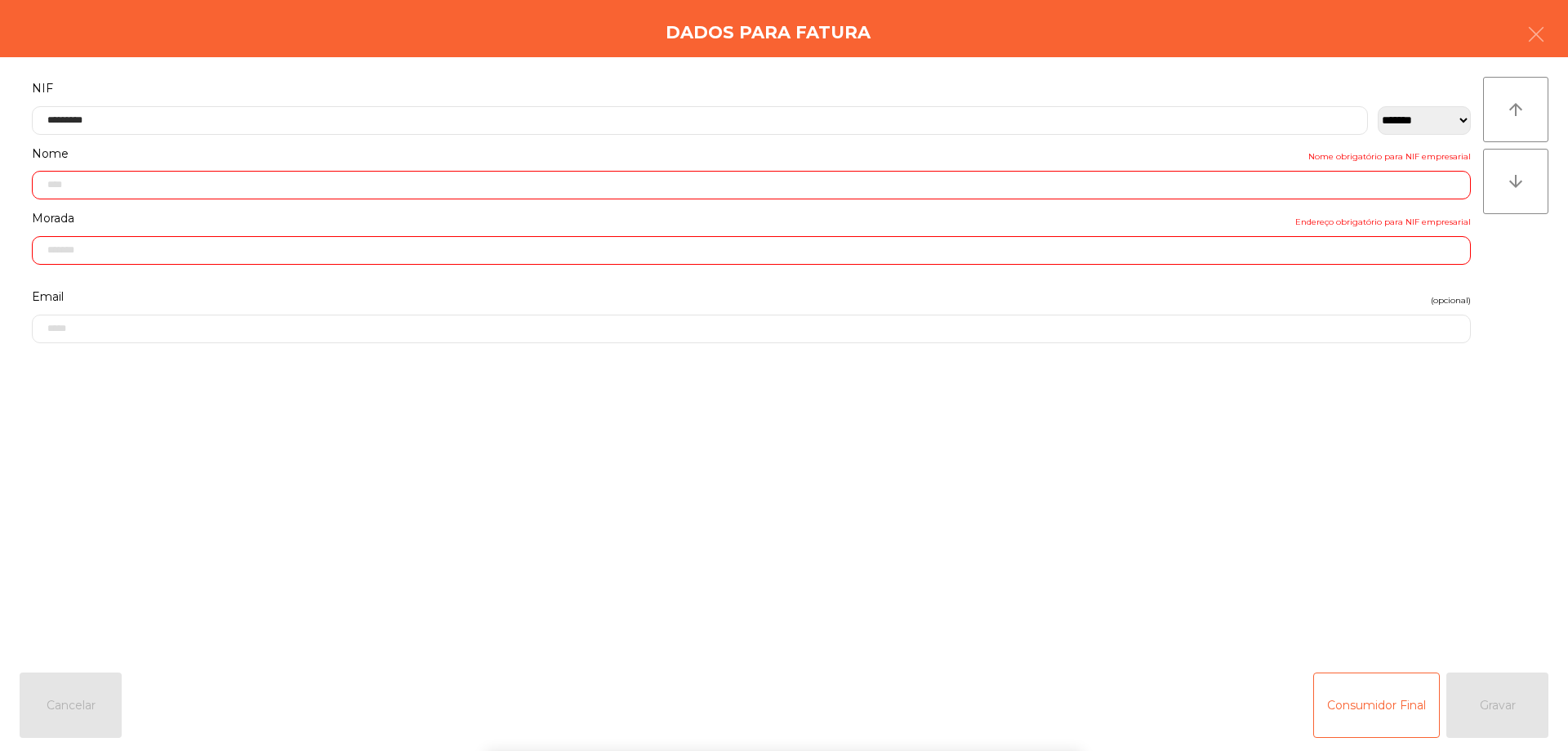
click at [341, 386] on form "**********" at bounding box center [751, 359] width 1464 height 563
type input "**********"
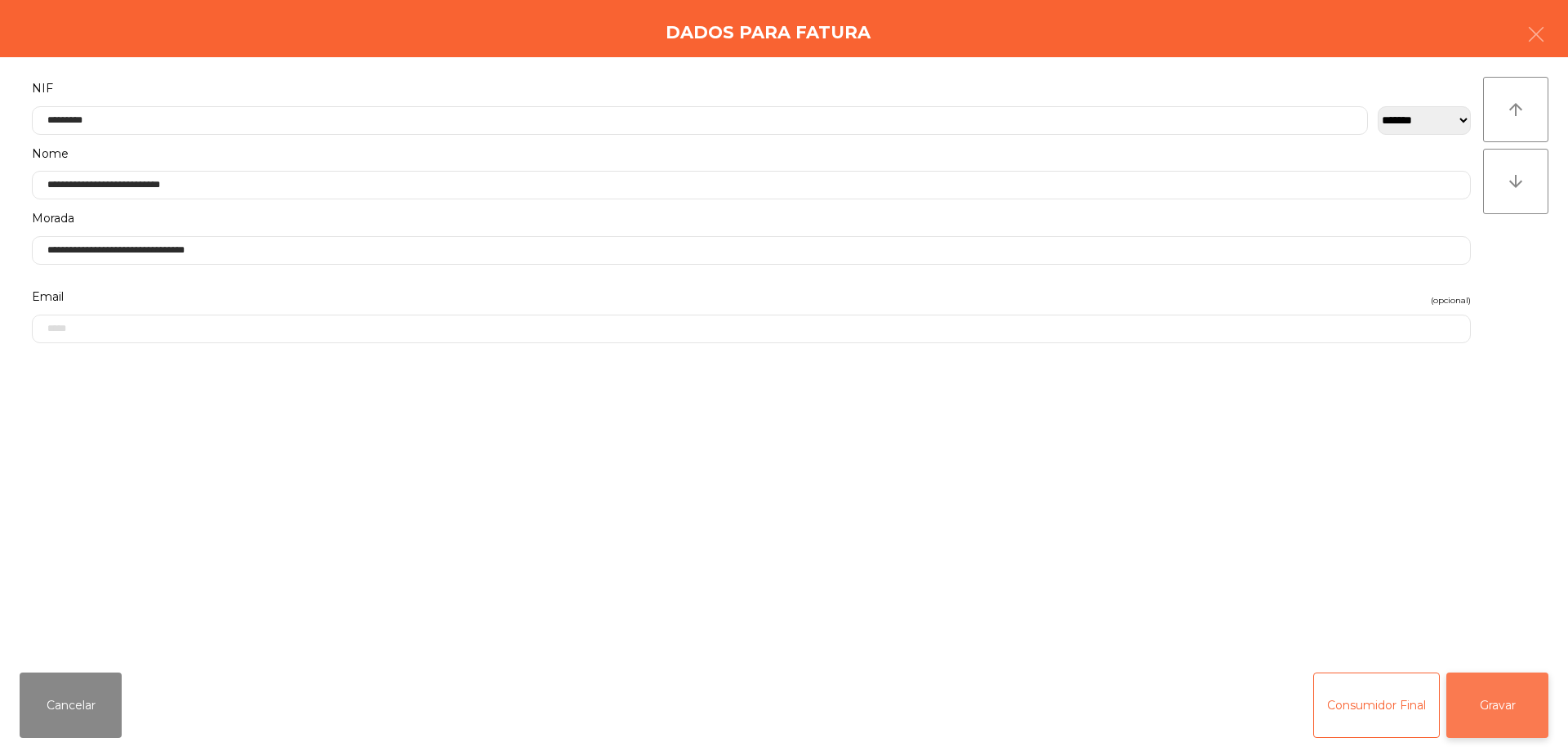
click at [1483, 704] on button "Gravar" at bounding box center [1498, 705] width 102 height 65
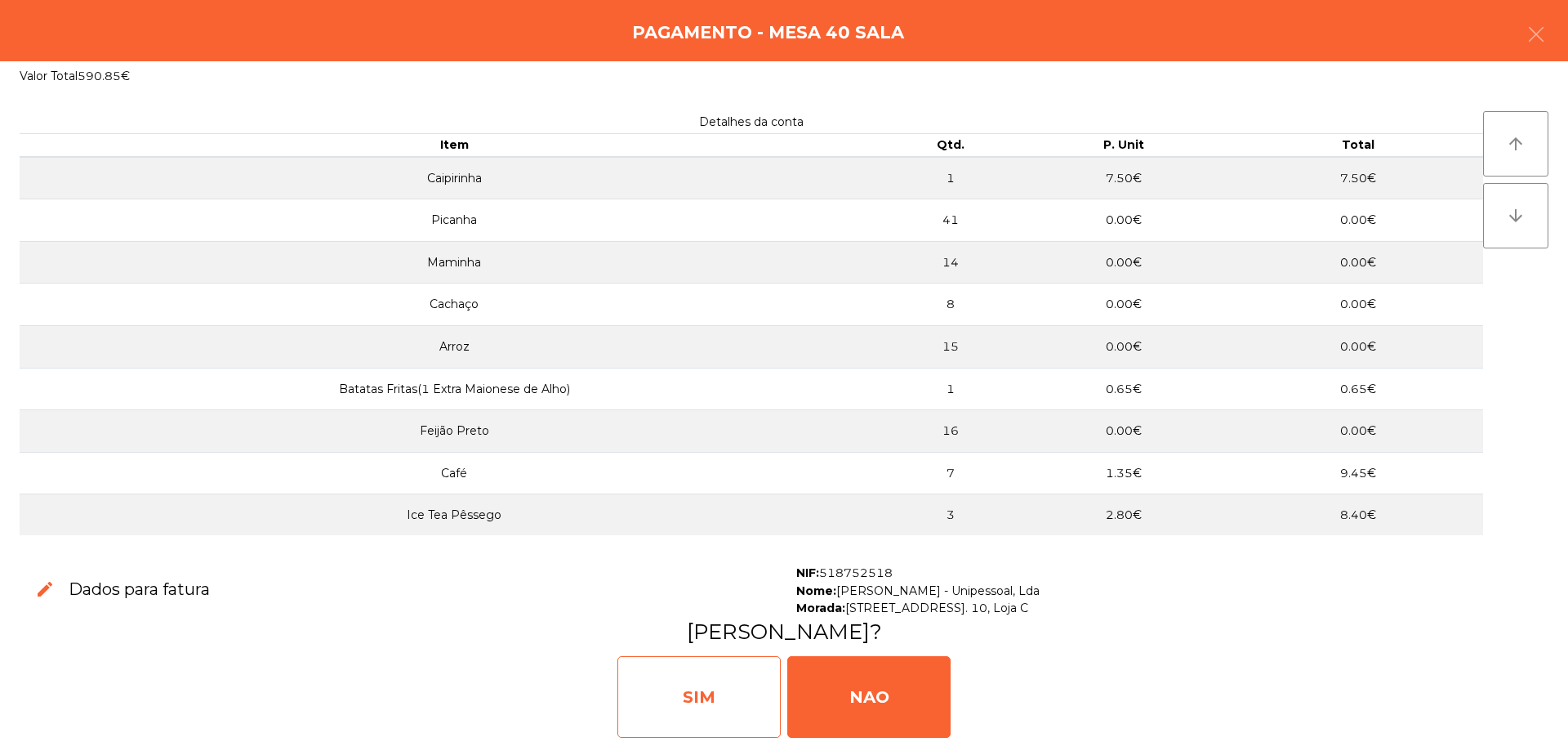
click at [727, 685] on div "SIM" at bounding box center [699, 696] width 164 height 82
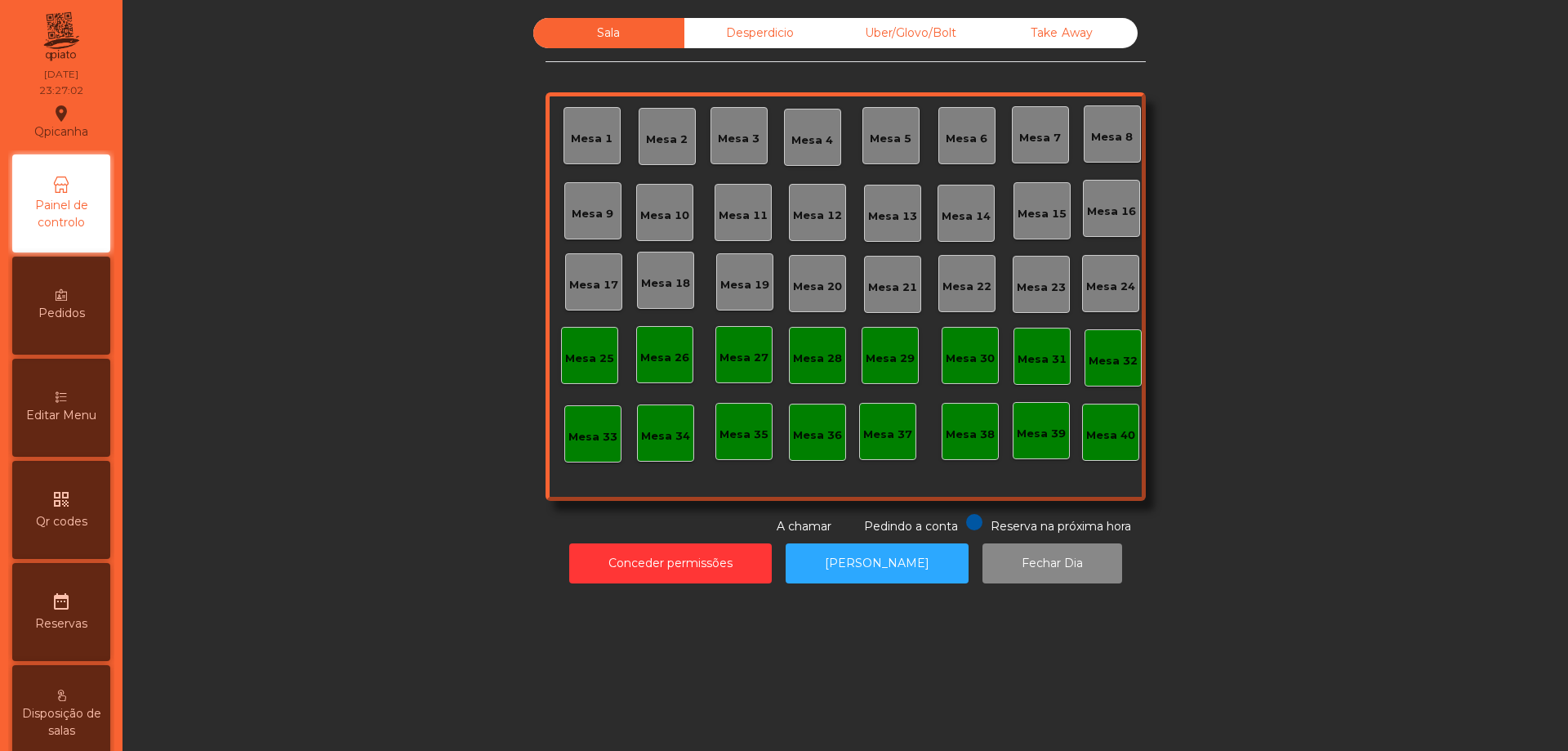
click at [752, 35] on div "Desperdicio" at bounding box center [760, 33] width 151 height 31
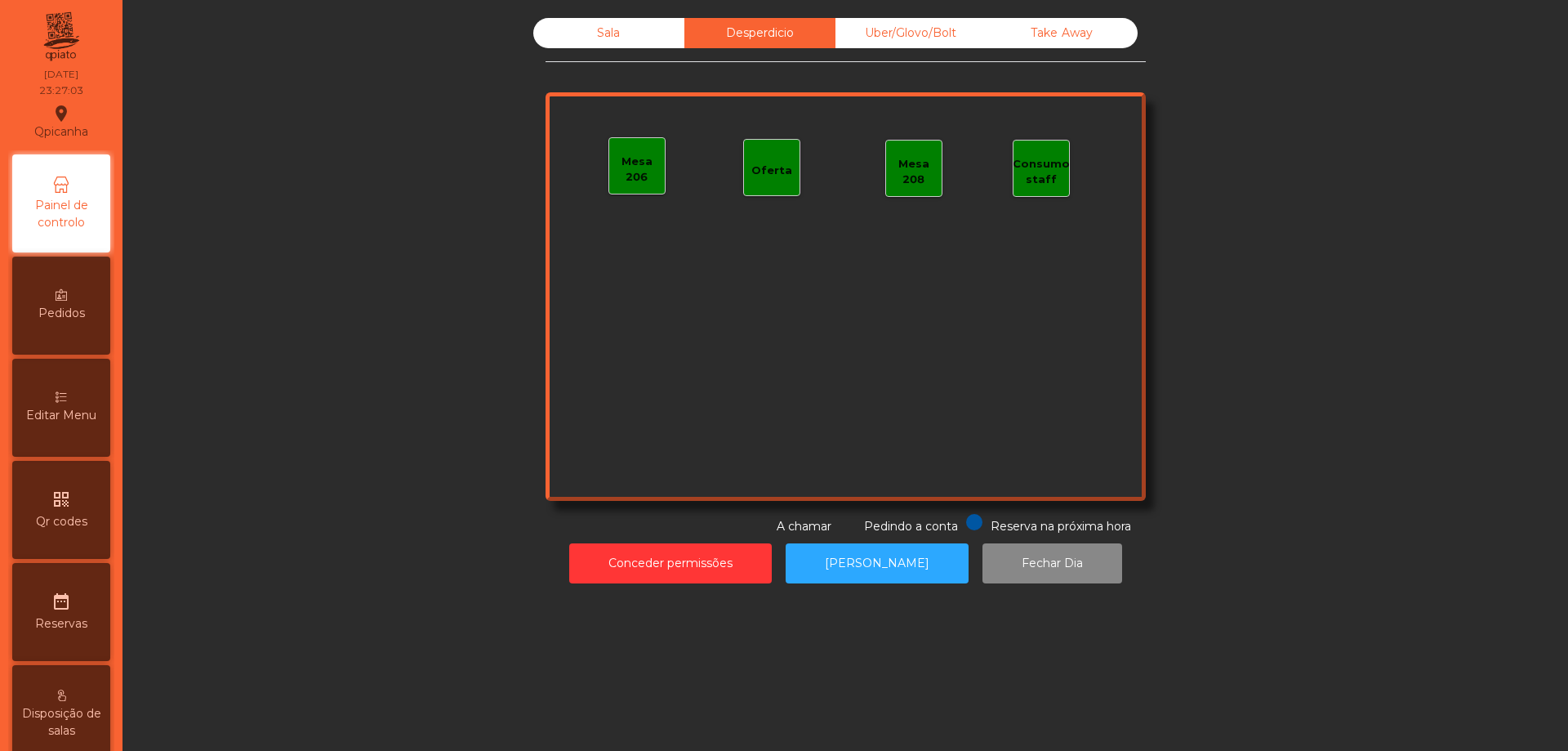
click at [996, 30] on div "Take Away" at bounding box center [1062, 33] width 151 height 31
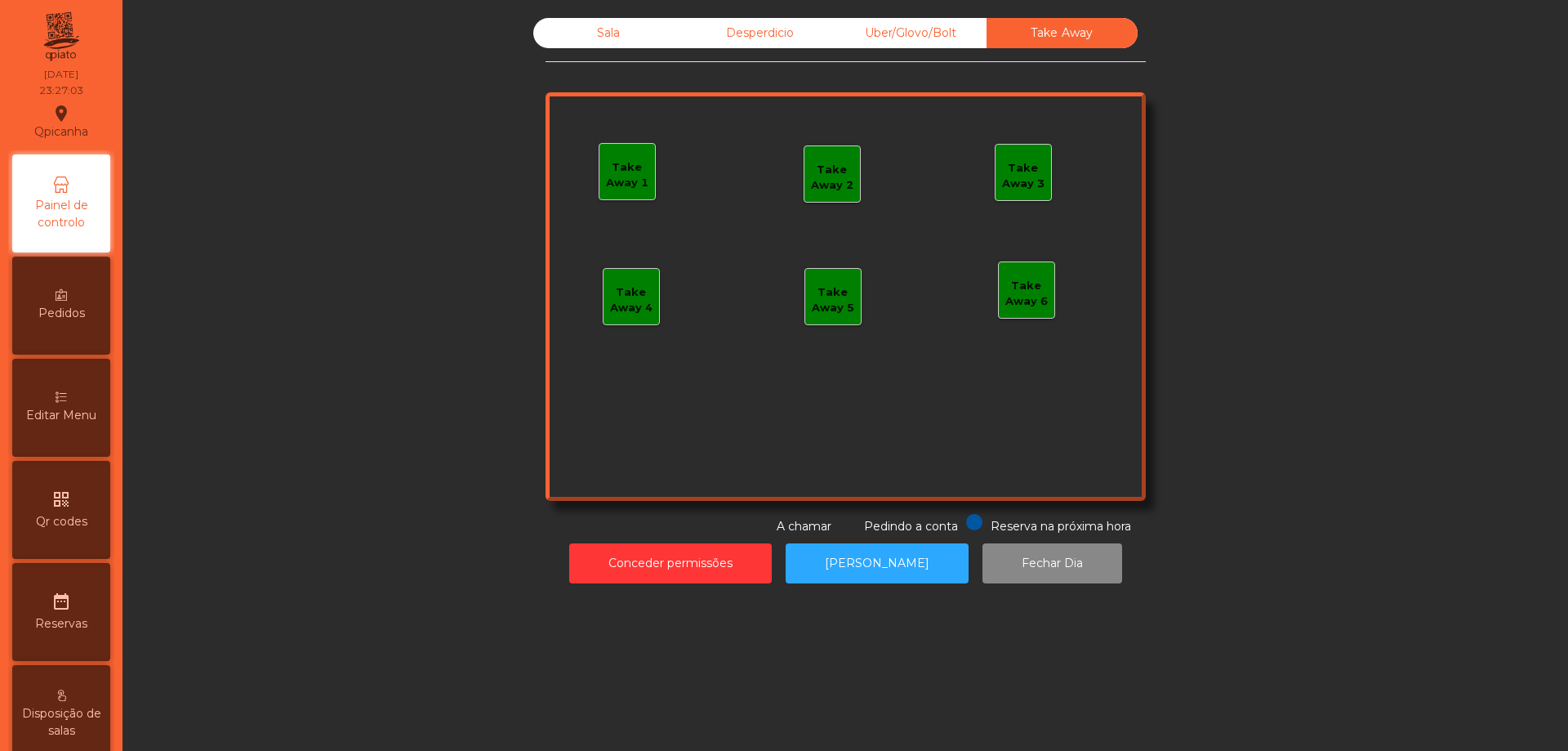
click at [911, 31] on div "Uber/Glovo/Bolt" at bounding box center [911, 33] width 151 height 31
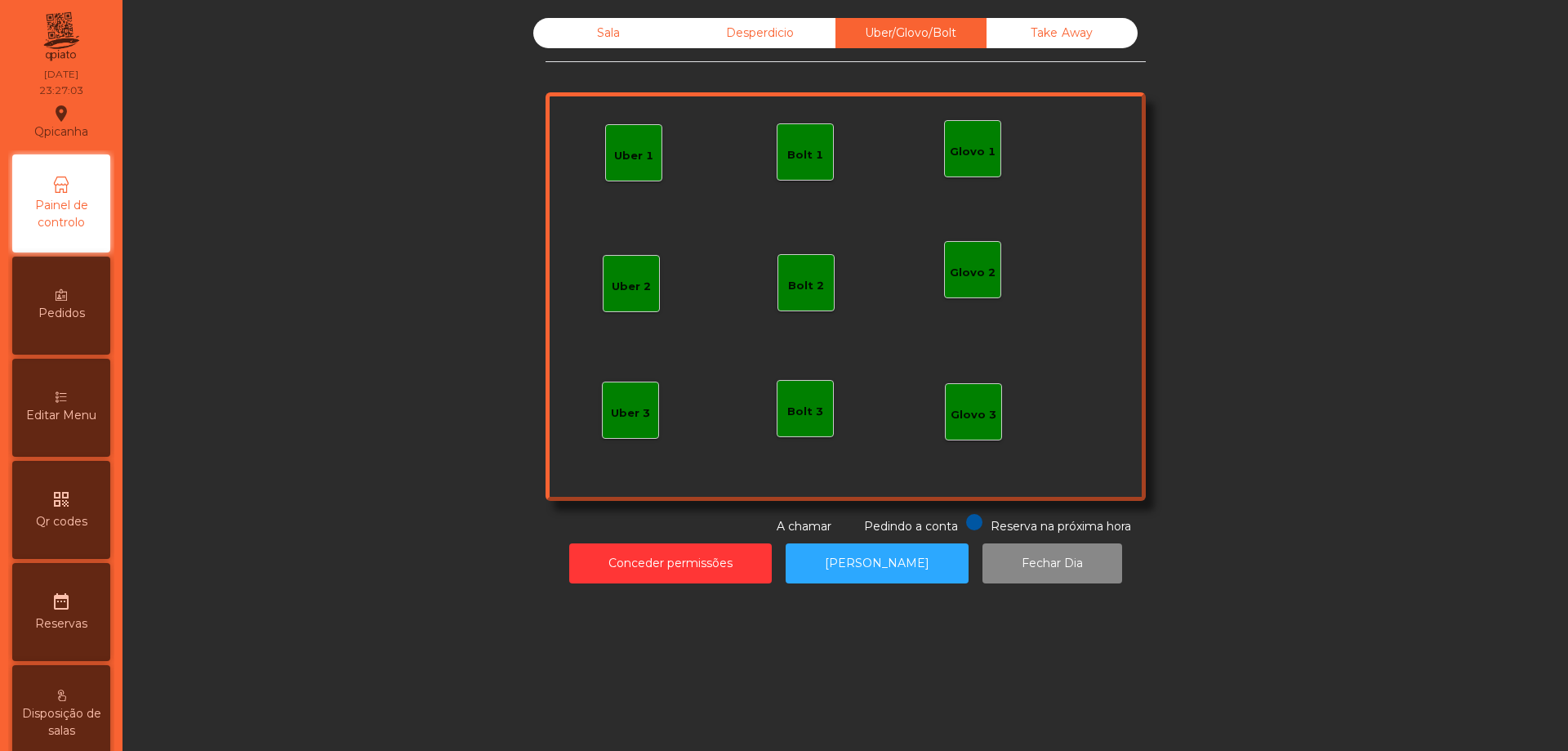
click at [710, 25] on div "Desperdicio" at bounding box center [760, 33] width 151 height 31
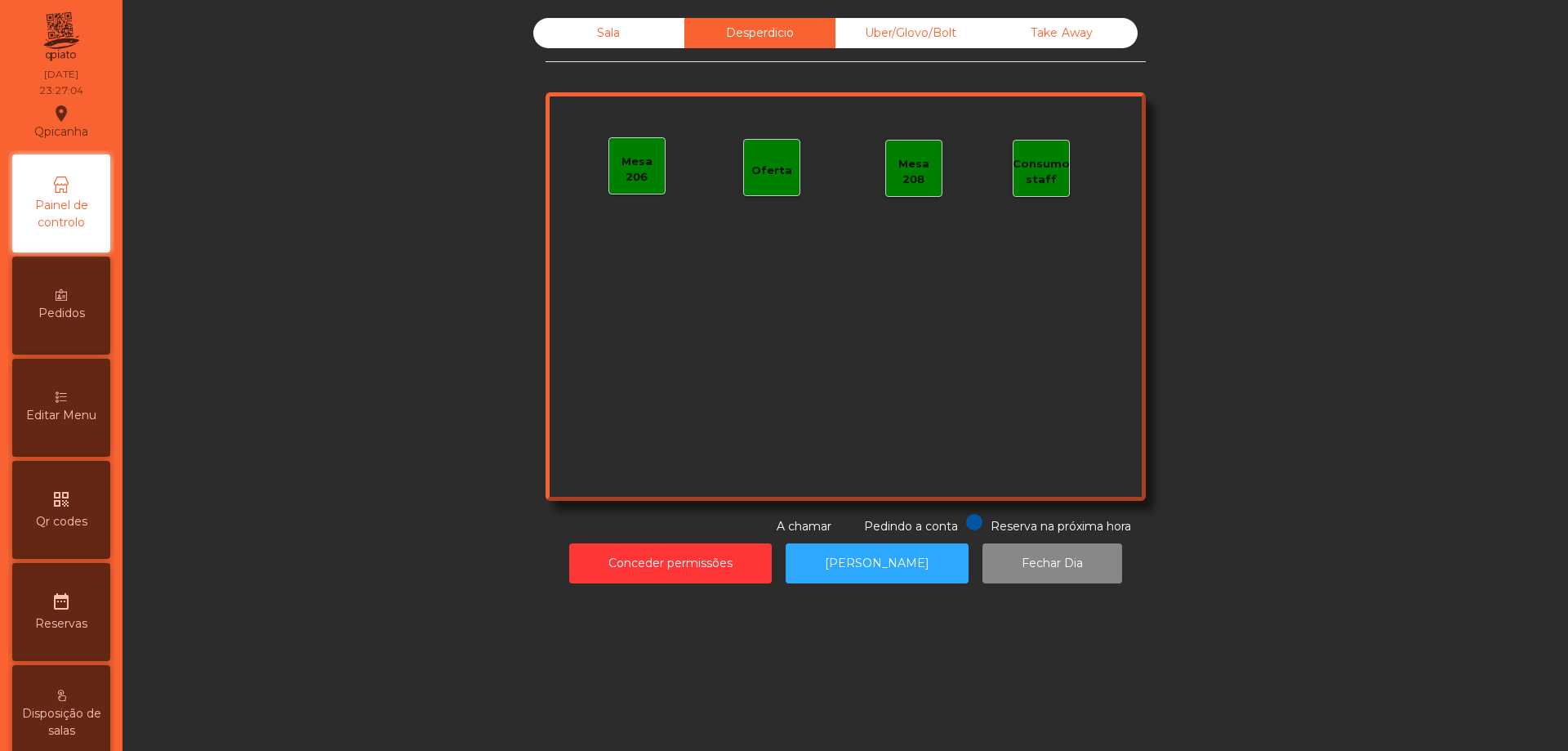
click at [584, 27] on div "Sala" at bounding box center [608, 33] width 151 height 31
